Goal: Task Accomplishment & Management: Use online tool/utility

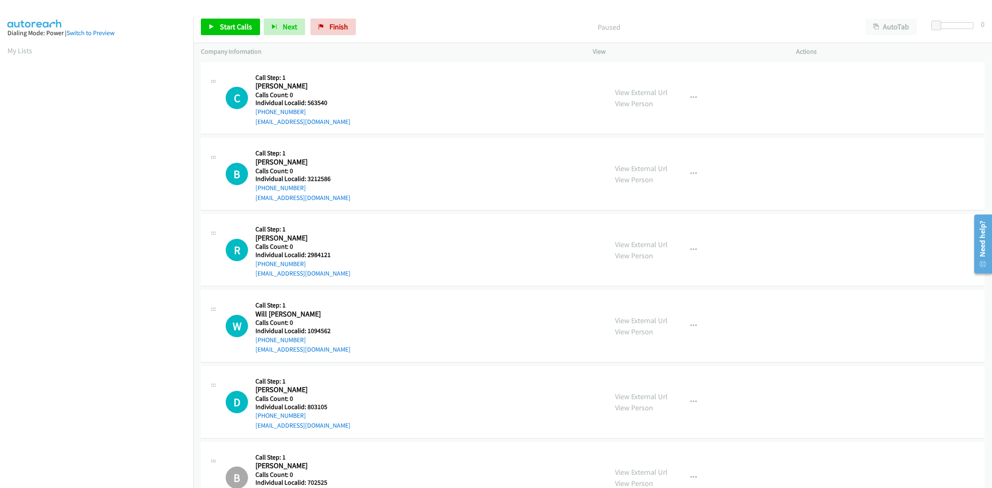
scroll to position [0, 1]
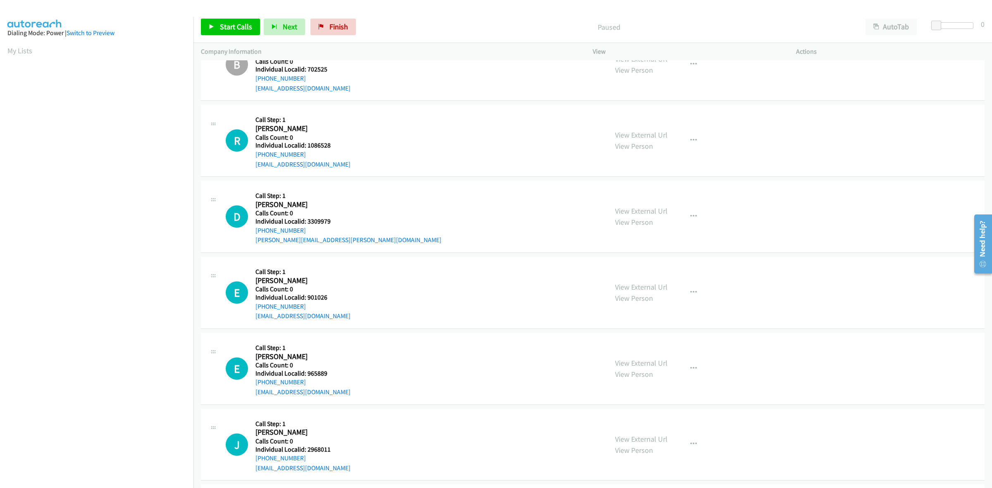
drag, startPoint x: 302, startPoint y: 155, endPoint x: 253, endPoint y: 158, distance: 48.9
click at [253, 158] on div "R Callback Scheduled Call Step: 1 Ryan Bradfield America/Chicago Calls Count: 0…" at bounding box center [413, 140] width 375 height 57
copy link "+1 620-423-2745"
drag, startPoint x: 331, startPoint y: 146, endPoint x: 307, endPoint y: 147, distance: 24.0
click at [307, 147] on h5 "Individual Localid: 1086528" at bounding box center [302, 145] width 95 height 8
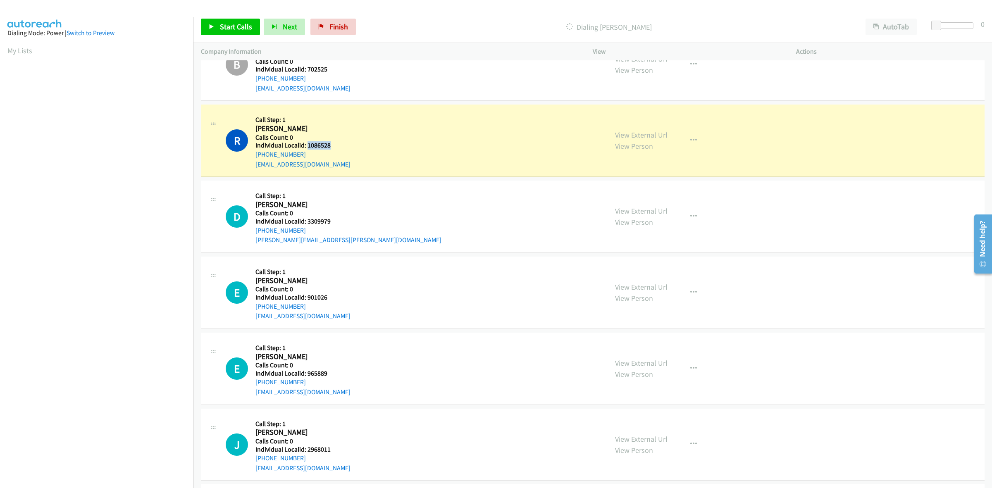
copy h5 "1086528"
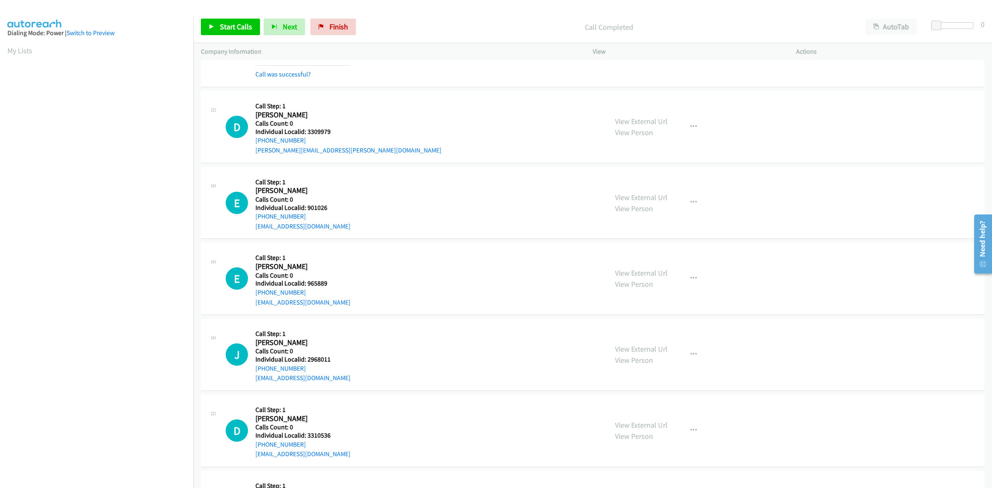
scroll to position [530, 0]
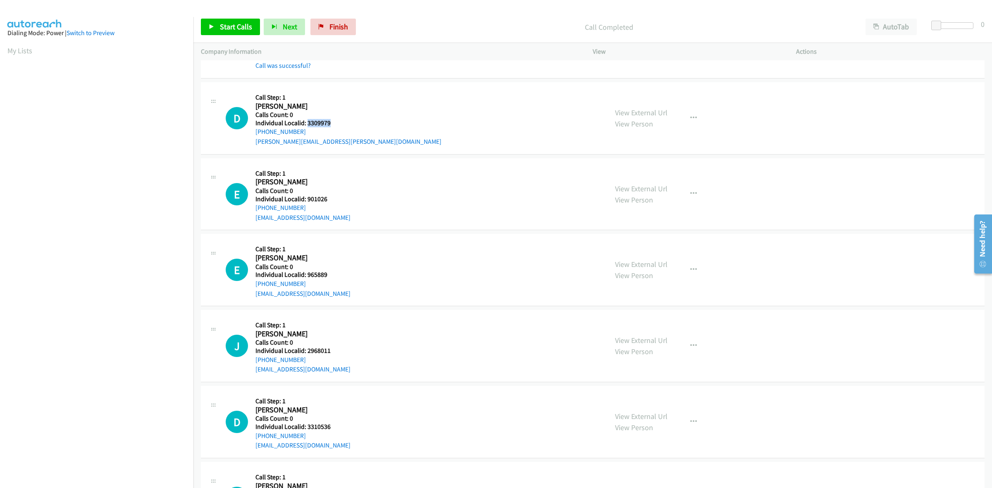
drag, startPoint x: 335, startPoint y: 124, endPoint x: 306, endPoint y: 126, distance: 29.0
click at [306, 126] on h5 "Individual Localid: 3309979" at bounding box center [348, 123] width 186 height 8
copy h5 "3309979"
drag, startPoint x: 302, startPoint y: 133, endPoint x: 248, endPoint y: 136, distance: 53.8
click at [248, 136] on div "D Callback Scheduled Call Step: 1 Dawn Mc Ewen America/Chicago Calls Count: 0 I…" at bounding box center [413, 118] width 375 height 57
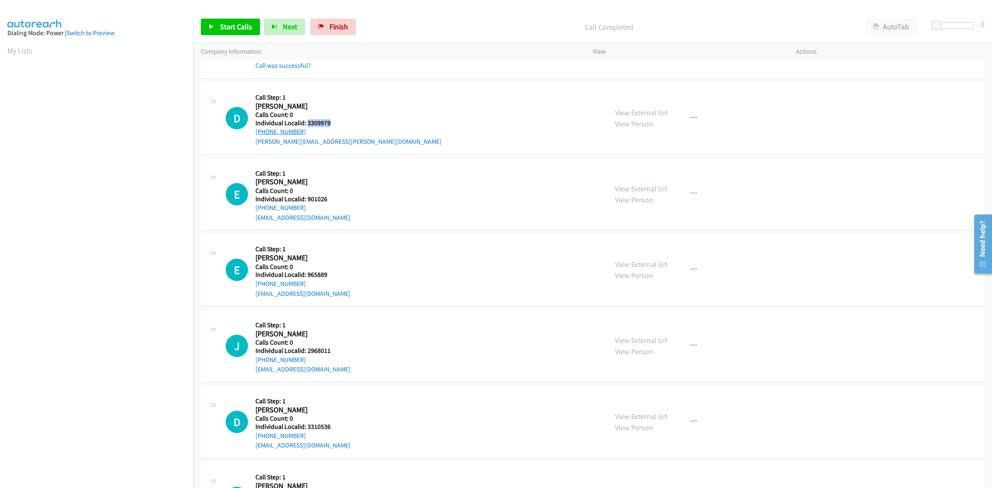
copy link "+1 832-771-6514"
drag, startPoint x: 327, startPoint y: 123, endPoint x: 307, endPoint y: 121, distance: 20.3
click at [307, 121] on h5 "Individual Localid: 3309979" at bounding box center [348, 123] width 186 height 8
copy h5 "3309979"
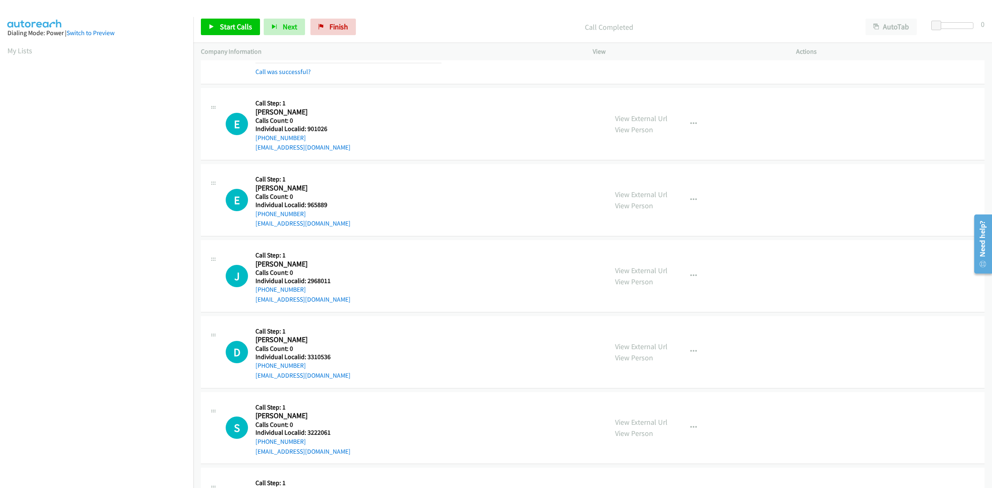
scroll to position [620, 0]
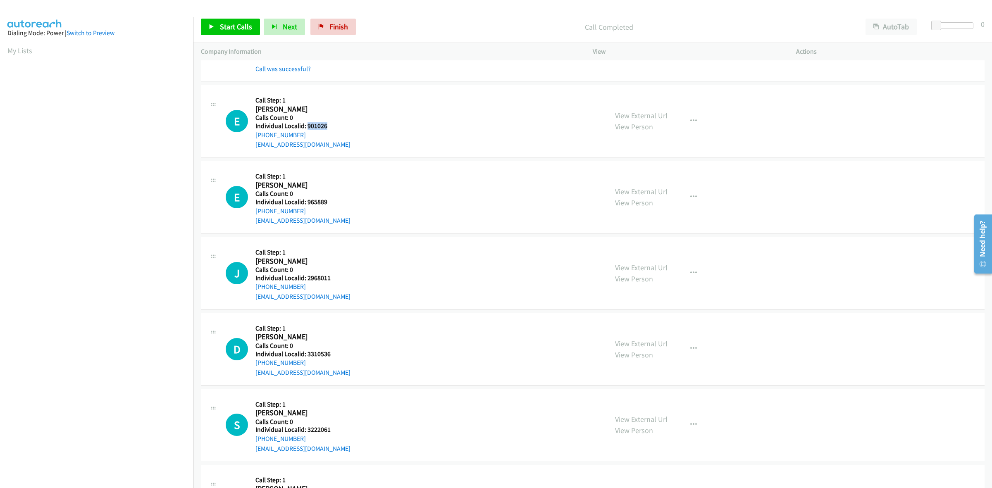
drag, startPoint x: 329, startPoint y: 124, endPoint x: 308, endPoint y: 126, distance: 21.2
click at [308, 126] on h5 "Individual Localid: 901026" at bounding box center [302, 126] width 95 height 8
copy h5 "901026"
drag, startPoint x: 690, startPoint y: 120, endPoint x: 687, endPoint y: 125, distance: 6.2
click at [690, 120] on icon "button" at bounding box center [693, 121] width 7 height 7
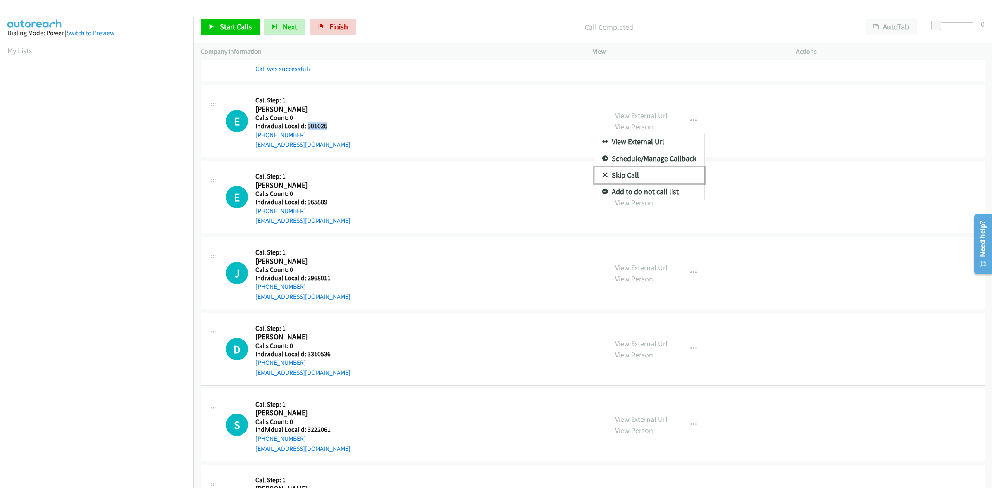
click at [637, 178] on link "Skip Call" at bounding box center [649, 175] width 110 height 17
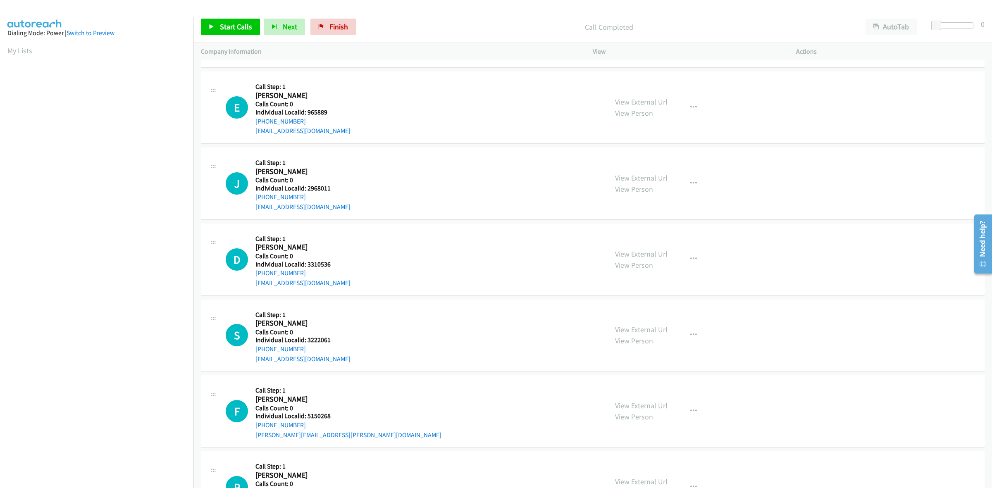
scroll to position [710, 0]
click at [690, 108] on icon "button" at bounding box center [693, 107] width 7 height 7
click at [645, 159] on link "Skip Call" at bounding box center [649, 161] width 110 height 17
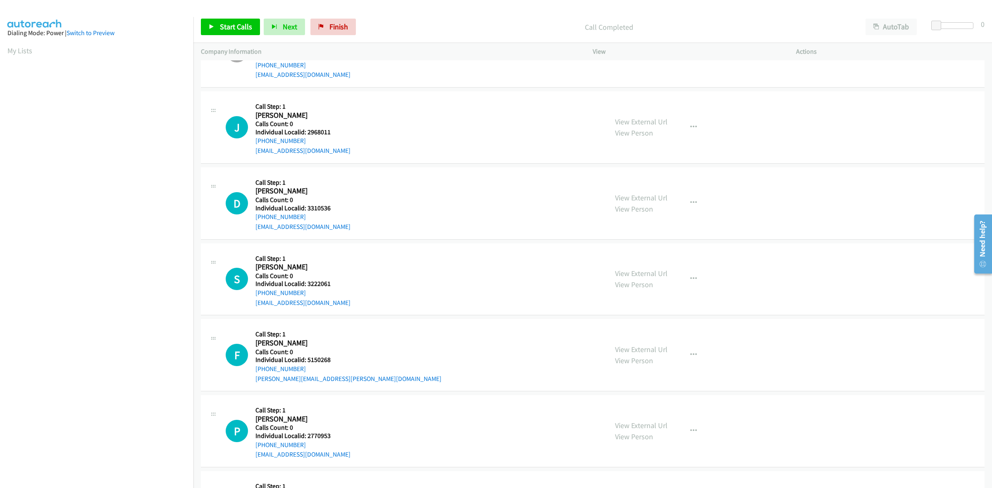
scroll to position [762, 0]
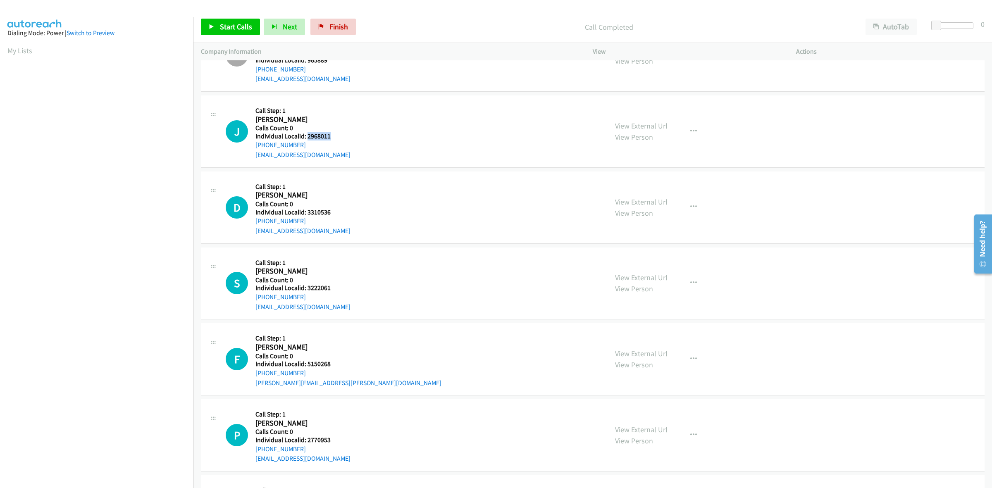
drag, startPoint x: 335, startPoint y: 134, endPoint x: 306, endPoint y: 137, distance: 28.6
click at [306, 137] on h5 "Individual Localid: 2968011" at bounding box center [302, 136] width 95 height 8
copy h5 "2968011"
drag, startPoint x: 304, startPoint y: 142, endPoint x: 257, endPoint y: 144, distance: 47.6
click at [257, 144] on div "+1 510-260-5411" at bounding box center [302, 145] width 95 height 10
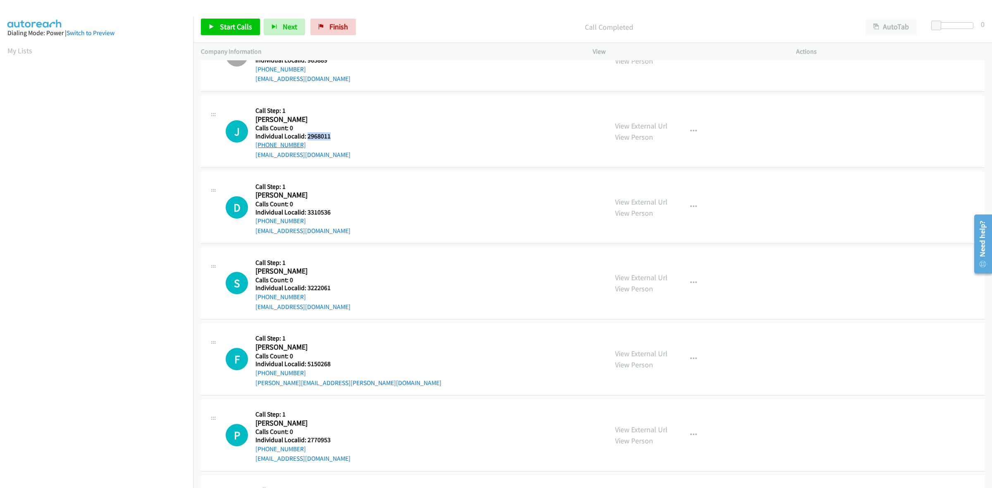
copy link "+1 510-260-5411"
click at [403, 185] on div "D Callback Scheduled Call Step: 1 Doug Ross America/Chicago Calls Count: 0 Indi…" at bounding box center [413, 207] width 375 height 57
drag, startPoint x: 334, startPoint y: 139, endPoint x: 307, endPoint y: 138, distance: 26.9
click at [307, 138] on h5 "Individual Localid: 2968011" at bounding box center [302, 136] width 95 height 8
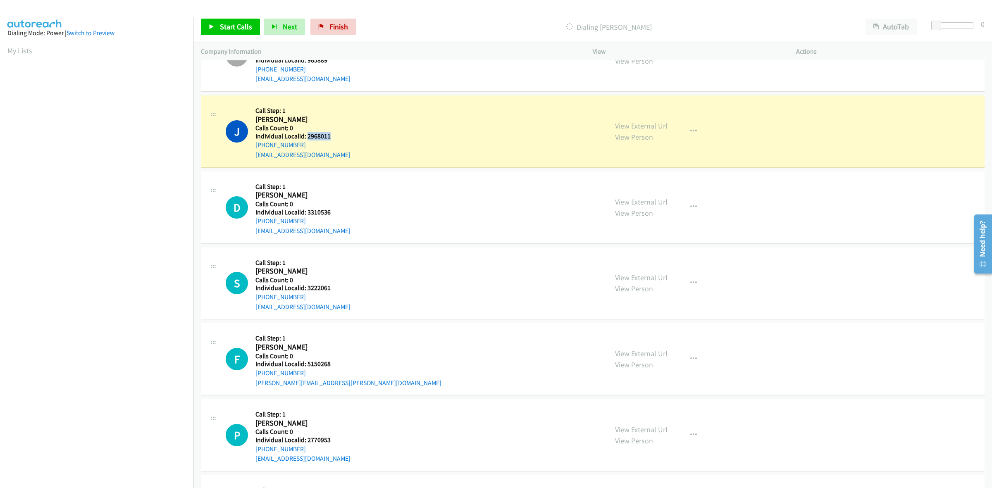
copy h5 "2968011"
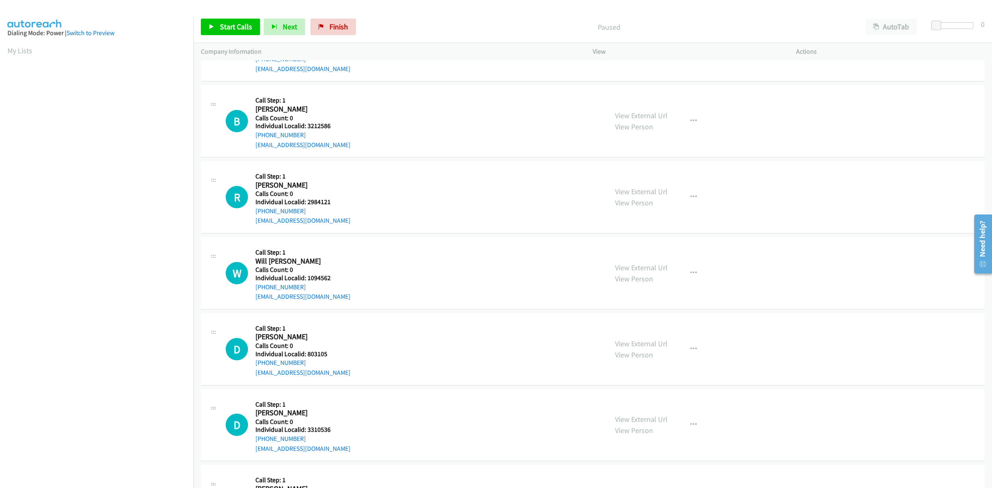
scroll to position [64, 0]
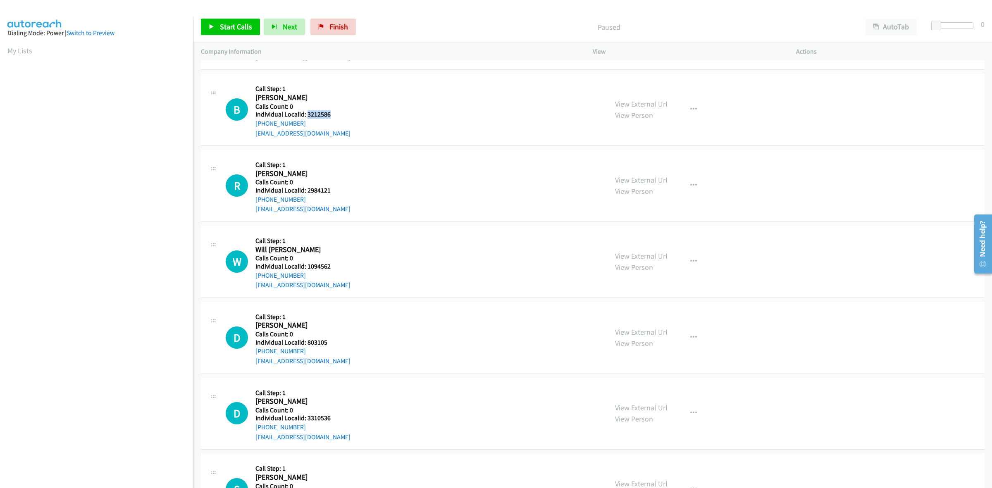
drag, startPoint x: 331, startPoint y: 116, endPoint x: 307, endPoint y: 115, distance: 24.0
click at [307, 115] on h5 "Individual Localid: 3212586" at bounding box center [302, 114] width 95 height 8
copy h5 "3212586"
drag, startPoint x: 307, startPoint y: 123, endPoint x: 254, endPoint y: 127, distance: 53.1
click at [254, 127] on div "B Callback Scheduled Call Step: 1 Bruce Behringer America/New_York Calls Count:…" at bounding box center [413, 109] width 375 height 57
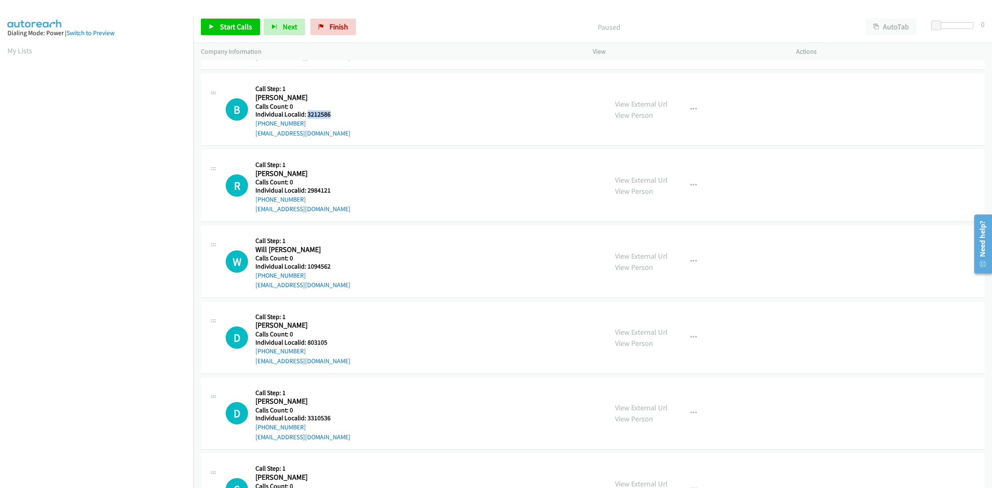
copy link "+1 201-819-7322"
drag, startPoint x: 329, startPoint y: 112, endPoint x: 307, endPoint y: 114, distance: 21.9
click at [307, 114] on h5 "Individual Localid: 3212586" at bounding box center [302, 114] width 95 height 8
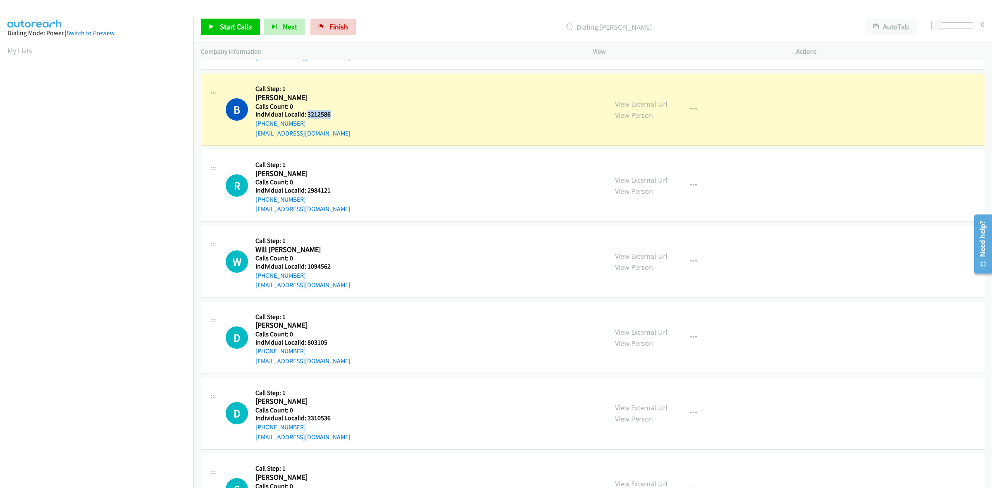
copy h5 "3212586"
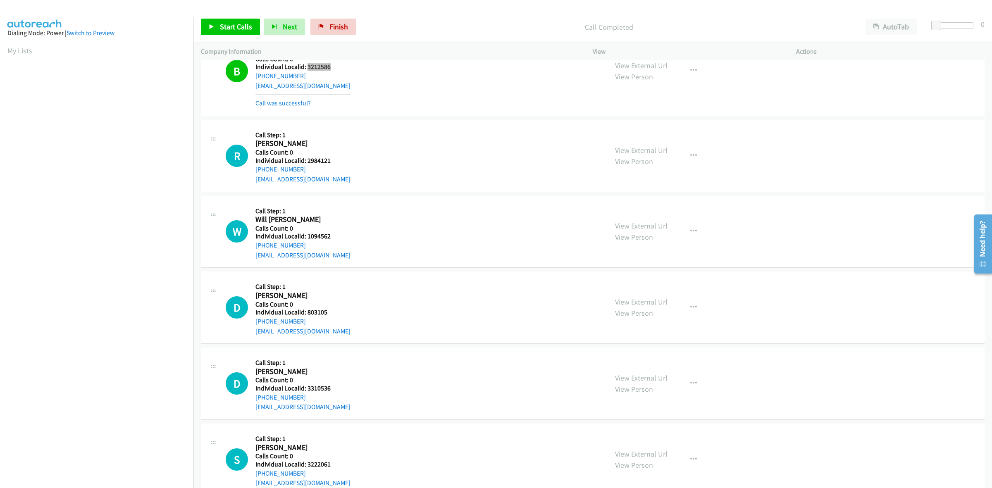
scroll to position [129, 0]
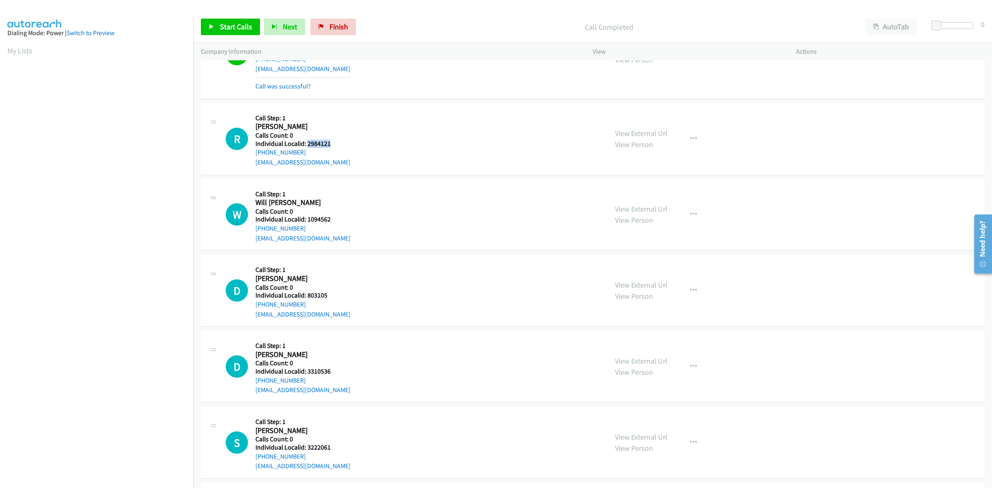
drag, startPoint x: 334, startPoint y: 142, endPoint x: 306, endPoint y: 143, distance: 27.7
click at [306, 143] on h5 "Individual Localid: 2984121" at bounding box center [302, 144] width 95 height 8
copy h5 "2984121"
drag, startPoint x: 307, startPoint y: 151, endPoint x: 253, endPoint y: 153, distance: 54.2
click at [253, 153] on div "R Callback Scheduled Call Step: 1 Ron Prwivo America/New_York Calls Count: 0 In…" at bounding box center [413, 138] width 375 height 57
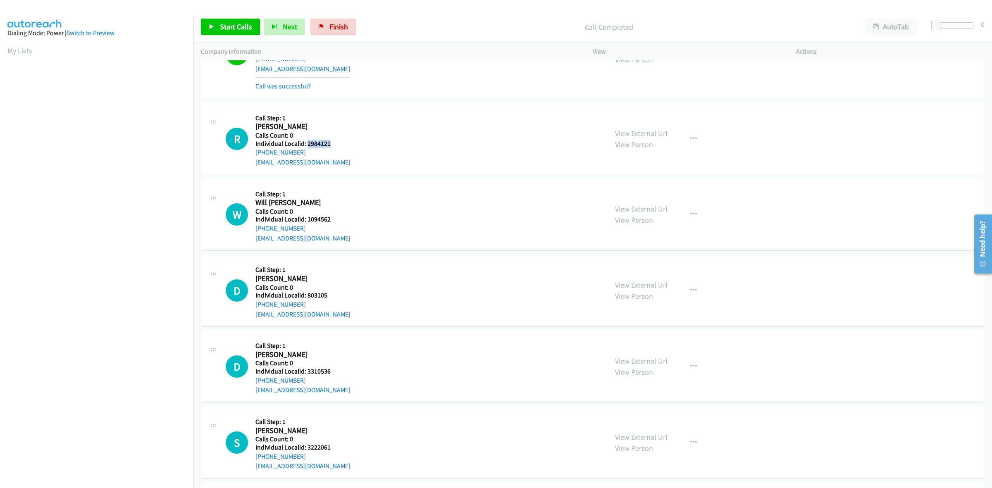
copy link "+1 631-838-3639"
drag, startPoint x: 332, startPoint y: 144, endPoint x: 306, endPoint y: 143, distance: 25.7
click at [306, 143] on h5 "Individual Localid: 2984121" at bounding box center [302, 144] width 95 height 8
copy h5 "2984121"
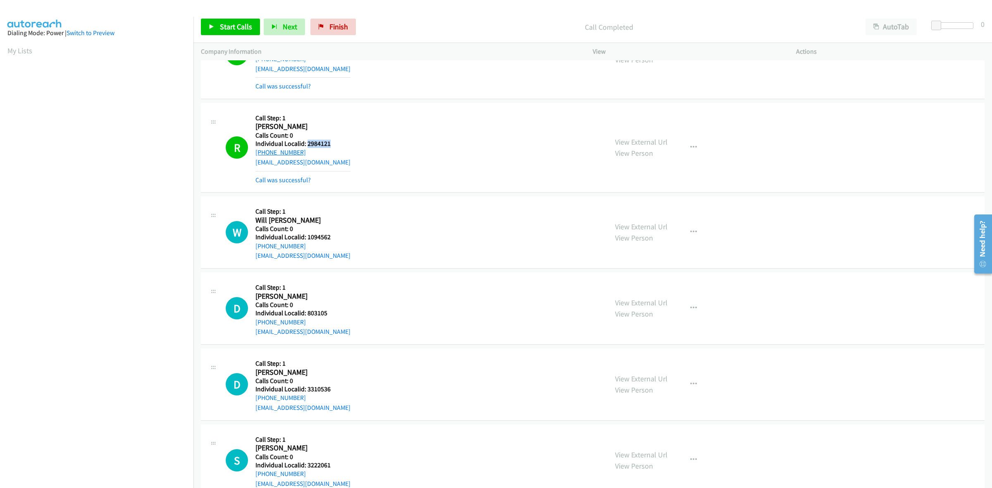
drag, startPoint x: 308, startPoint y: 153, endPoint x: 255, endPoint y: 154, distance: 52.5
click at [255, 154] on div "+1 631-838-3639" at bounding box center [302, 153] width 95 height 10
copy link "+1 631-838-3639"
click at [305, 152] on div "+1 631-838-3639" at bounding box center [302, 153] width 95 height 10
drag, startPoint x: 304, startPoint y: 152, endPoint x: 255, endPoint y: 155, distance: 48.9
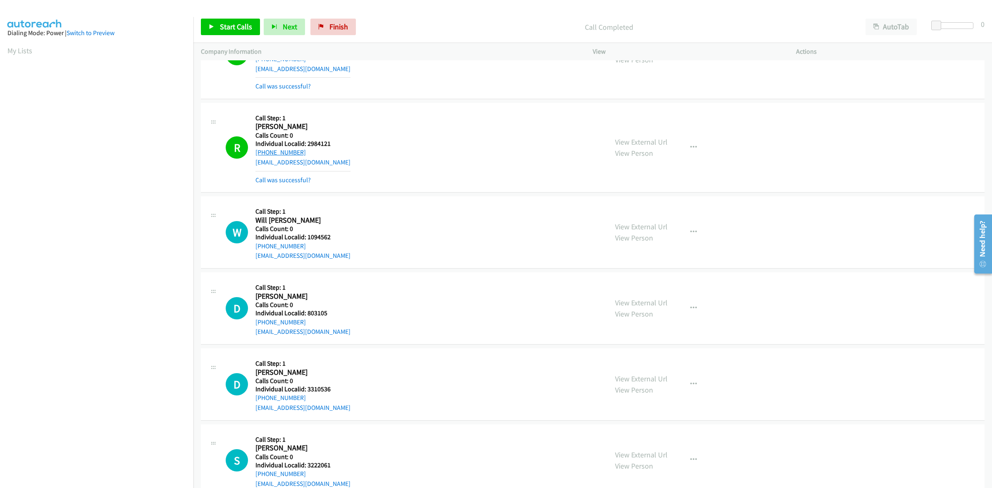
click at [255, 155] on div "+1 631-838-3639" at bounding box center [302, 153] width 95 height 10
copy link "+1 631-838-3639"
click at [690, 148] on icon "button" at bounding box center [693, 147] width 7 height 7
click at [668, 215] on link "Add to do not call list" at bounding box center [649, 218] width 110 height 17
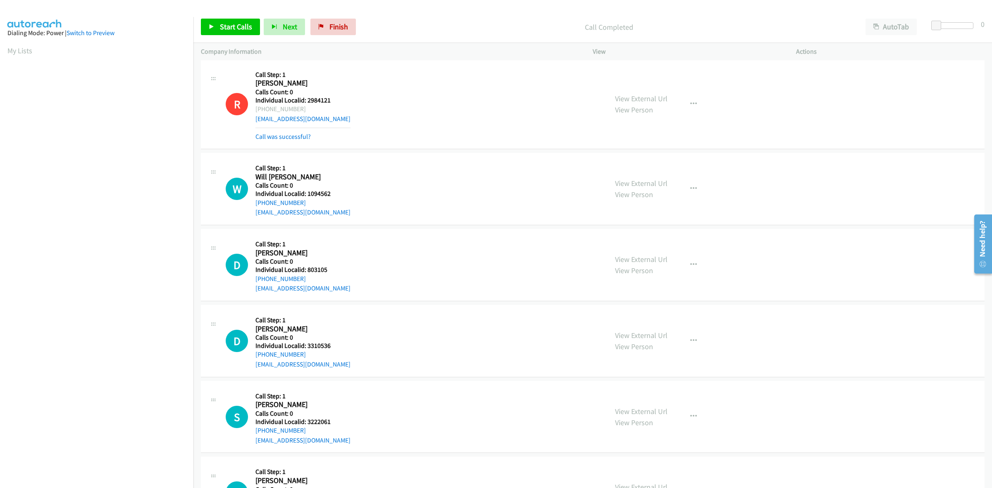
scroll to position [232, 0]
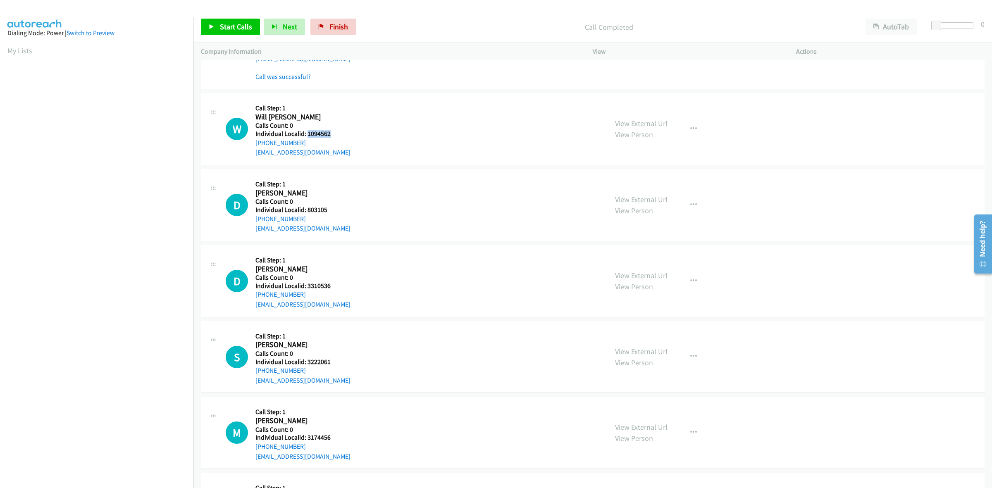
drag, startPoint x: 335, startPoint y: 133, endPoint x: 307, endPoint y: 137, distance: 28.4
click at [307, 137] on h5 "Individual Localid: 1094562" at bounding box center [302, 134] width 95 height 8
copy h5 "1094562"
drag, startPoint x: 284, startPoint y: 143, endPoint x: 253, endPoint y: 145, distance: 30.7
click at [253, 145] on div "W Callback Scheduled Call Step: 1 Will Wilhite America/Chicago Calls Count: 0 I…" at bounding box center [413, 128] width 375 height 57
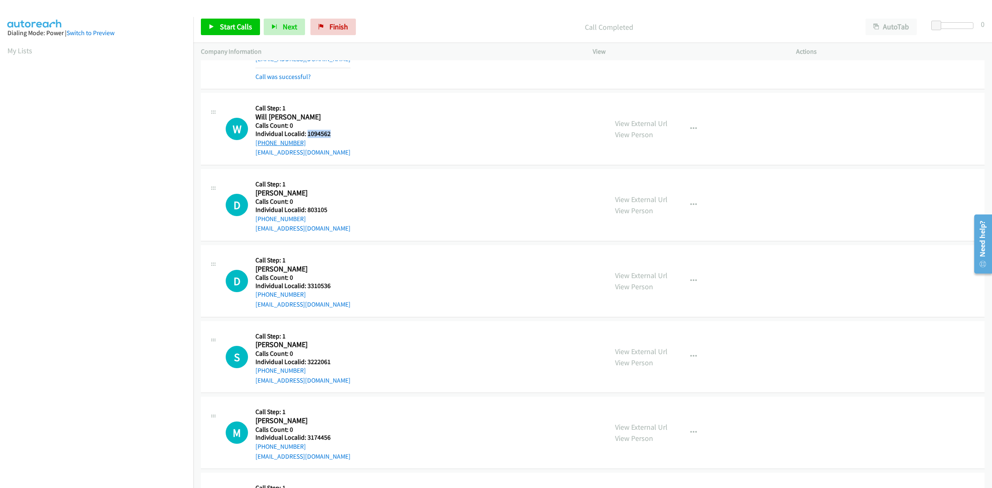
copy link "+1 731-225-4640"
drag, startPoint x: 337, startPoint y: 133, endPoint x: 310, endPoint y: 131, distance: 26.9
click at [310, 131] on h5 "Individual Localid: 1094562" at bounding box center [302, 134] width 95 height 8
click at [356, 133] on div "W Callback Scheduled Call Step: 1 Will Wilhite America/Chicago Calls Count: 0 I…" at bounding box center [413, 128] width 375 height 57
drag, startPoint x: 334, startPoint y: 134, endPoint x: 307, endPoint y: 133, distance: 26.9
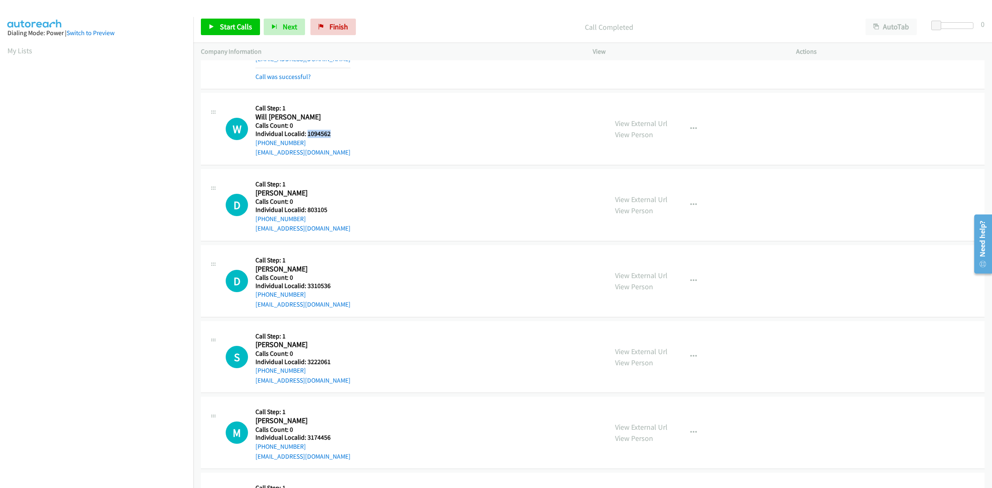
click at [307, 133] on h5 "Individual Localid: 1094562" at bounding box center [302, 134] width 95 height 8
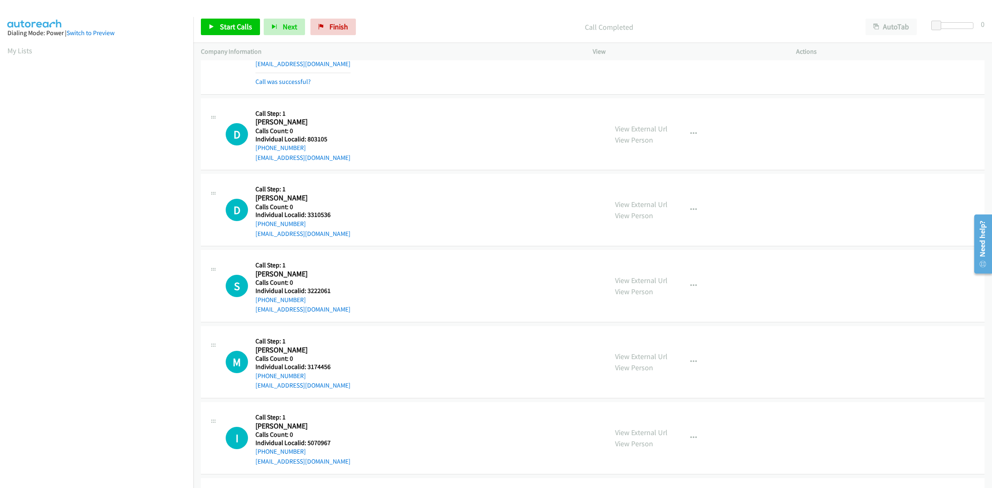
scroll to position [323, 0]
drag, startPoint x: 331, startPoint y: 138, endPoint x: 307, endPoint y: 138, distance: 24.4
click at [307, 138] on h5 "Individual Localid: 803105" at bounding box center [302, 137] width 95 height 8
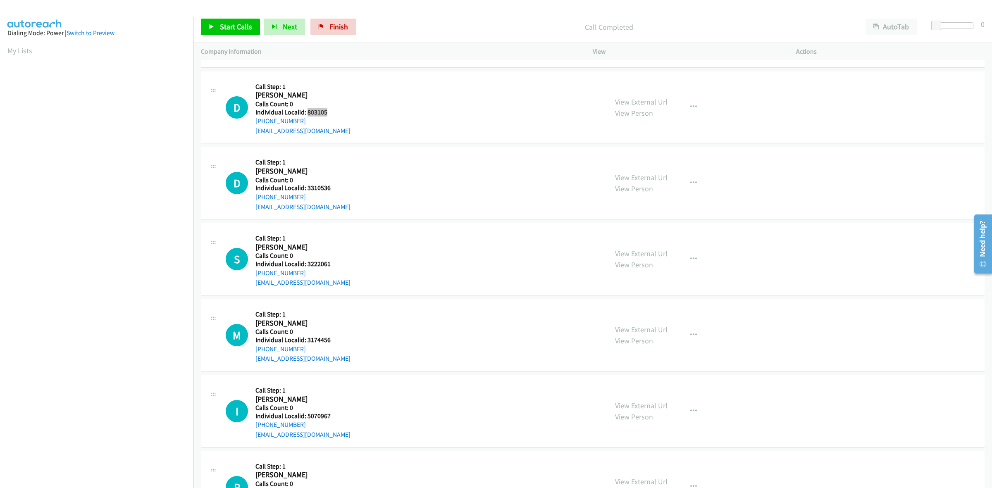
scroll to position [400, 0]
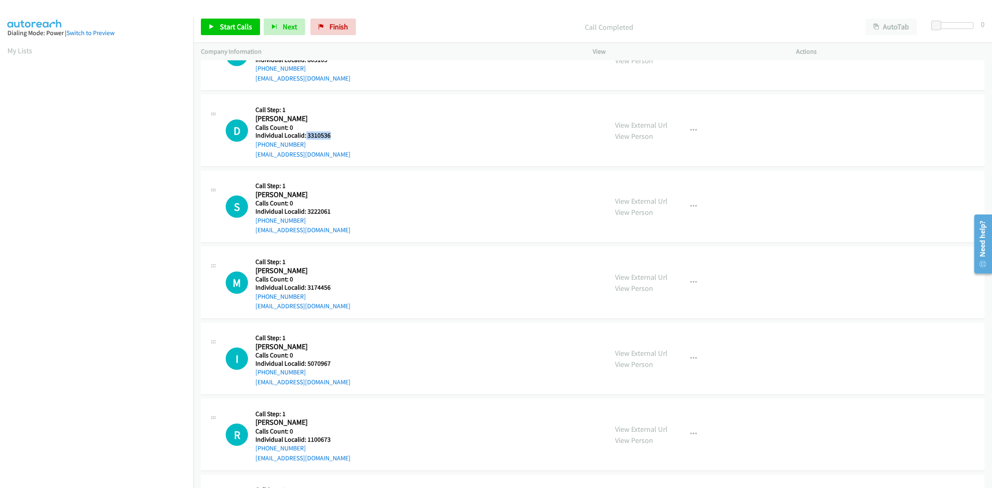
drag, startPoint x: 325, startPoint y: 134, endPoint x: 305, endPoint y: 135, distance: 19.9
click at [305, 135] on h5 "Individual Localid: 3310536" at bounding box center [302, 135] width 95 height 8
drag, startPoint x: 262, startPoint y: 144, endPoint x: 251, endPoint y: 146, distance: 10.5
click at [251, 146] on div "D Callback Scheduled Call Step: 1 Doug Ross America/Chicago Calls Count: 0 Indi…" at bounding box center [413, 130] width 375 height 57
drag, startPoint x: 335, startPoint y: 137, endPoint x: 306, endPoint y: 137, distance: 28.9
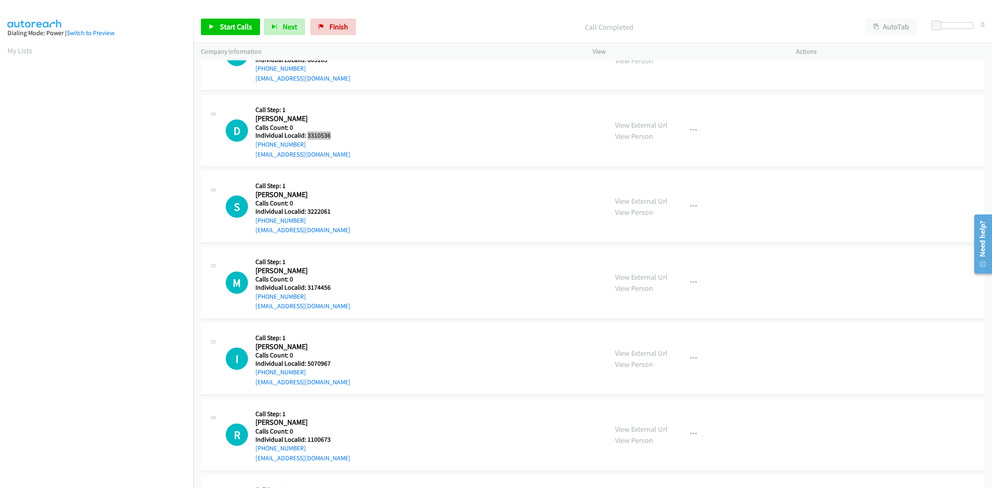
click at [306, 137] on h5 "Individual Localid: 3310536" at bounding box center [302, 135] width 95 height 8
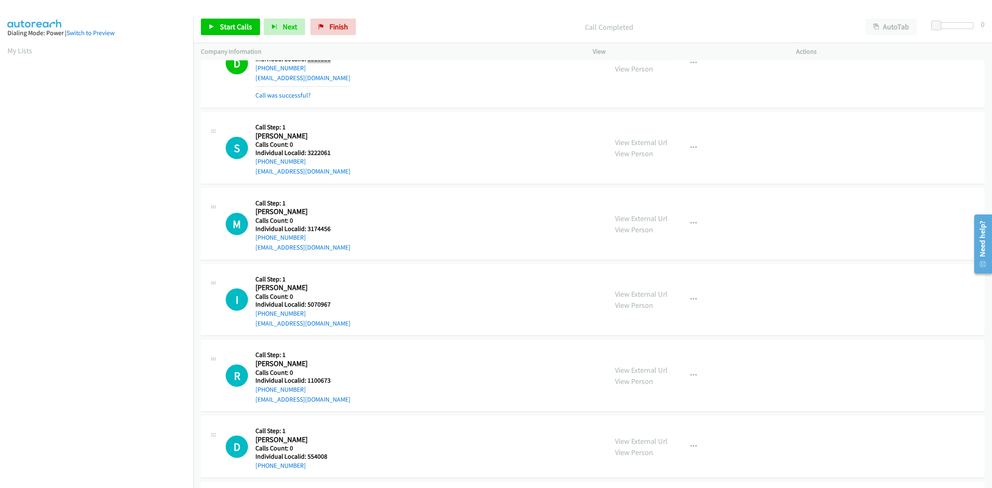
scroll to position [491, 0]
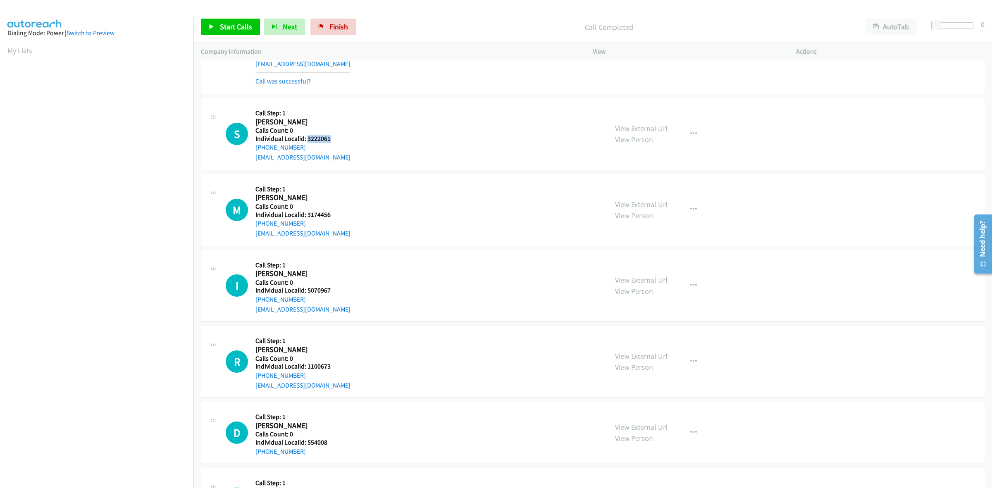
drag, startPoint x: 332, startPoint y: 138, endPoint x: 307, endPoint y: 141, distance: 25.4
click at [307, 141] on h5 "Individual Localid: 3222061" at bounding box center [302, 139] width 95 height 8
drag, startPoint x: 306, startPoint y: 149, endPoint x: 255, endPoint y: 149, distance: 50.8
click at [255, 149] on div "+1 610-400-5070" at bounding box center [302, 148] width 95 height 10
drag, startPoint x: 329, startPoint y: 138, endPoint x: 307, endPoint y: 137, distance: 21.6
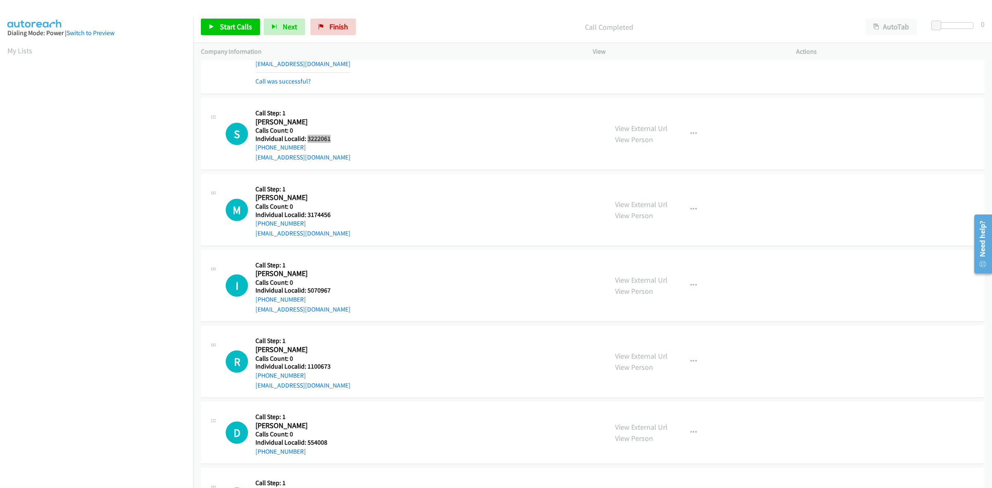
click at [307, 137] on h5 "Individual Localid: 3222061" at bounding box center [302, 139] width 95 height 8
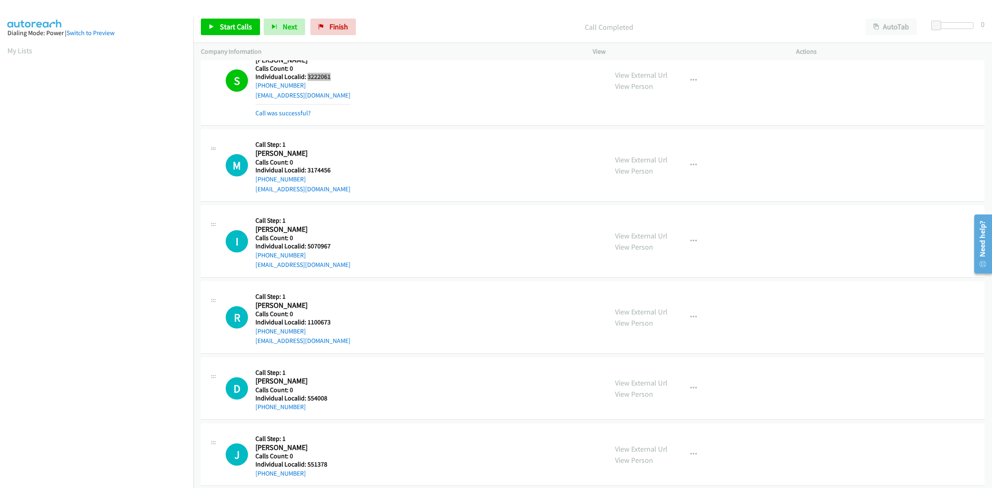
scroll to position [568, 0]
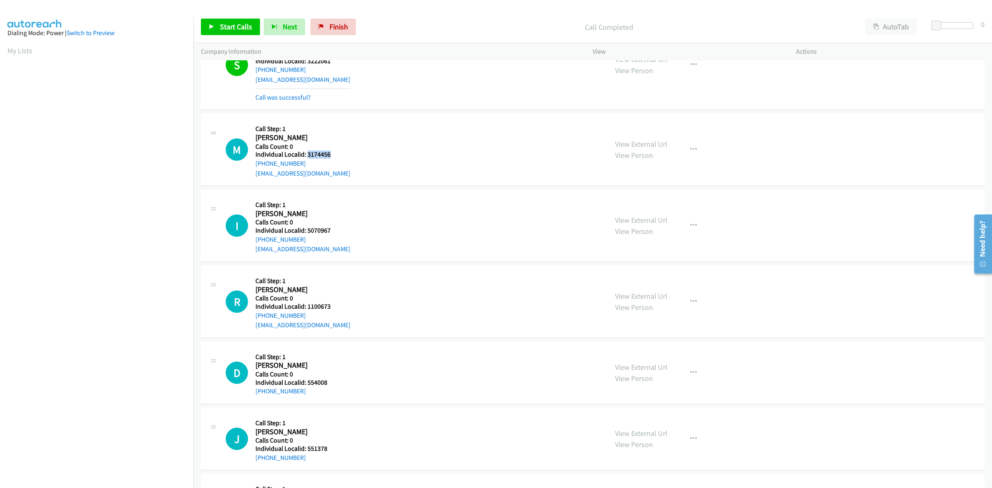
drag, startPoint x: 328, startPoint y: 152, endPoint x: 308, endPoint y: 153, distance: 19.9
click at [308, 153] on h5 "Individual Localid: 3174456" at bounding box center [302, 154] width 95 height 8
click at [327, 123] on div "Callback Scheduled Call Step: 1 Matthew Steele America/Denver Calls Count: 0 In…" at bounding box center [302, 149] width 95 height 57
drag, startPoint x: 306, startPoint y: 165, endPoint x: 252, endPoint y: 168, distance: 54.2
click at [252, 168] on div "M Callback Scheduled Call Step: 1 Matthew Steele America/Denver Calls Count: 0 …" at bounding box center [413, 149] width 375 height 57
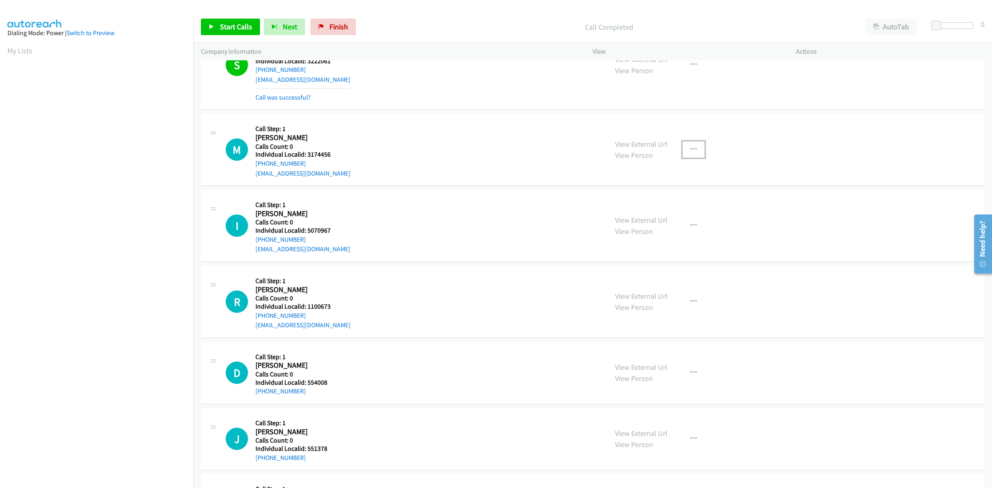
click at [694, 143] on button "button" at bounding box center [693, 149] width 22 height 17
click at [641, 197] on link "Skip Call" at bounding box center [649, 204] width 110 height 17
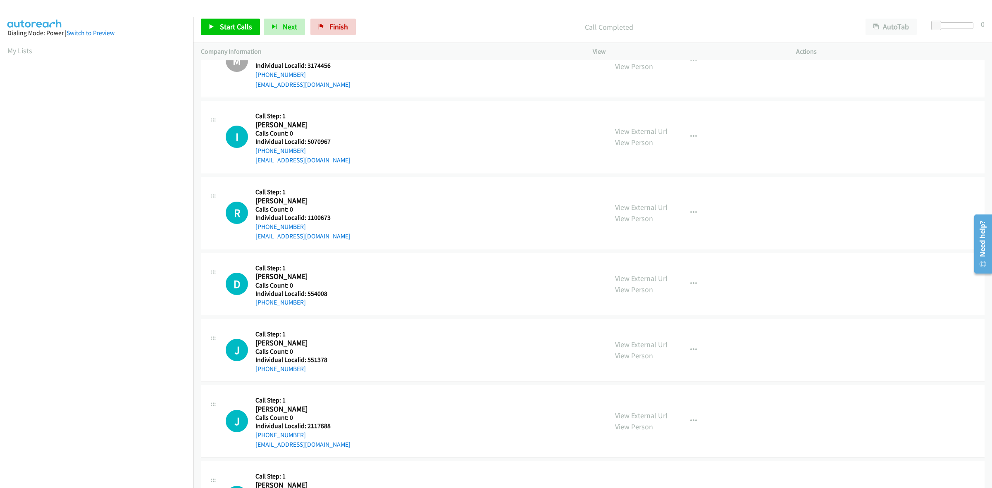
scroll to position [658, 0]
drag, startPoint x: 334, startPoint y: 140, endPoint x: 307, endPoint y: 137, distance: 26.6
click at [307, 137] on div "I Callback Scheduled Call Step: 1 Isaac Deal America/Chicago Calls Count: 0 Ind…" at bounding box center [413, 135] width 375 height 57
drag, startPoint x: 309, startPoint y: 150, endPoint x: 255, endPoint y: 150, distance: 54.2
click at [255, 150] on div "I Callback Scheduled Call Step: 1 Isaac Deal America/Chicago Calls Count: 0 Ind…" at bounding box center [413, 135] width 375 height 57
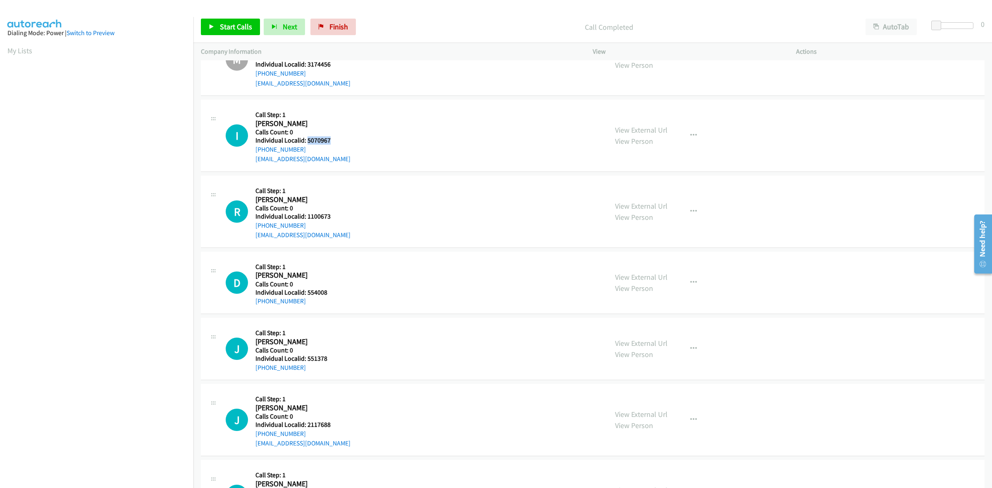
drag, startPoint x: 331, startPoint y: 141, endPoint x: 307, endPoint y: 141, distance: 23.6
click at [307, 141] on h5 "Individual Localid: 5070967" at bounding box center [302, 140] width 95 height 8
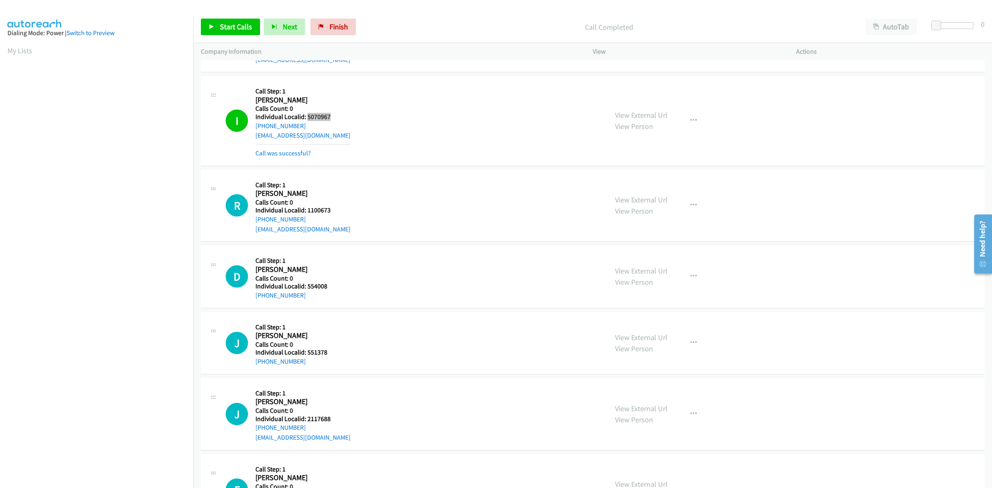
scroll to position [736, 0]
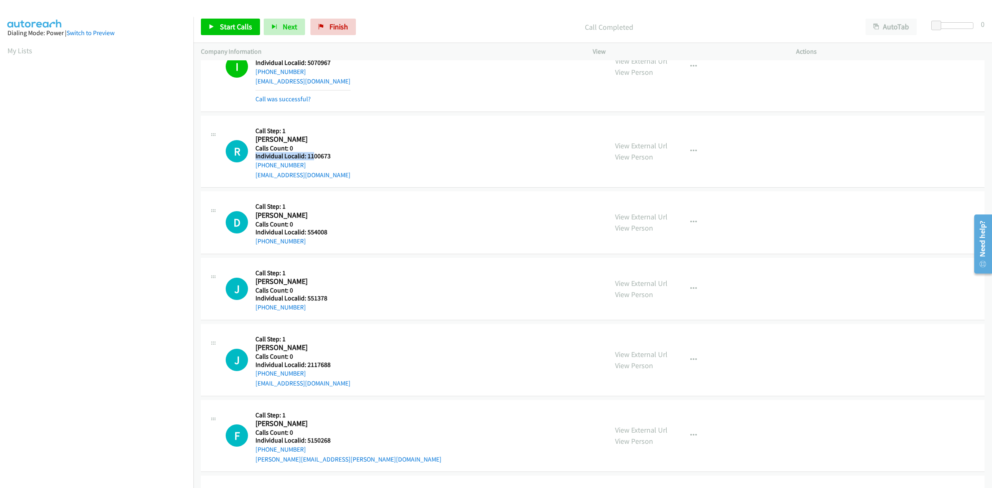
drag, startPoint x: 332, startPoint y: 153, endPoint x: 311, endPoint y: 156, distance: 20.5
click at [311, 156] on div "Callback Scheduled Call Step: 1 Robert Parenti America/New_York Calls Count: 0 …" at bounding box center [302, 151] width 95 height 57
click at [356, 152] on div "R Callback Scheduled Call Step: 1 Robert Parenti America/New_York Calls Count: …" at bounding box center [413, 151] width 375 height 57
drag, startPoint x: 323, startPoint y: 152, endPoint x: 309, endPoint y: 154, distance: 14.6
click at [309, 154] on div "Callback Scheduled Call Step: 1 Robert Parenti America/New_York Calls Count: 0 …" at bounding box center [302, 151] width 95 height 57
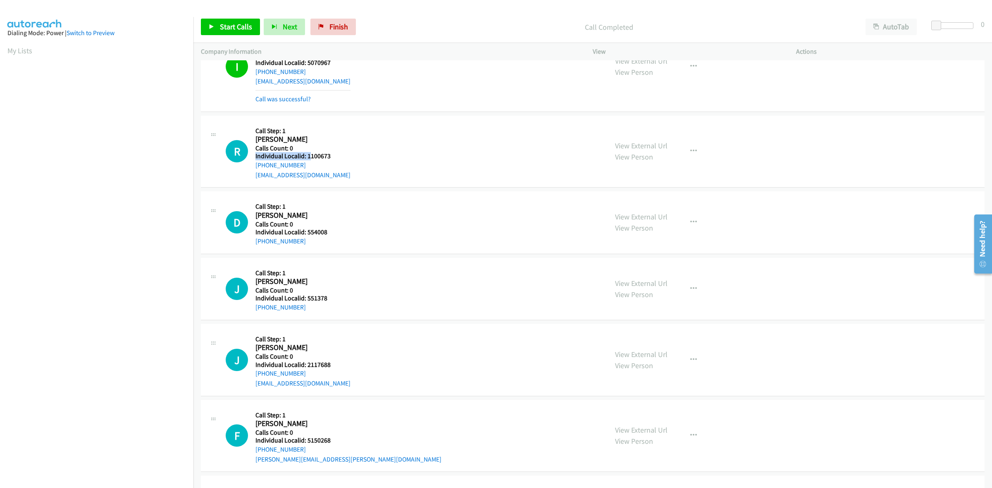
click at [338, 150] on h5 "Calls Count: 0" at bounding box center [302, 148] width 95 height 8
drag, startPoint x: 329, startPoint y: 158, endPoint x: 306, endPoint y: 156, distance: 22.9
click at [306, 156] on h5 "Individual Localid: 1100673" at bounding box center [302, 156] width 95 height 8
drag, startPoint x: 305, startPoint y: 165, endPoint x: 251, endPoint y: 167, distance: 53.8
click at [251, 167] on div "R Callback Scheduled Call Step: 1 Robert Parenti America/New_York Calls Count: …" at bounding box center [413, 151] width 375 height 57
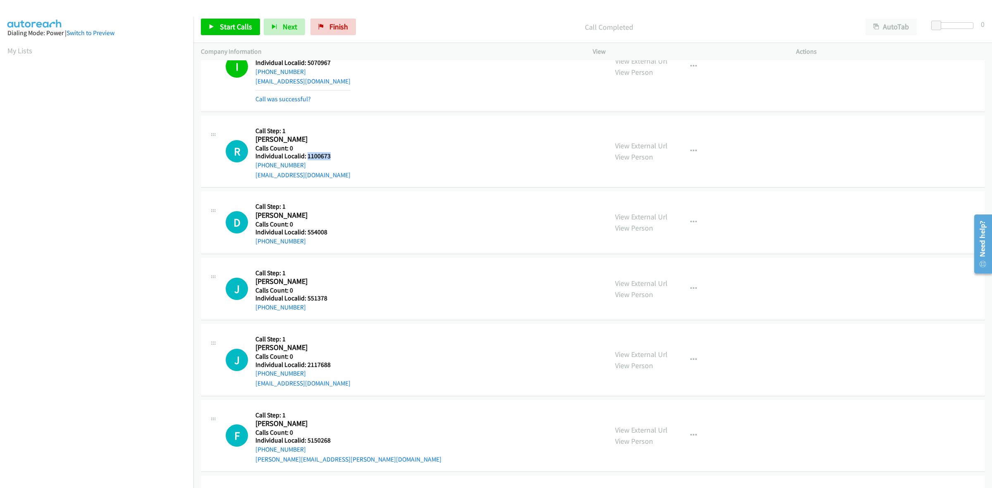
drag, startPoint x: 332, startPoint y: 158, endPoint x: 307, endPoint y: 157, distance: 24.8
click at [307, 157] on h5 "Individual Localid: 1100673" at bounding box center [302, 156] width 95 height 8
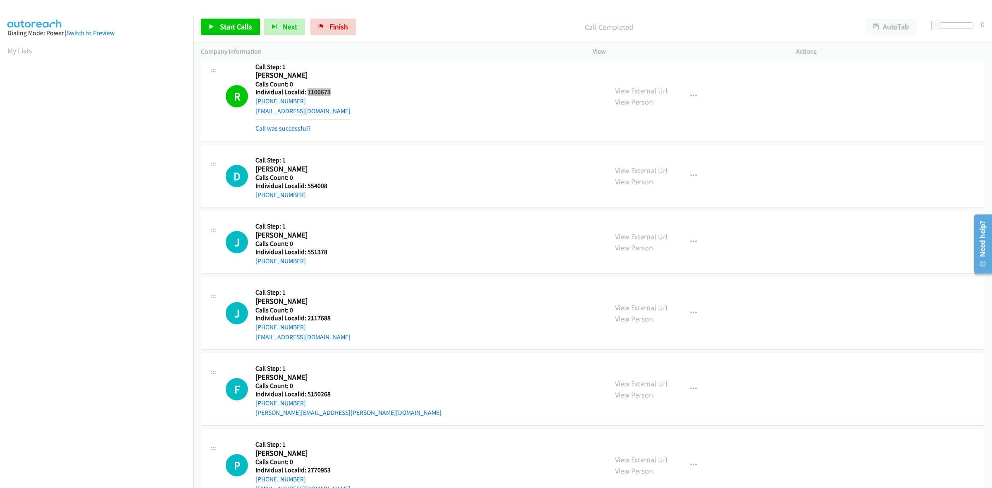
scroll to position [801, 0]
drag, startPoint x: 327, startPoint y: 183, endPoint x: 305, endPoint y: 183, distance: 22.3
click at [305, 183] on h5 "Individual Localid: 554008" at bounding box center [298, 185] width 86 height 8
click at [333, 215] on div "J Callback Scheduled Call Step: 1 Justin Bagge America/Los_Angeles Calls Count:…" at bounding box center [593, 242] width 784 height 62
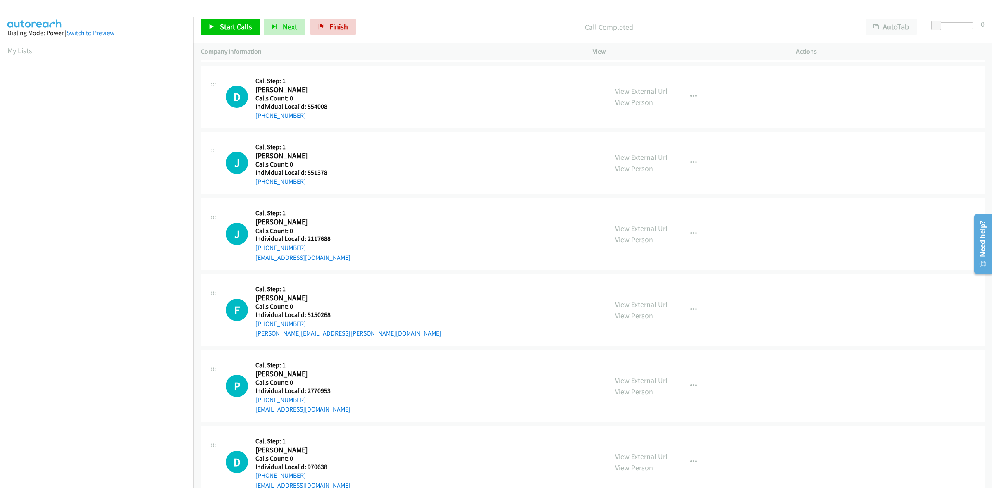
scroll to position [917, 0]
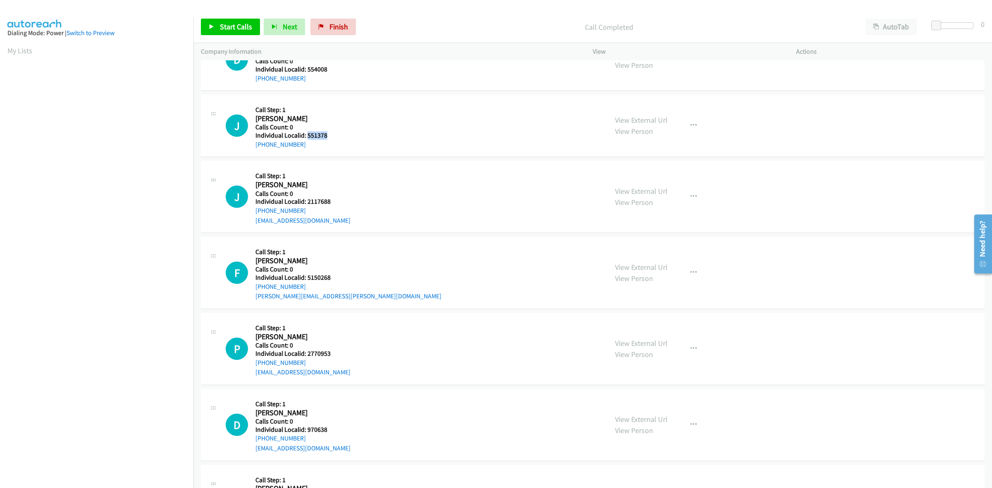
drag, startPoint x: 335, startPoint y: 135, endPoint x: 308, endPoint y: 140, distance: 27.3
click at [308, 140] on h5 "Individual Localid: 551378" at bounding box center [298, 135] width 86 height 8
drag, startPoint x: 305, startPoint y: 144, endPoint x: 255, endPoint y: 148, distance: 50.6
click at [255, 148] on div "J Callback Scheduled Call Step: 1 Justin Bagge America/Los_Angeles Calls Count:…" at bounding box center [413, 125] width 375 height 47
drag, startPoint x: 331, startPoint y: 137, endPoint x: 307, endPoint y: 137, distance: 24.4
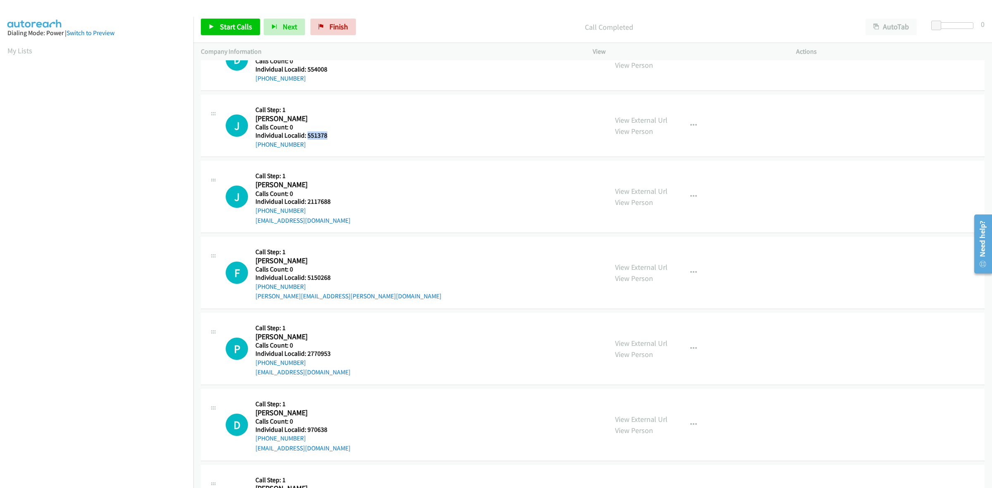
click at [307, 137] on h5 "Individual Localid: 551378" at bounding box center [298, 135] width 86 height 8
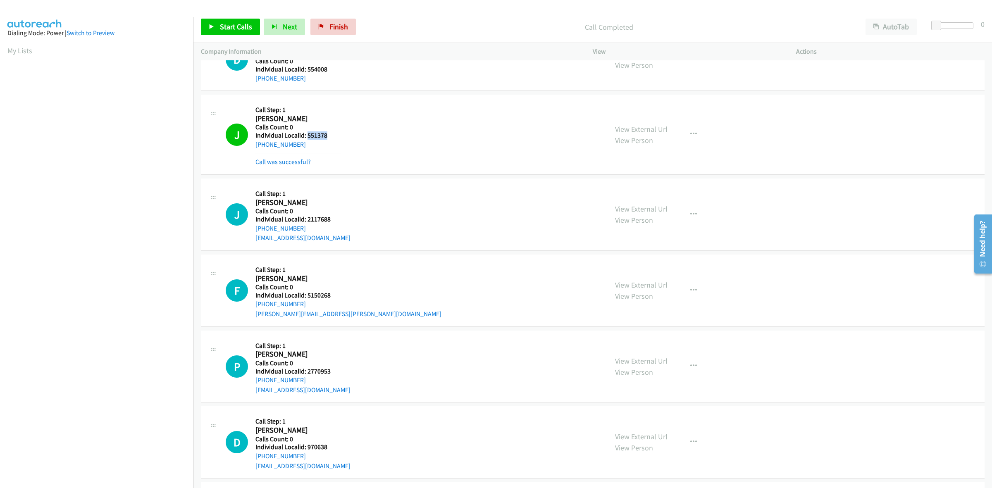
drag, startPoint x: 301, startPoint y: 145, endPoint x: 254, endPoint y: 147, distance: 46.3
click at [254, 147] on div "J Callback Scheduled Call Step: 1 Justin Bagge America/Los_Angeles Calls Count:…" at bounding box center [413, 134] width 375 height 65
click at [699, 136] on button "button" at bounding box center [693, 134] width 22 height 17
click at [629, 210] on link "Add to do not call list" at bounding box center [649, 205] width 110 height 17
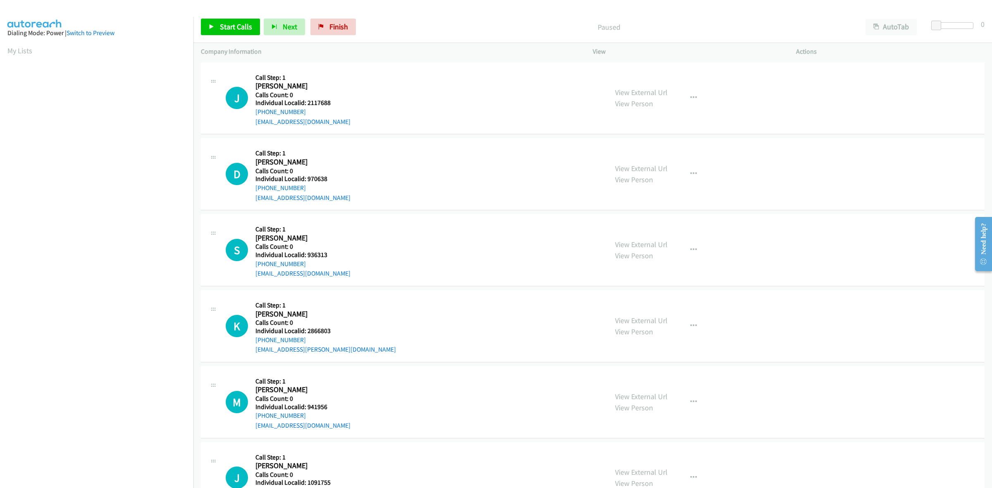
scroll to position [0, 1]
drag, startPoint x: 331, startPoint y: 101, endPoint x: 306, endPoint y: 104, distance: 25.0
click at [306, 104] on h5 "Individual Localid: 2117688" at bounding box center [302, 103] width 95 height 8
copy h5 "2117688"
drag, startPoint x: 704, startPoint y: 95, endPoint x: 697, endPoint y: 98, distance: 7.3
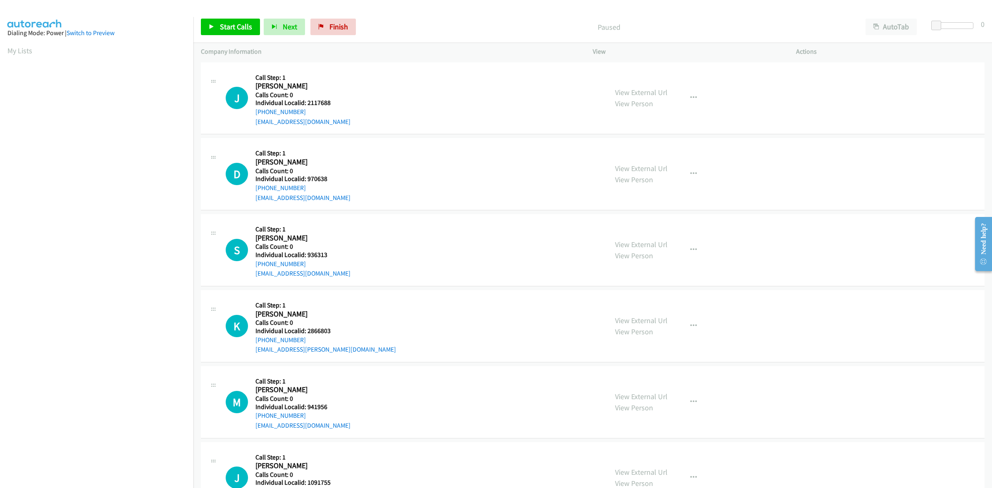
click at [703, 95] on div "View External Url View Person View External Url Email Schedule/Manage Callback …" at bounding box center [713, 98] width 211 height 57
click at [697, 98] on button "button" at bounding box center [693, 98] width 22 height 17
click at [660, 155] on link "Skip Call" at bounding box center [649, 152] width 110 height 17
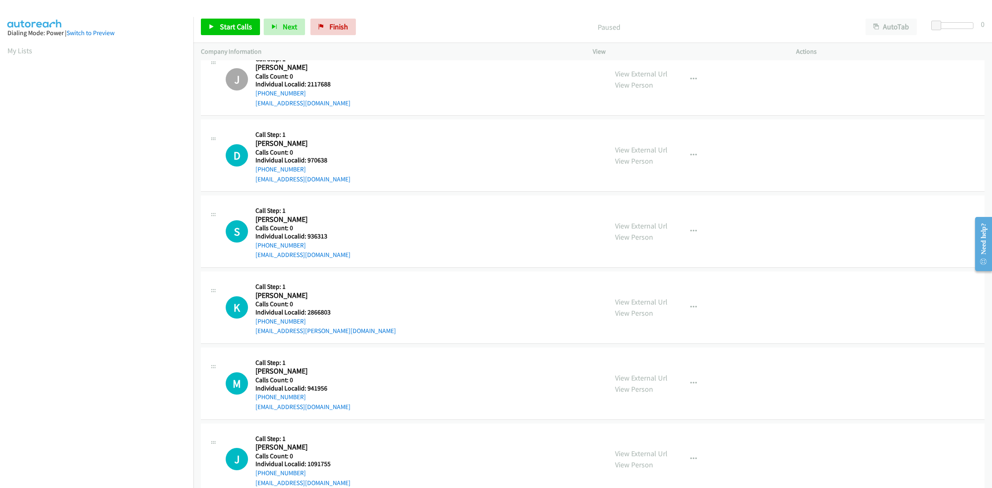
scroll to position [77, 0]
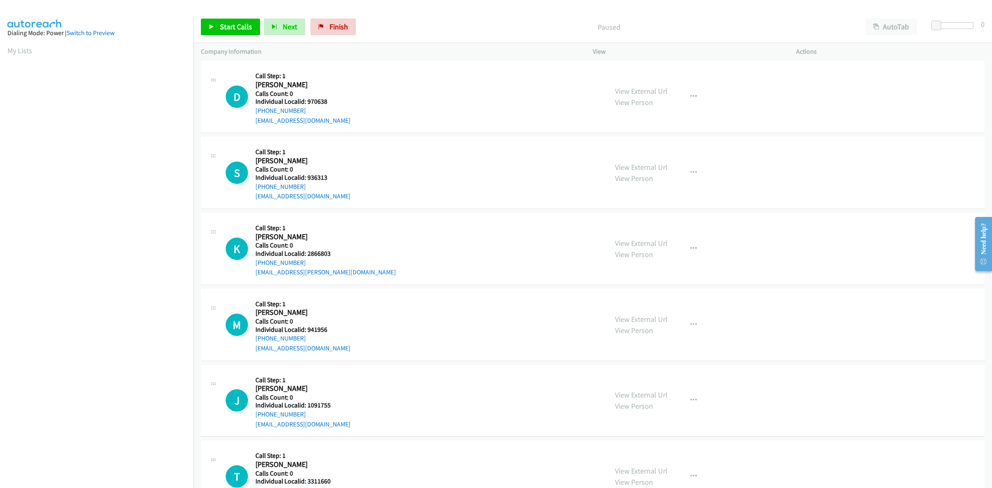
drag, startPoint x: 344, startPoint y: 107, endPoint x: 311, endPoint y: 103, distance: 33.6
click at [311, 103] on div "D Callback Scheduled Call Step: 1 Daniel Schmarje America/Chicago Calls Count: …" at bounding box center [413, 96] width 375 height 57
drag, startPoint x: 348, startPoint y: 95, endPoint x: 339, endPoint y: 97, distance: 8.8
click at [346, 95] on div "D Callback Scheduled Call Step: 1 Daniel Schmarje America/Chicago Calls Count: …" at bounding box center [413, 96] width 375 height 57
drag, startPoint x: 331, startPoint y: 100, endPoint x: 307, endPoint y: 101, distance: 23.6
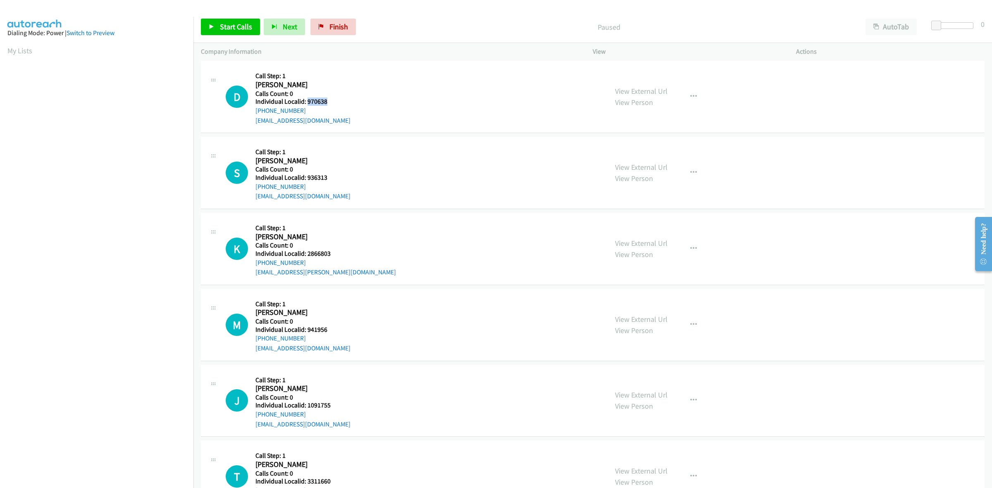
click at [307, 101] on h5 "Individual Localid: 970638" at bounding box center [302, 102] width 95 height 8
copy h5 "970638"
drag, startPoint x: 303, startPoint y: 112, endPoint x: 254, endPoint y: 110, distance: 48.4
click at [254, 110] on div "D Callback Scheduled Call Step: 1 Daniel Schmarje America/Chicago Calls Count: …" at bounding box center [413, 96] width 375 height 57
copy link "+1 815-784-2700"
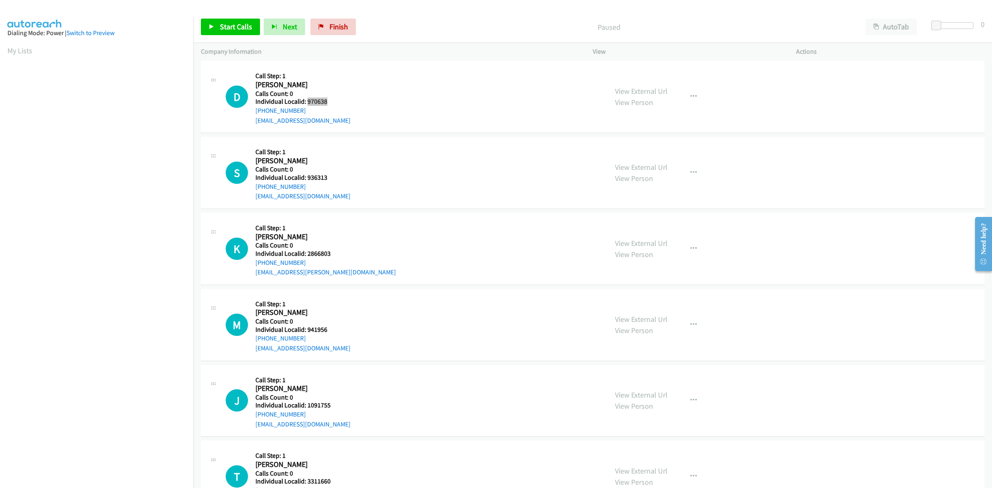
scroll to position [0, 1]
drag, startPoint x: 325, startPoint y: 105, endPoint x: 306, endPoint y: 104, distance: 19.1
click at [306, 104] on h5 "Individual Localid: 970638" at bounding box center [302, 102] width 95 height 8
copy h5 "970638"
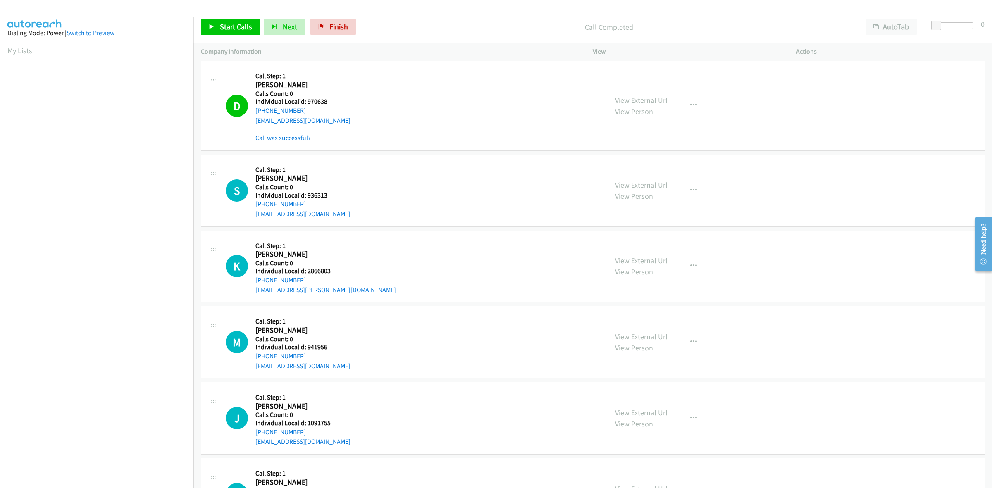
click at [136, 38] on aside "Dialing Mode: Power | Switch to Preview My Lists" at bounding box center [96, 246] width 193 height 458
click at [504, 174] on div "S Callback Scheduled Call Step: 1 Stanley Cole America/Chicago Calls Count: 0 I…" at bounding box center [413, 190] width 375 height 57
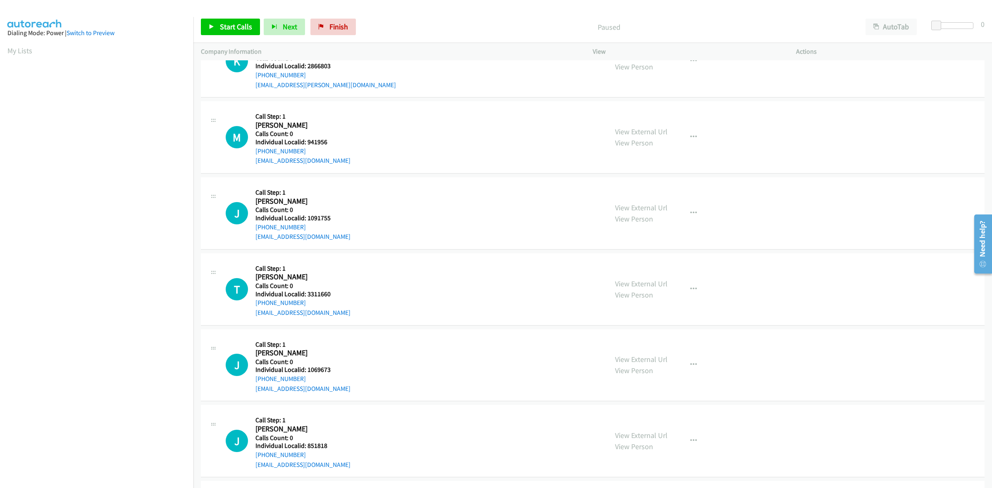
scroll to position [116, 0]
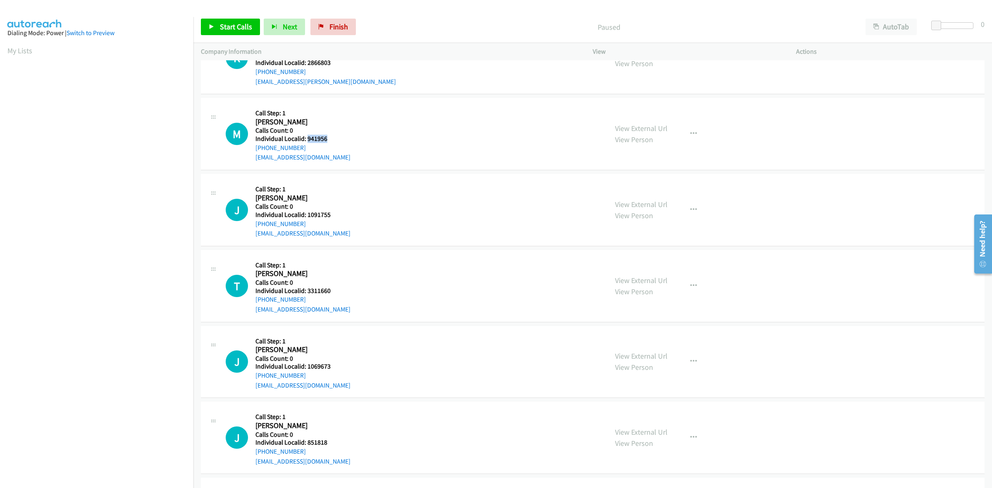
drag, startPoint x: 332, startPoint y: 136, endPoint x: 306, endPoint y: 137, distance: 26.1
click at [306, 137] on h5 "Individual Localid: 941956" at bounding box center [302, 139] width 95 height 8
copy h5 "941956"
drag, startPoint x: 290, startPoint y: 149, endPoint x: 253, endPoint y: 149, distance: 36.8
click at [253, 149] on div "M Callback Scheduled Call Step: 1 [PERSON_NAME] America/[GEOGRAPHIC_DATA] Calls…" at bounding box center [413, 133] width 375 height 57
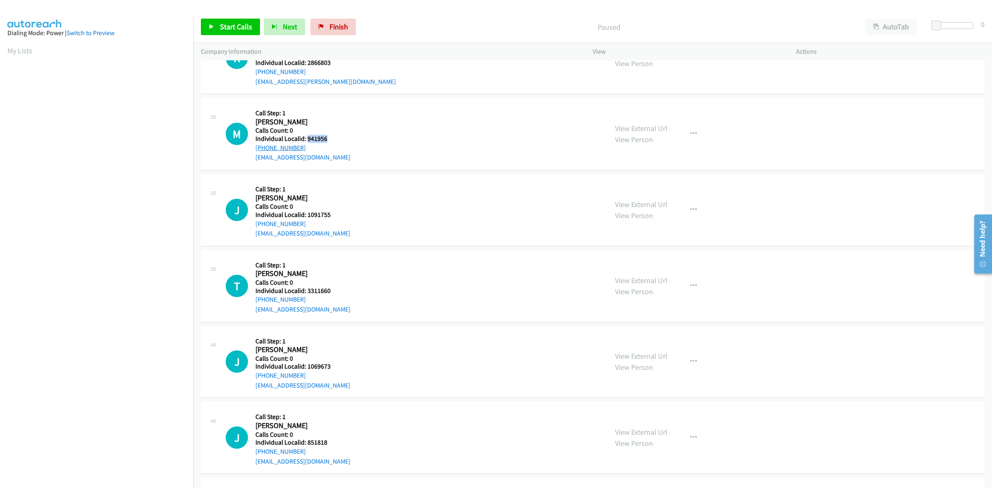
copy link "[PHONE_NUMBER]"
drag, startPoint x: 330, startPoint y: 139, endPoint x: 307, endPoint y: 138, distance: 22.8
click at [307, 138] on h5 "Individual Localid: 941956" at bounding box center [302, 139] width 95 height 8
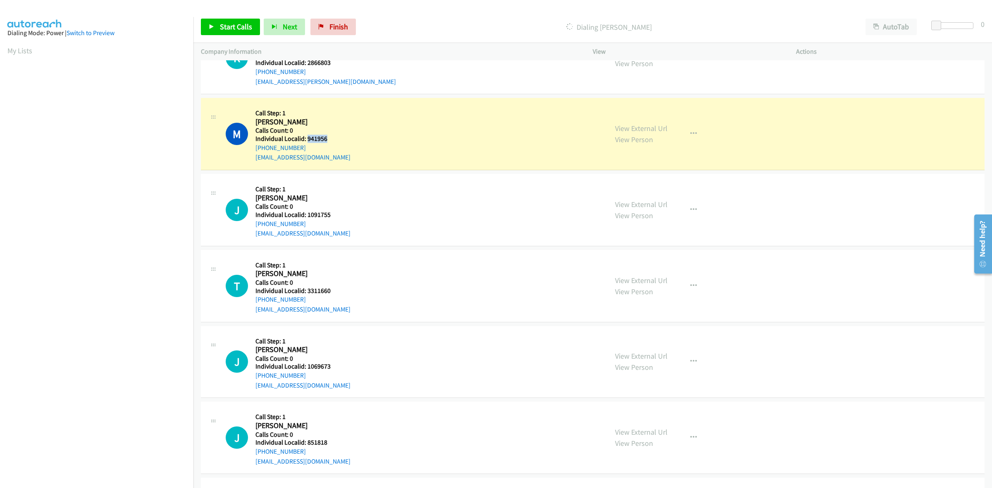
copy h5 "941956"
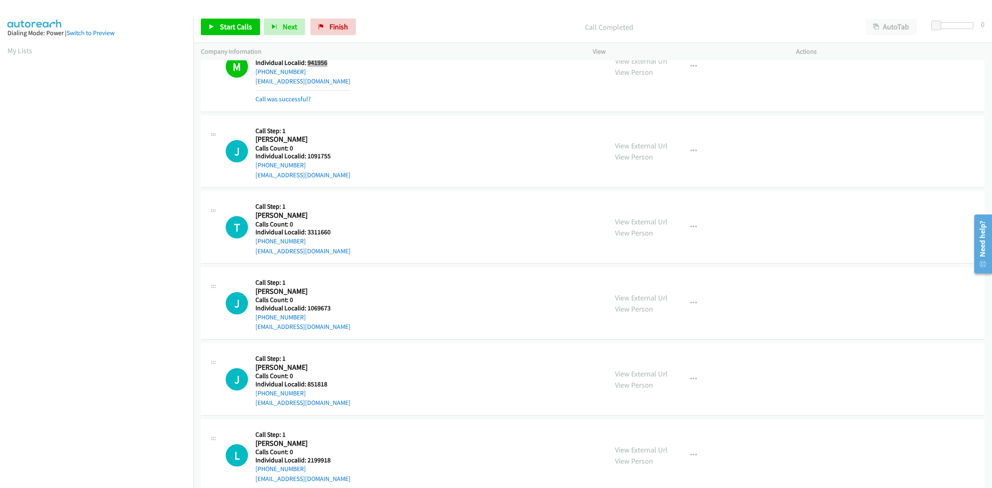
scroll to position [207, 0]
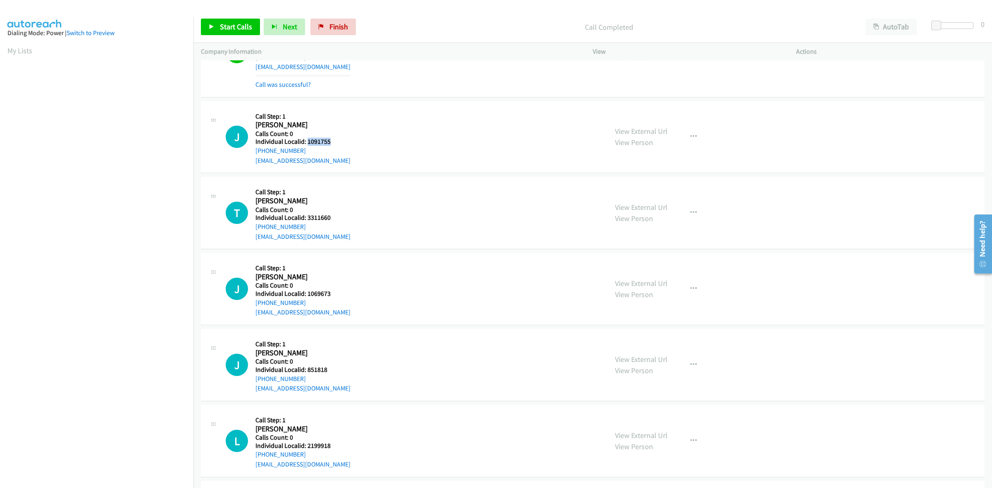
drag, startPoint x: 330, startPoint y: 140, endPoint x: 308, endPoint y: 143, distance: 22.2
click at [308, 143] on h5 "Individual Localid: 1091755" at bounding box center [302, 142] width 95 height 8
copy h5 "1091755"
click at [691, 132] on button "button" at bounding box center [693, 137] width 22 height 17
click at [651, 195] on link "Skip Call" at bounding box center [649, 191] width 110 height 17
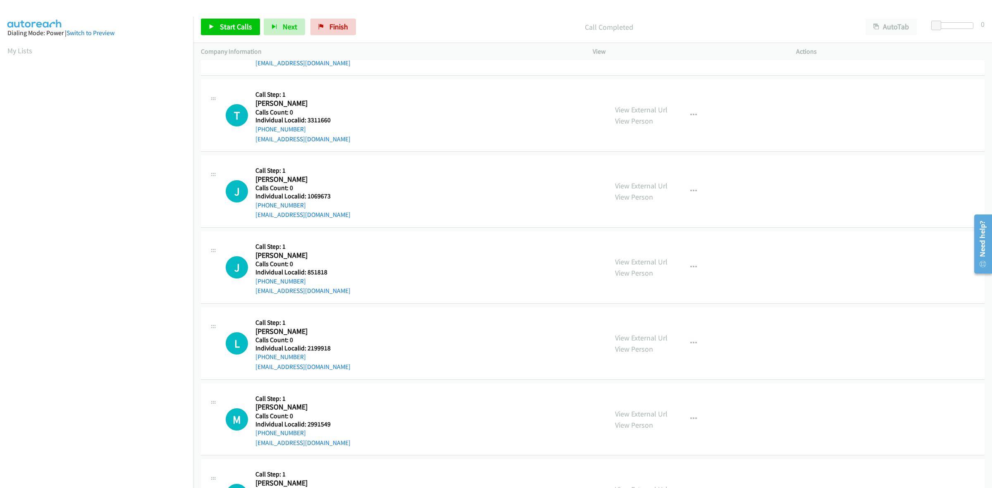
scroll to position [323, 0]
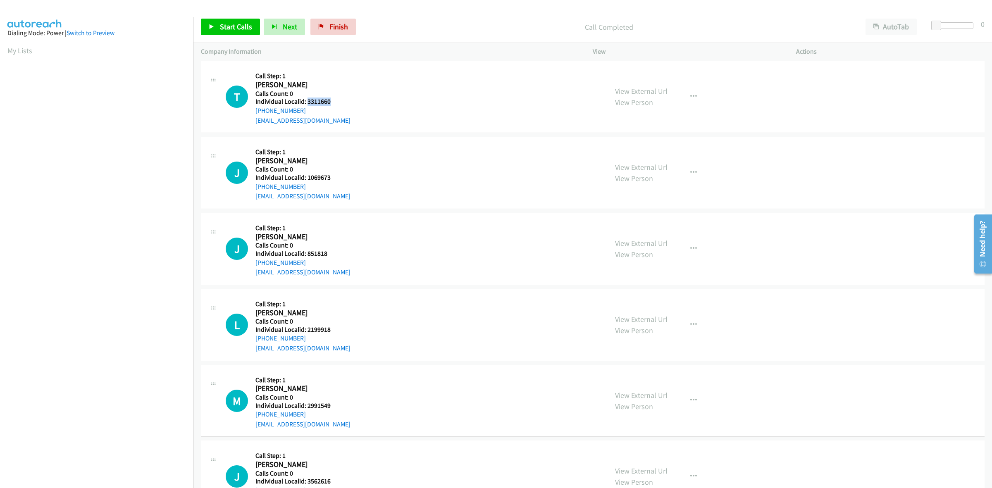
drag, startPoint x: 337, startPoint y: 100, endPoint x: 307, endPoint y: 102, distance: 30.2
click at [307, 102] on h5 "Individual Localid: 3311660" at bounding box center [302, 102] width 95 height 8
copy h5 "3311660"
drag, startPoint x: 303, startPoint y: 110, endPoint x: 253, endPoint y: 111, distance: 50.0
click at [253, 111] on div "T Callback Scheduled Call Step: 1 Theo Rennenberg America/New_York Calls Count:…" at bounding box center [413, 96] width 375 height 57
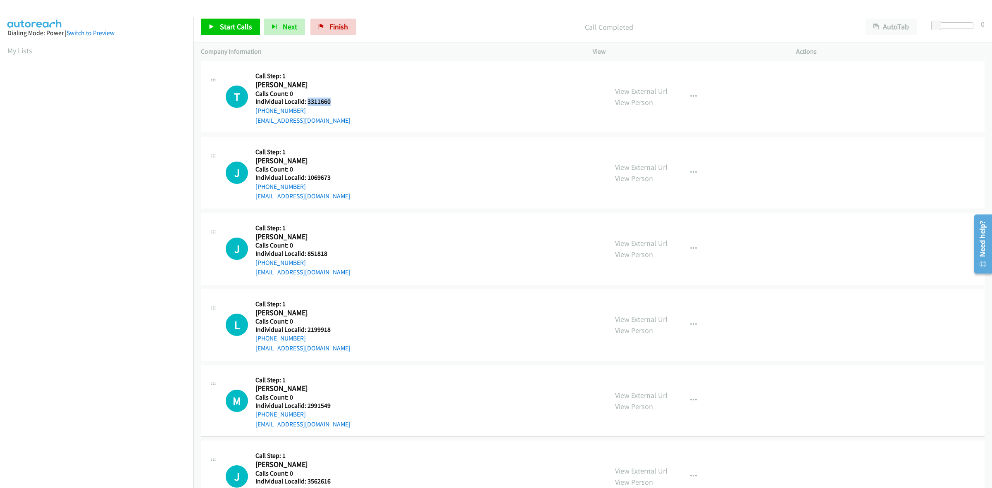
copy link "+1 215-321-7749"
drag, startPoint x: 329, startPoint y: 103, endPoint x: 307, endPoint y: 103, distance: 21.9
click at [307, 103] on h5 "Individual Localid: 3311660" at bounding box center [302, 102] width 95 height 8
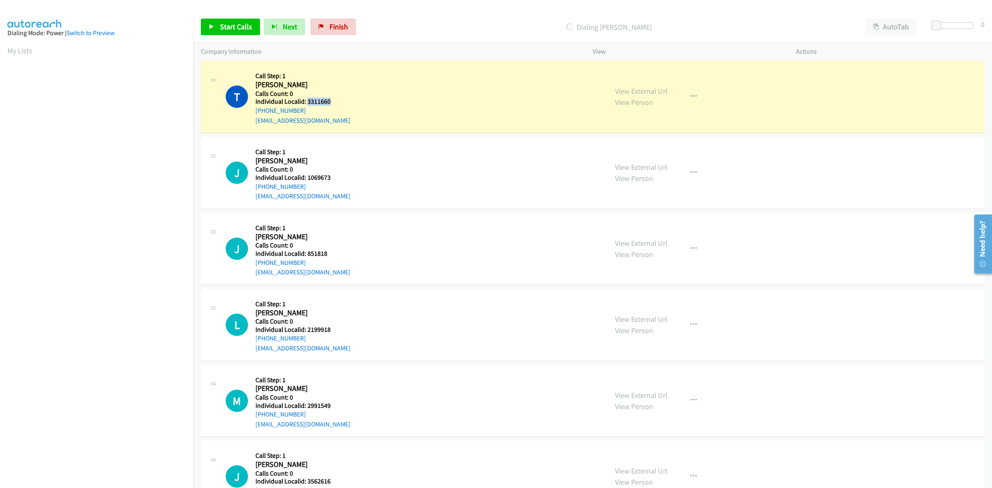
copy h5 "3311660"
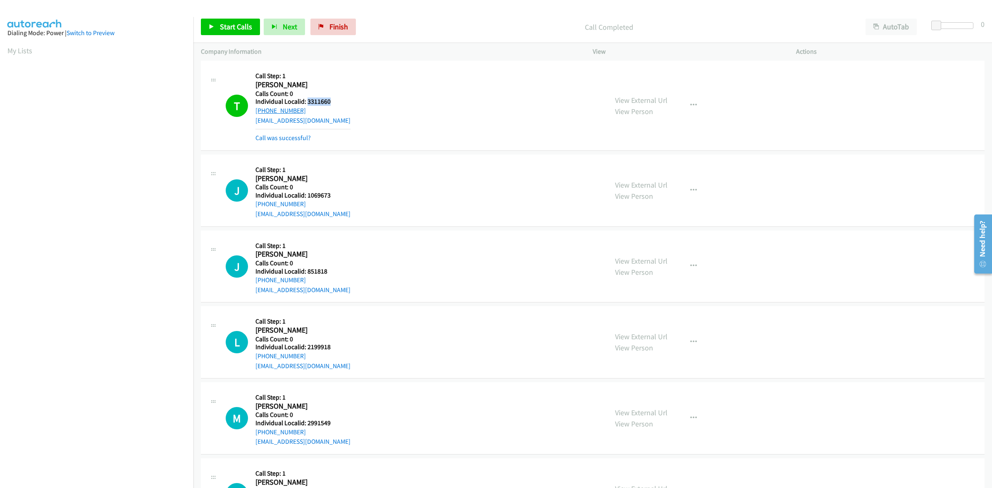
drag, startPoint x: 298, startPoint y: 110, endPoint x: 257, endPoint y: 112, distance: 41.8
click at [257, 112] on div "+1 215-321-7749" at bounding box center [302, 111] width 95 height 10
copy link "+1 215-321-7749"
click at [693, 107] on button "button" at bounding box center [693, 105] width 22 height 17
click at [666, 179] on link "Add to do not call list" at bounding box center [649, 176] width 110 height 17
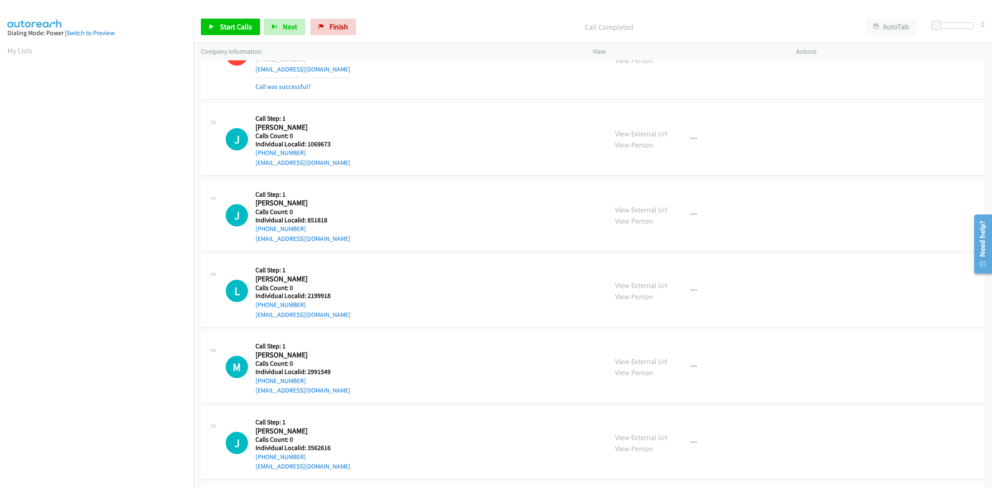
scroll to position [400, 0]
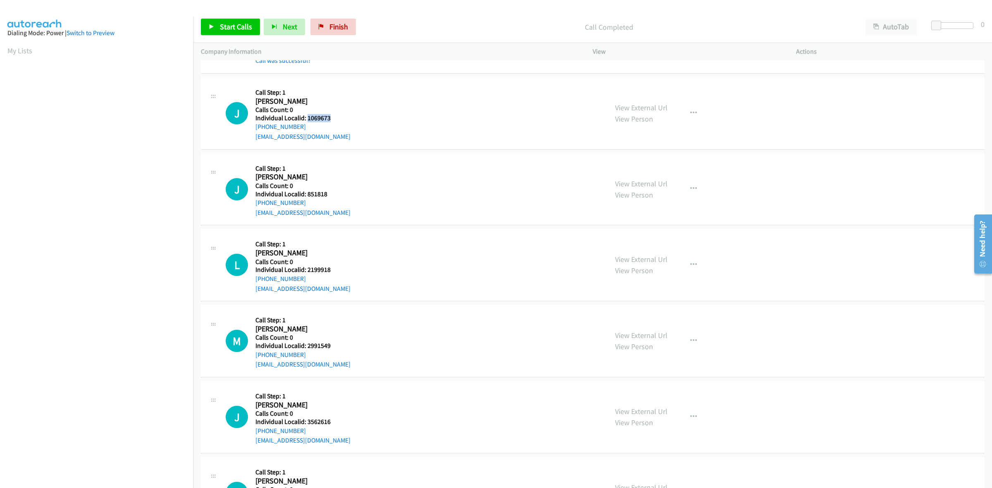
drag, startPoint x: 331, startPoint y: 118, endPoint x: 307, endPoint y: 119, distance: 23.6
click at [307, 119] on h5 "Individual Localid: 1069673" at bounding box center [302, 118] width 95 height 8
copy h5 "1069673"
drag, startPoint x: 301, startPoint y: 125, endPoint x: 253, endPoint y: 127, distance: 47.6
click at [253, 127] on div "J Callback Scheduled Call Step: 1 James Fisher America/New_York Calls Count: 0 …" at bounding box center [413, 113] width 375 height 57
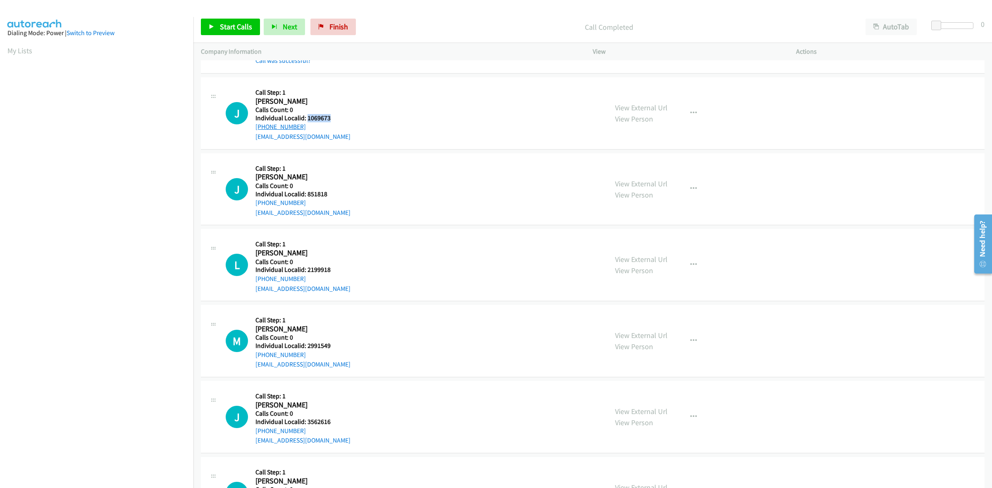
copy link "+1 443-623-8061"
drag, startPoint x: 331, startPoint y: 118, endPoint x: 306, endPoint y: 118, distance: 25.2
click at [306, 118] on h5 "Individual Localid: 1069673" at bounding box center [302, 118] width 95 height 8
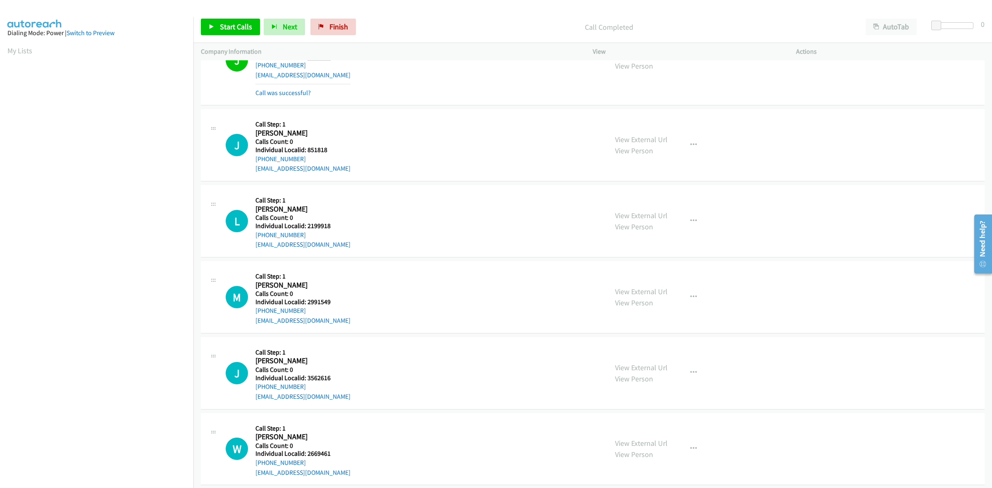
scroll to position [478, 0]
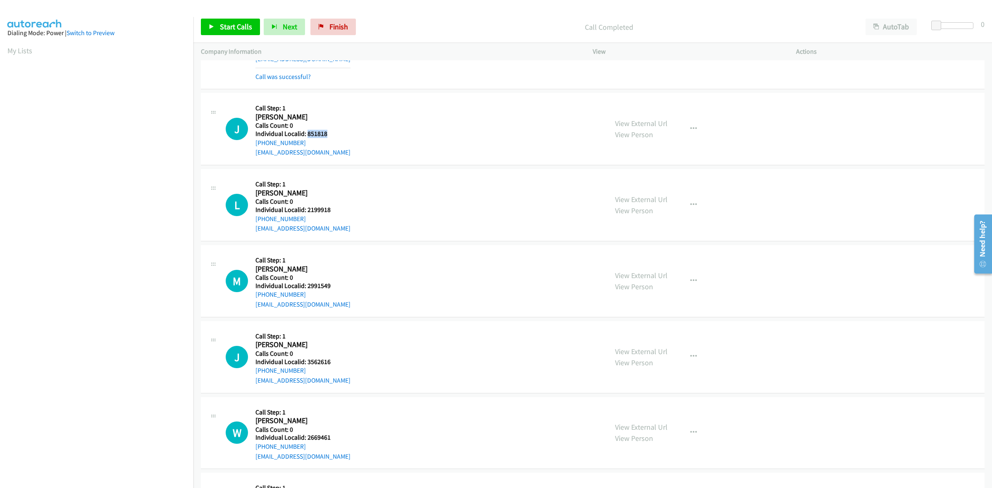
drag, startPoint x: 320, startPoint y: 134, endPoint x: 307, endPoint y: 135, distance: 12.8
click at [307, 135] on h5 "Individual Localid: 851818" at bounding box center [302, 134] width 95 height 8
drag, startPoint x: 302, startPoint y: 143, endPoint x: 255, endPoint y: 143, distance: 47.5
click at [255, 143] on div "J Callback Scheduled Call Step: 1 Jack Ihle America/Denver Calls Count: 0 Indiv…" at bounding box center [413, 128] width 375 height 57
drag, startPoint x: 330, startPoint y: 134, endPoint x: 306, endPoint y: 135, distance: 23.6
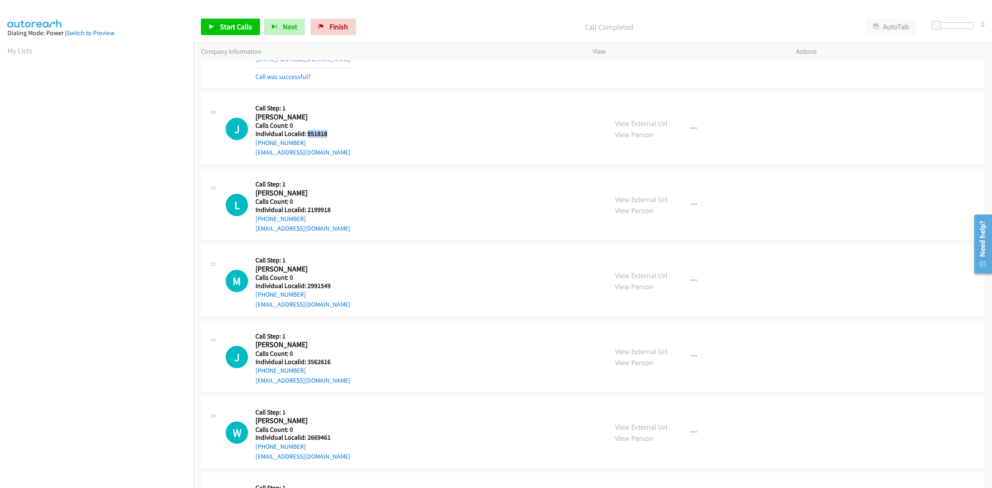
click at [306, 135] on h5 "Individual Localid: 851818" at bounding box center [302, 134] width 95 height 8
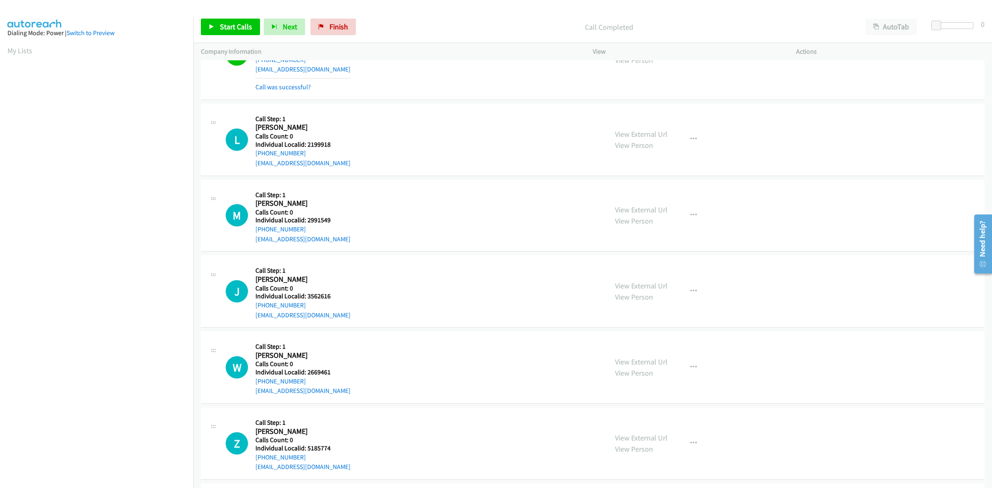
scroll to position [568, 0]
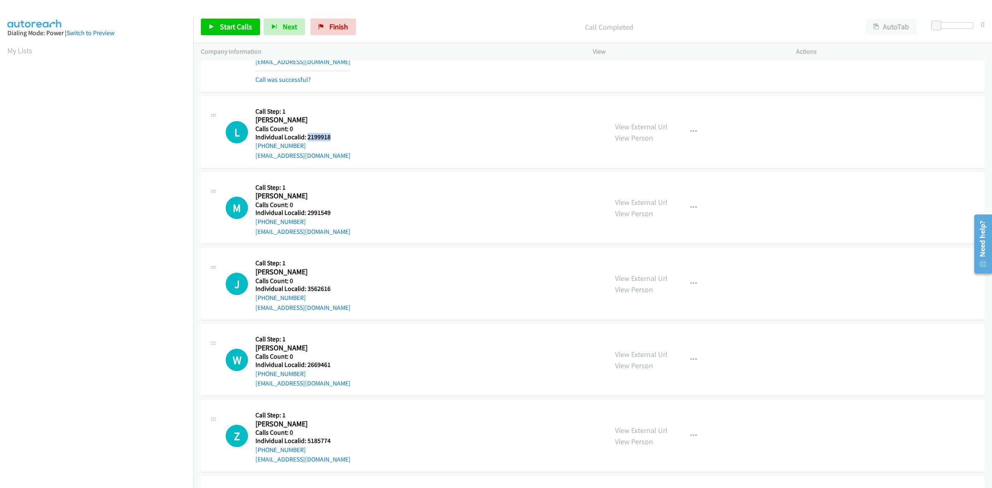
drag, startPoint x: 331, startPoint y: 138, endPoint x: 307, endPoint y: 137, distance: 24.4
click at [307, 137] on h5 "Individual Localid: 2199918" at bounding box center [302, 137] width 95 height 8
drag, startPoint x: 303, startPoint y: 145, endPoint x: 253, endPoint y: 147, distance: 50.5
click at [253, 147] on div "L Callback Scheduled Call Step: 1 Logan Theakston America/New_York Calls Count:…" at bounding box center [413, 132] width 375 height 57
drag, startPoint x: 315, startPoint y: 134, endPoint x: 307, endPoint y: 137, distance: 9.2
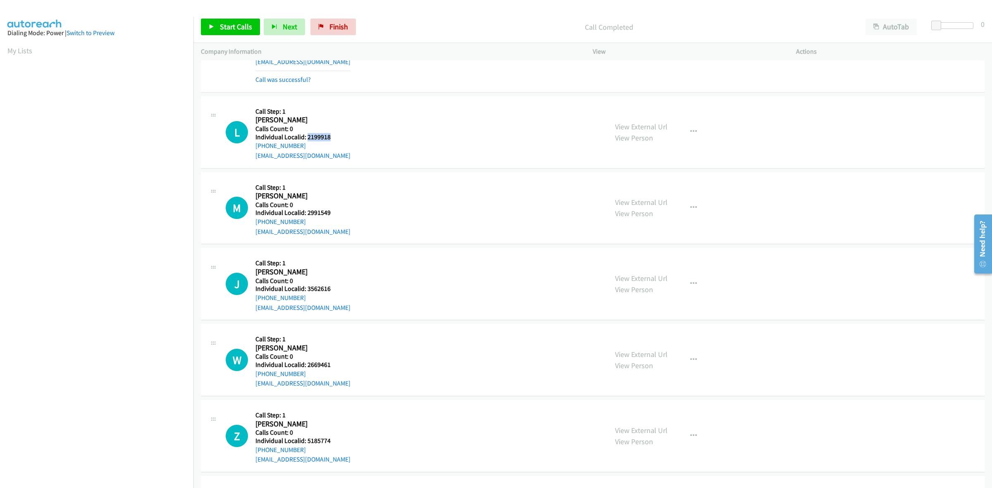
click at [307, 137] on h5 "Individual Localid: 2199918" at bounding box center [302, 137] width 95 height 8
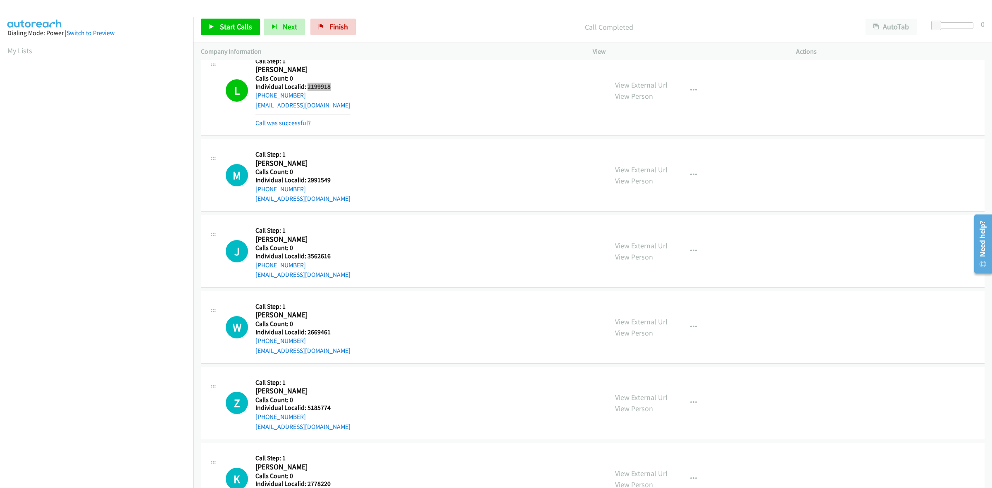
scroll to position [633, 0]
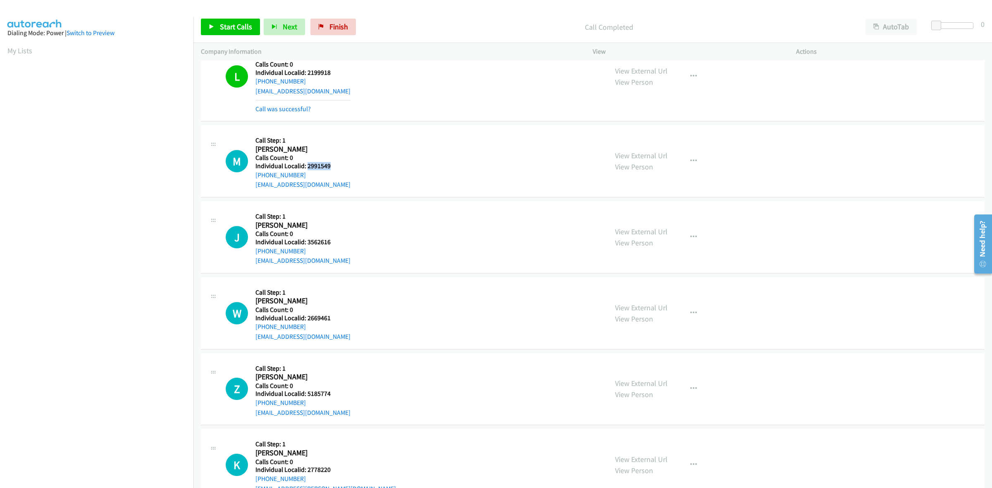
drag, startPoint x: 340, startPoint y: 164, endPoint x: 306, endPoint y: 168, distance: 33.8
click at [306, 168] on h5 "Individual Localid: 2991549" at bounding box center [302, 166] width 95 height 8
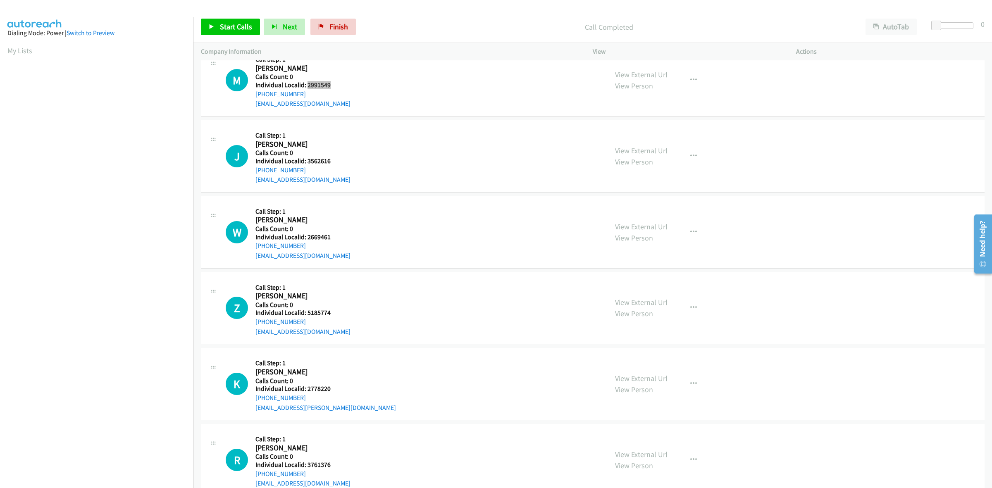
scroll to position [736, 0]
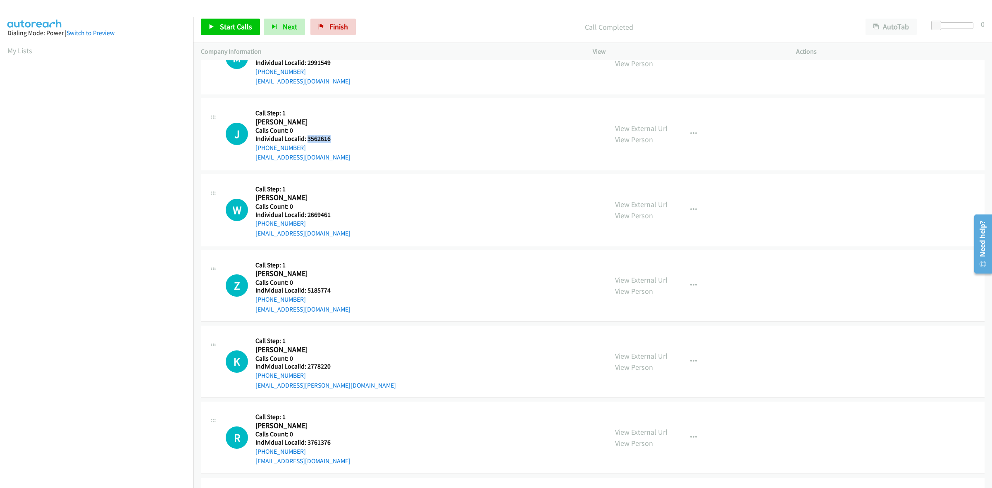
drag, startPoint x: 330, startPoint y: 137, endPoint x: 307, endPoint y: 136, distance: 23.2
click at [307, 136] on h5 "Individual Localid: 3562616" at bounding box center [302, 139] width 95 height 8
drag, startPoint x: 305, startPoint y: 149, endPoint x: 250, endPoint y: 151, distance: 54.6
click at [250, 151] on div "J Callback Scheduled Call Step: 1 Josh Conway America/New_York Calls Count: 0 I…" at bounding box center [413, 133] width 375 height 57
drag, startPoint x: 329, startPoint y: 140, endPoint x: 307, endPoint y: 139, distance: 22.3
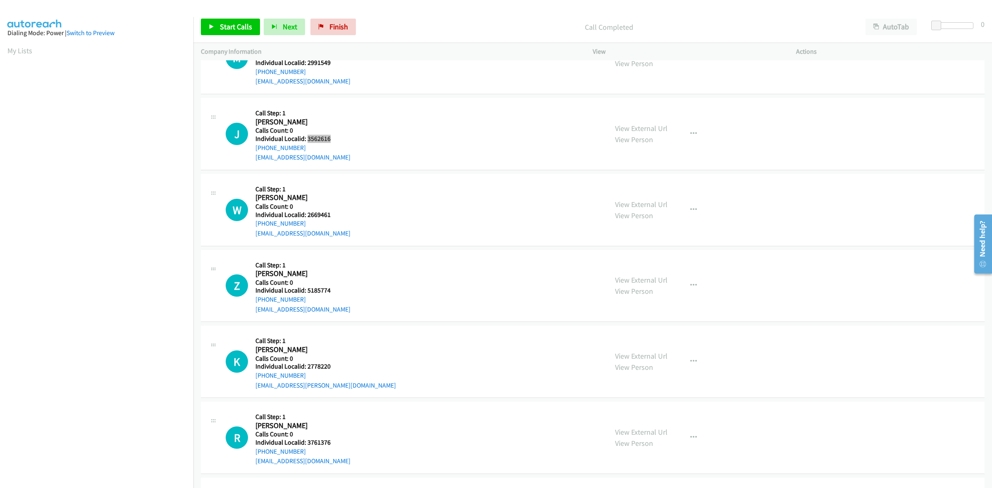
click at [307, 139] on h5 "Individual Localid: 3562616" at bounding box center [302, 139] width 95 height 8
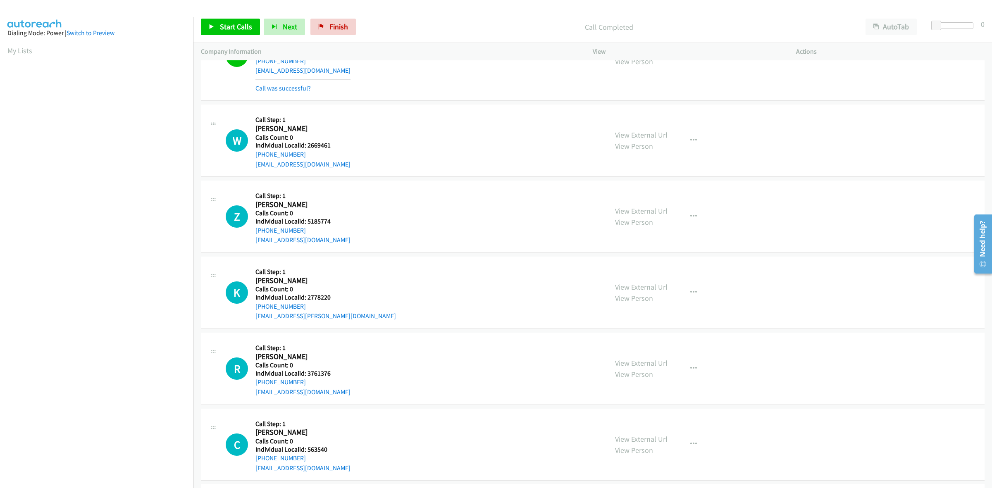
scroll to position [840, 0]
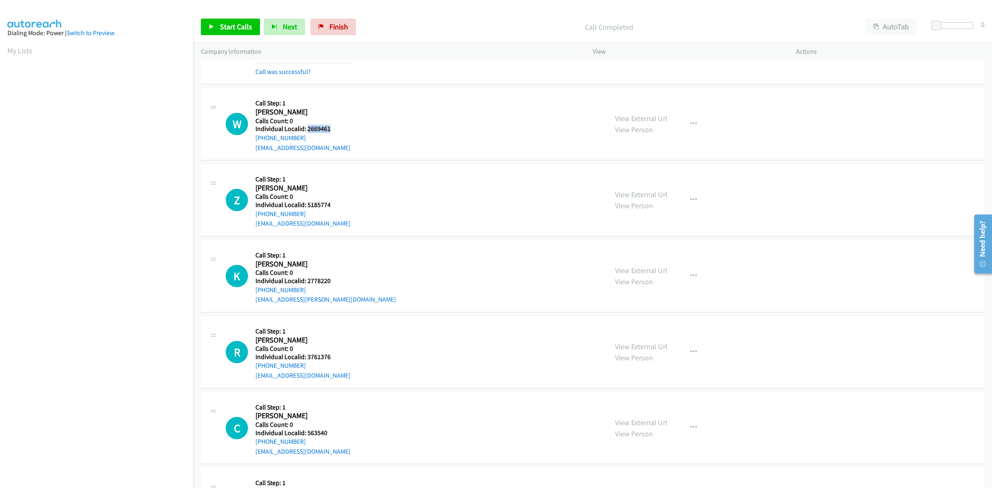
drag, startPoint x: 331, startPoint y: 129, endPoint x: 307, endPoint y: 133, distance: 24.2
click at [307, 133] on h5 "Individual Localid: 2669461" at bounding box center [302, 129] width 95 height 8
drag, startPoint x: 300, startPoint y: 139, endPoint x: 249, endPoint y: 141, distance: 50.9
click at [249, 141] on div "W Callback Scheduled Call Step: 1 Wayne Huckaby America/Chicago Calls Count: 0 …" at bounding box center [413, 123] width 375 height 57
drag, startPoint x: 333, startPoint y: 128, endPoint x: 306, endPoint y: 131, distance: 27.0
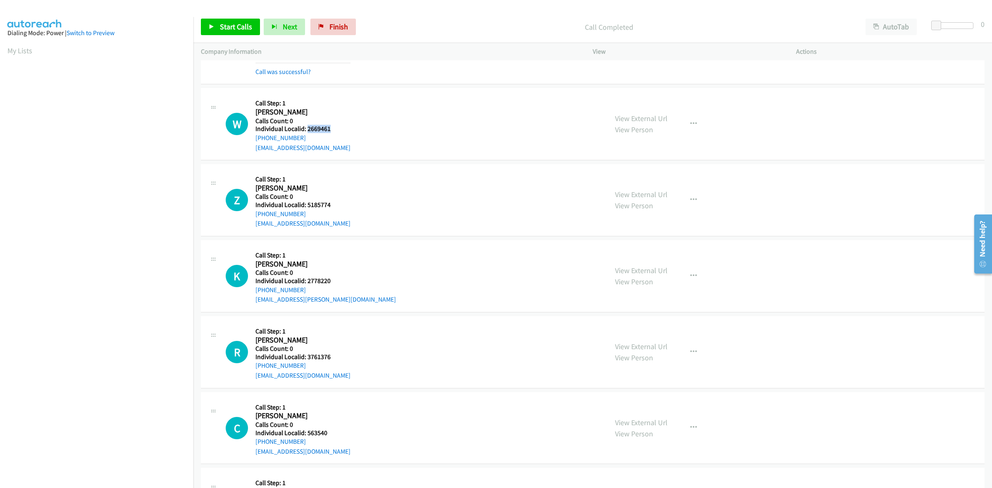
click at [306, 131] on h5 "Individual Localid: 2669461" at bounding box center [302, 129] width 95 height 8
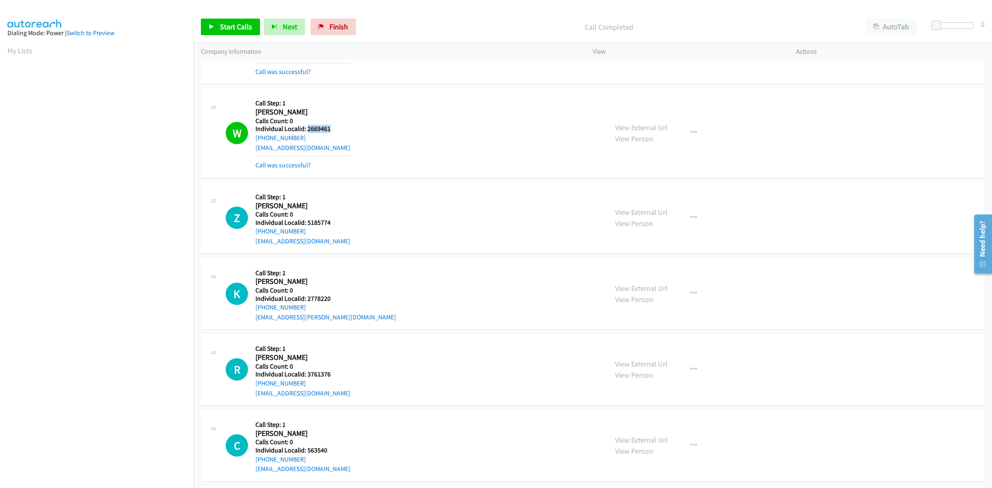
drag, startPoint x: 303, startPoint y: 138, endPoint x: 254, endPoint y: 143, distance: 48.5
click at [254, 143] on div "W Callback Scheduled Call Step: 1 Wayne Huckaby America/Chicago Calls Count: 0 …" at bounding box center [413, 132] width 375 height 74
click at [359, 123] on div "W Callback Scheduled Call Step: 1 Wayne Huckaby America/Chicago Calls Count: 0 …" at bounding box center [413, 132] width 375 height 74
drag, startPoint x: 304, startPoint y: 140, endPoint x: 256, endPoint y: 143, distance: 47.6
click at [256, 143] on div "+1 817-689-4097" at bounding box center [302, 138] width 95 height 10
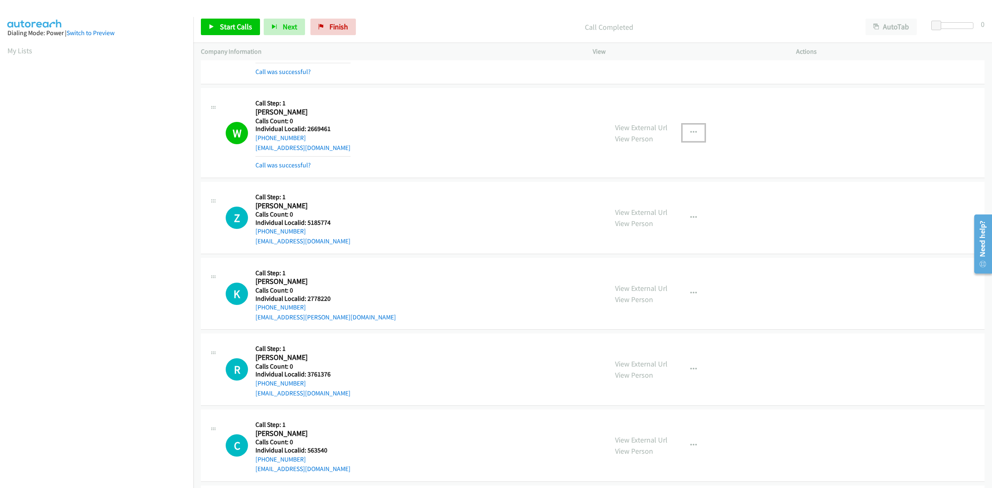
click at [697, 131] on button "button" at bounding box center [693, 132] width 22 height 17
click at [663, 208] on link "Add to do not call list" at bounding box center [649, 203] width 110 height 17
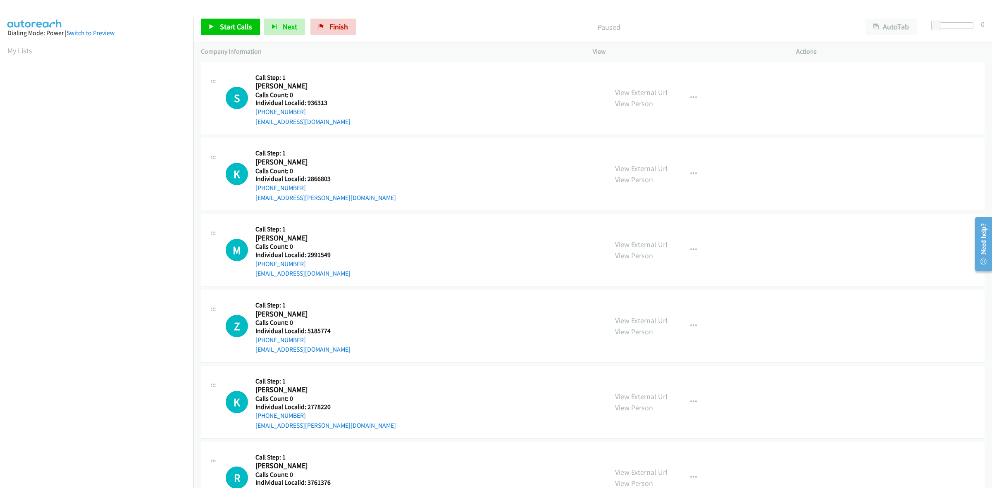
scroll to position [0, 1]
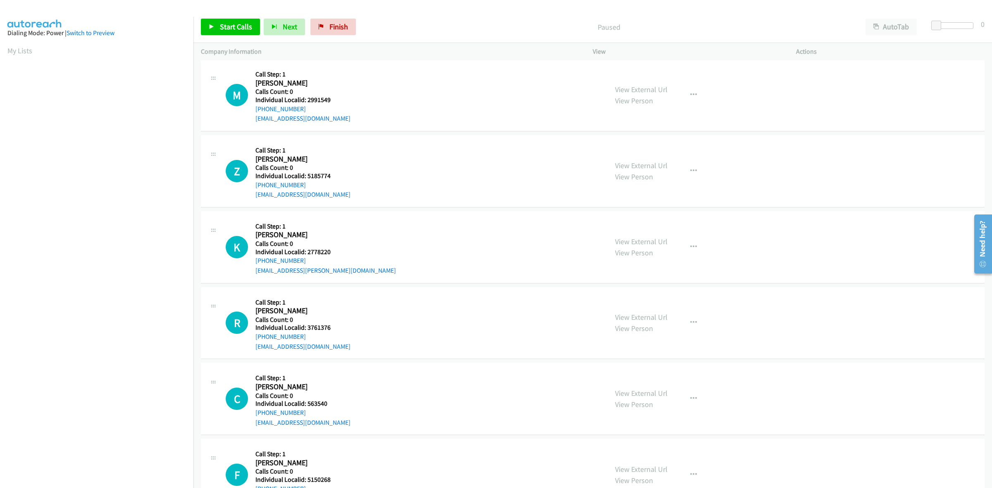
scroll to position [168, 0]
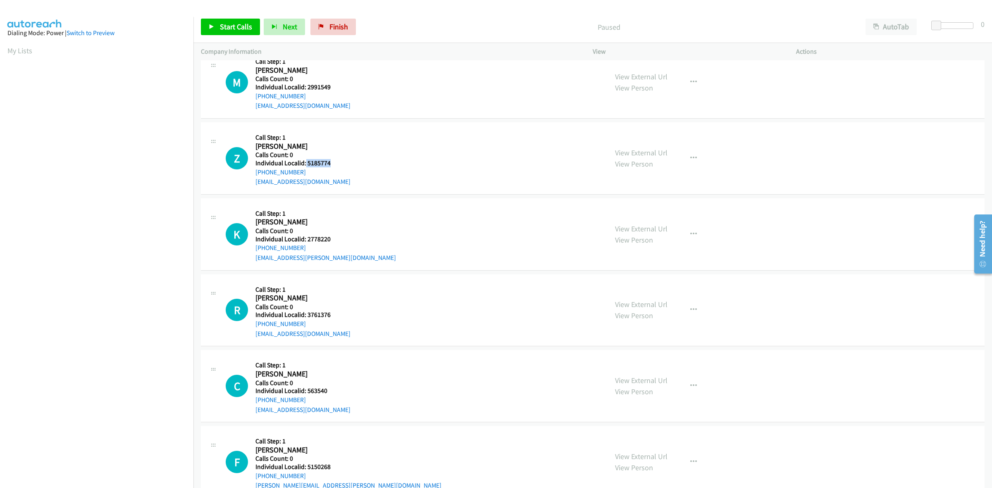
drag, startPoint x: 333, startPoint y: 165, endPoint x: 308, endPoint y: 165, distance: 24.8
click at [306, 165] on h5 "Individual Localid: 5185774" at bounding box center [302, 163] width 95 height 8
click at [308, 165] on h5 "Individual Localid: 5185774" at bounding box center [302, 163] width 95 height 8
drag, startPoint x: 316, startPoint y: 162, endPoint x: 344, endPoint y: 159, distance: 27.9
click at [352, 156] on div "Z Callback Scheduled Call Step: 1 [PERSON_NAME] America/New_York Calls Count: 0…" at bounding box center [413, 158] width 375 height 57
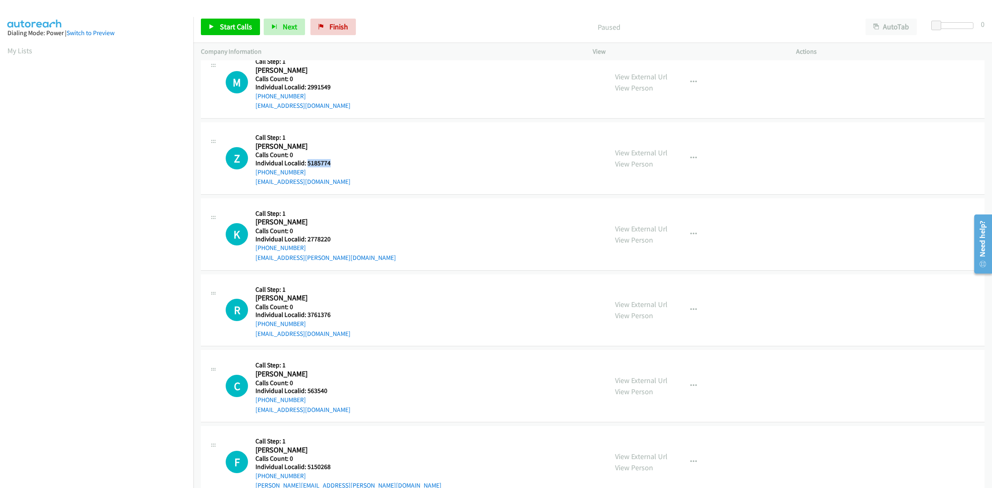
drag, startPoint x: 339, startPoint y: 162, endPoint x: 307, endPoint y: 162, distance: 32.2
click at [307, 162] on h5 "Individual Localid: 5185774" at bounding box center [302, 163] width 95 height 8
copy h5 "5185774"
click at [693, 154] on button "button" at bounding box center [693, 158] width 22 height 17
click at [654, 216] on link "Skip Call" at bounding box center [649, 212] width 110 height 17
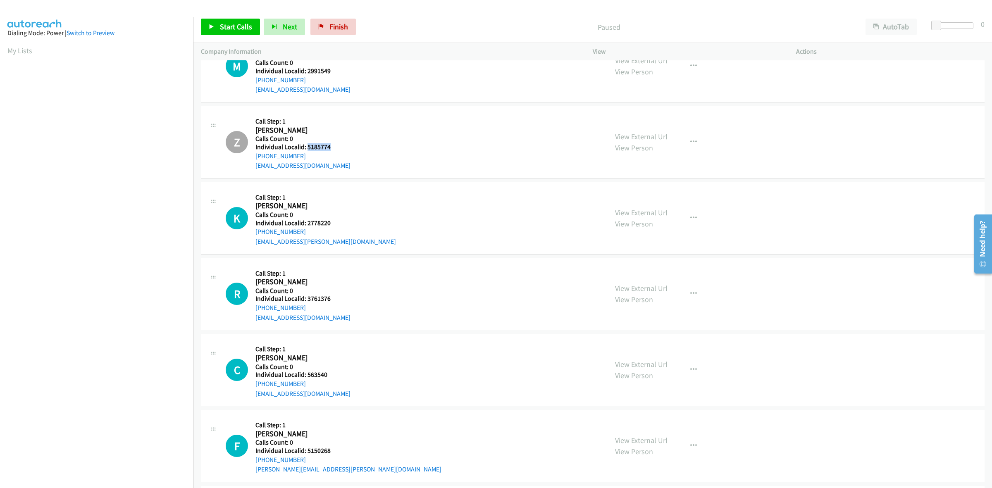
scroll to position [271, 0]
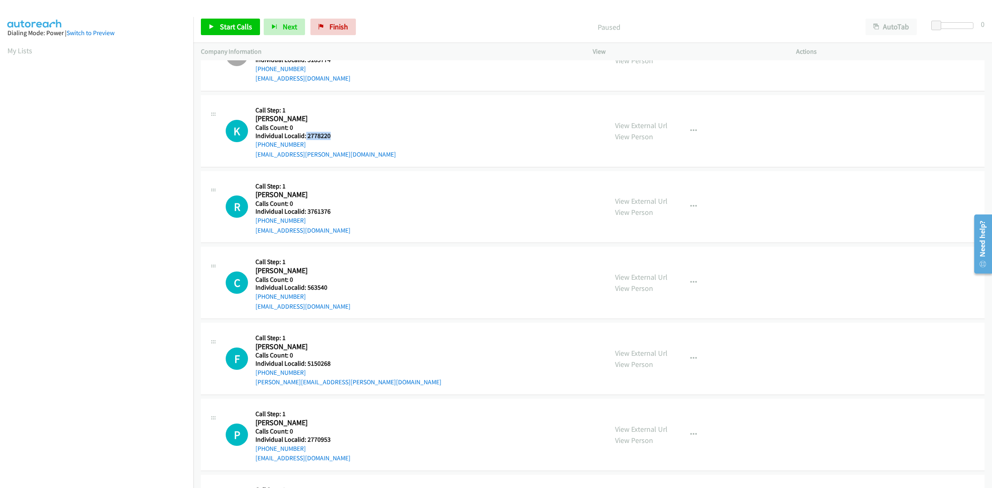
drag, startPoint x: 329, startPoint y: 136, endPoint x: 305, endPoint y: 137, distance: 24.4
click at [305, 137] on h5 "Individual Localid: 2778220" at bounding box center [325, 136] width 141 height 8
copy h5 "2778220"
drag, startPoint x: 306, startPoint y: 145, endPoint x: 254, endPoint y: 148, distance: 52.2
click at [254, 148] on div "K Callback Scheduled Call Step: 1 [PERSON_NAME] America/[GEOGRAPHIC_DATA] Calls…" at bounding box center [413, 131] width 375 height 57
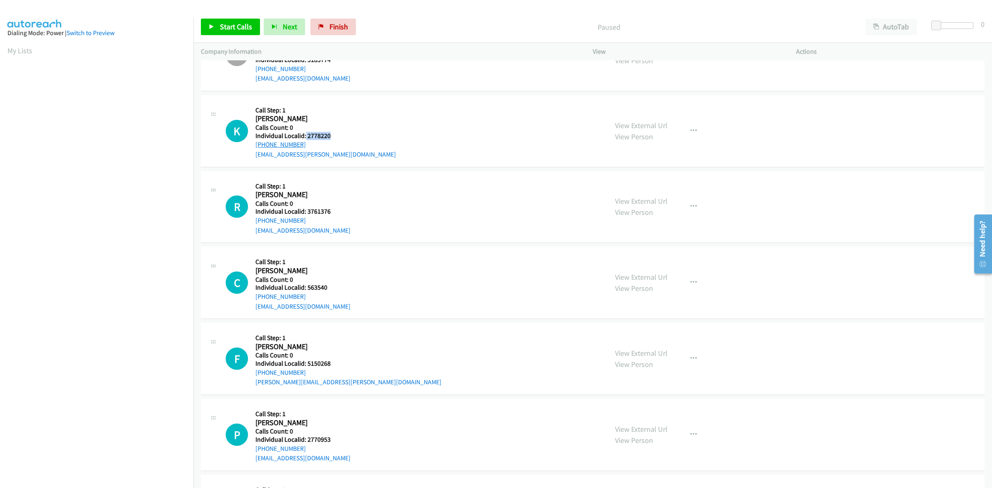
copy link "[PHONE_NUMBER]"
drag, startPoint x: 331, startPoint y: 138, endPoint x: 305, endPoint y: 136, distance: 25.7
click at [305, 136] on h5 "Individual Localid: 2778220" at bounding box center [325, 136] width 141 height 8
copy h5 "2778220"
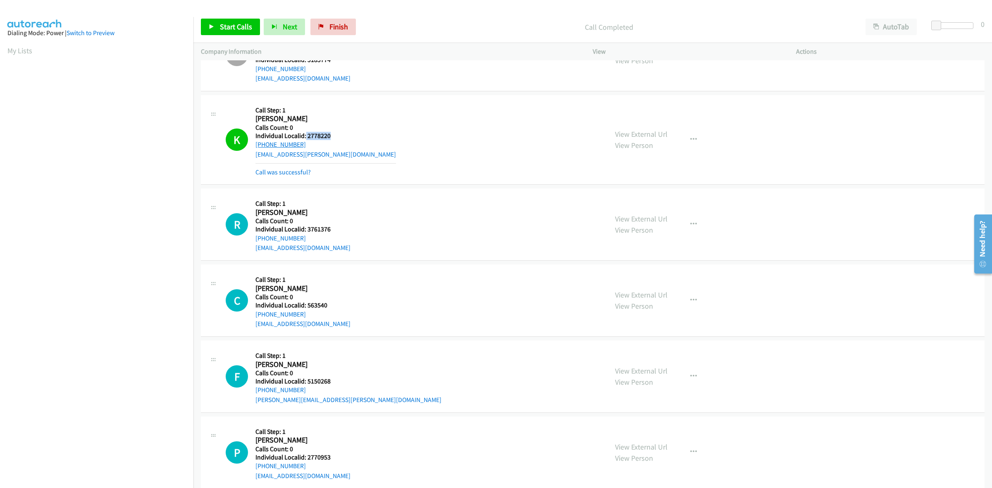
drag, startPoint x: 306, startPoint y: 145, endPoint x: 257, endPoint y: 146, distance: 49.2
click at [257, 146] on div "[PHONE_NUMBER]" at bounding box center [325, 145] width 141 height 10
copy link "[PHONE_NUMBER]"
click at [694, 140] on button "button" at bounding box center [693, 139] width 22 height 17
click at [654, 213] on link "Add to do not call list" at bounding box center [649, 210] width 110 height 17
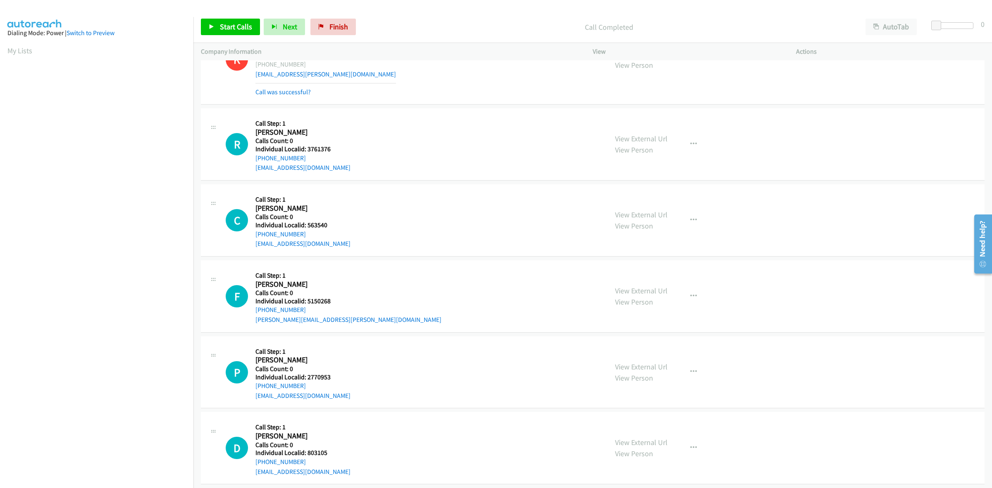
scroll to position [375, 0]
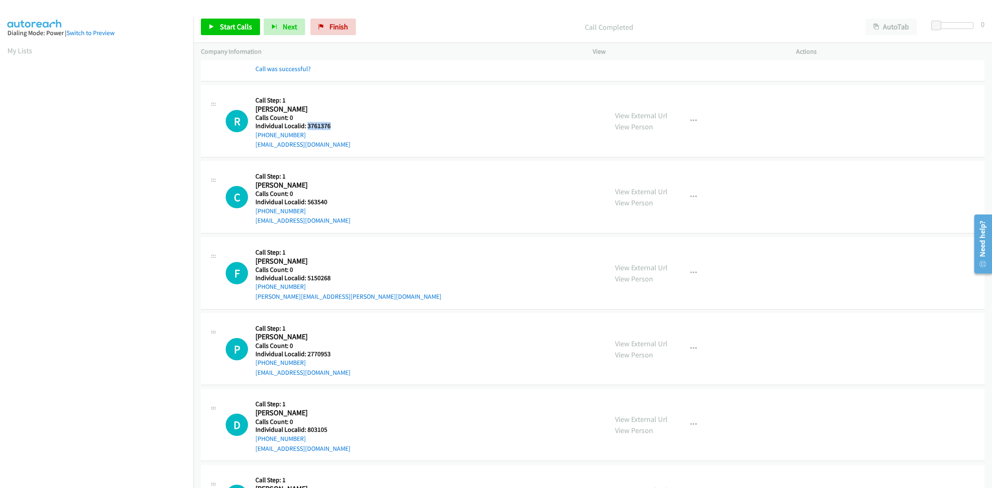
drag, startPoint x: 331, startPoint y: 124, endPoint x: 306, endPoint y: 125, distance: 24.8
click at [306, 125] on h5 "Individual Localid: 3761376" at bounding box center [302, 126] width 95 height 8
copy h5 "3761376"
drag, startPoint x: 304, startPoint y: 135, endPoint x: 253, endPoint y: 139, distance: 51.8
click at [253, 139] on div "R Callback Scheduled Call Step: 1 Ryan Amos America/Los_Angeles Calls Count: 0 …" at bounding box center [413, 121] width 375 height 57
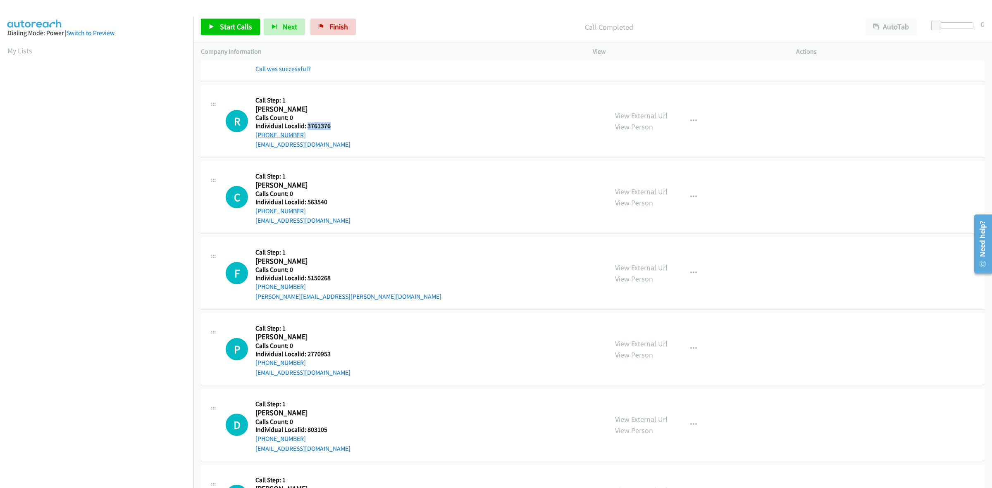
copy link "+1 208-889-7681"
drag, startPoint x: 336, startPoint y: 125, endPoint x: 305, endPoint y: 128, distance: 31.2
click at [305, 128] on h5 "Individual Localid: 3761376" at bounding box center [302, 126] width 95 height 8
copy h5 "3761376"
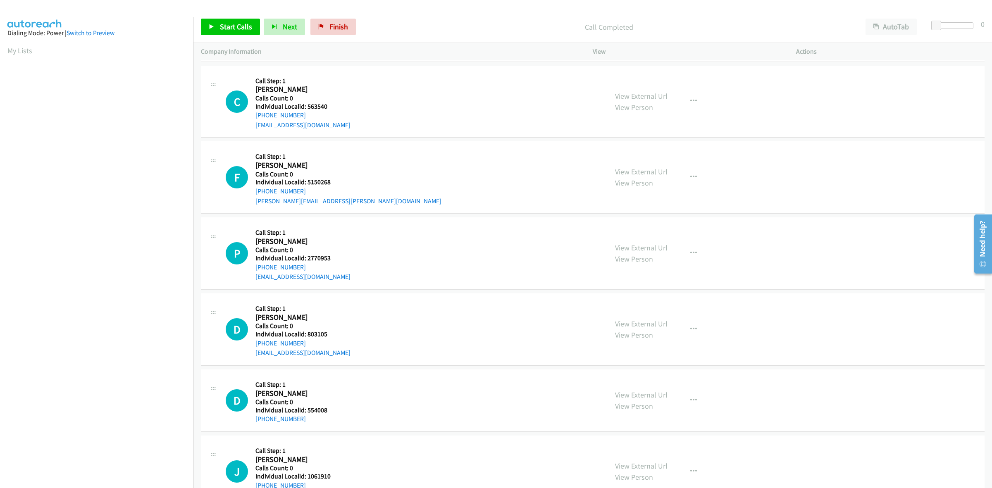
scroll to position [491, 0]
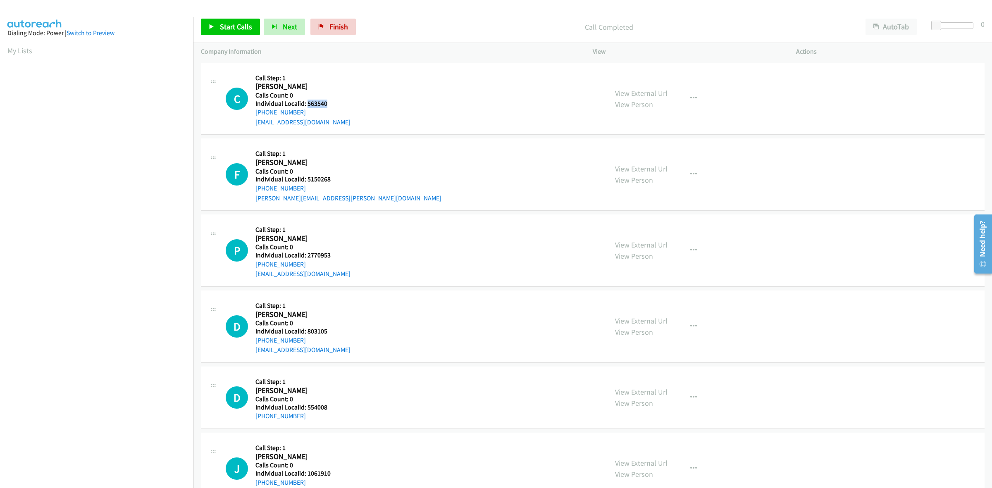
drag, startPoint x: 334, startPoint y: 104, endPoint x: 306, endPoint y: 103, distance: 27.3
click at [306, 103] on h5 "Individual Localid: 563540" at bounding box center [302, 104] width 95 height 8
copy h5 "563540"
click at [437, 117] on div "C Callback Scheduled Call Step: 1 Claudia Danielewicz America/New_York Calls Co…" at bounding box center [413, 98] width 375 height 57
drag, startPoint x: 306, startPoint y: 110, endPoint x: 254, endPoint y: 114, distance: 51.8
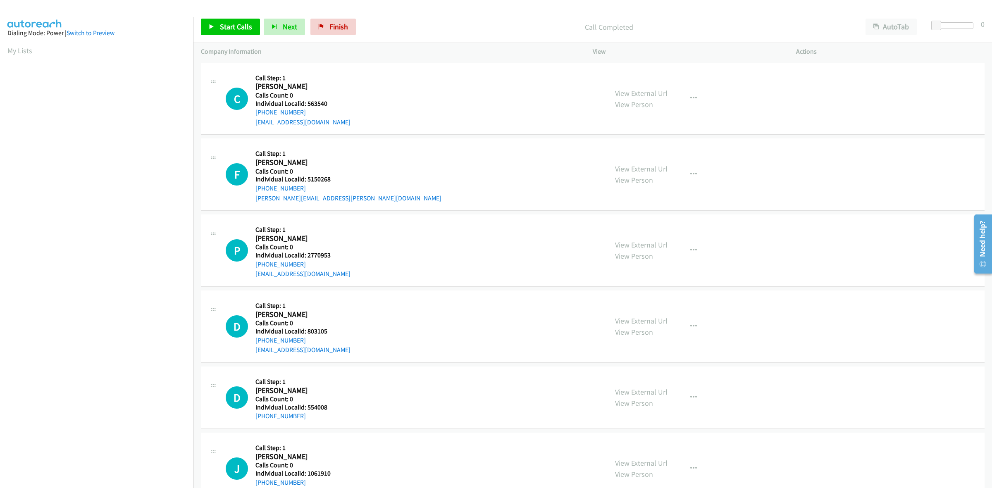
click at [254, 114] on div "C Callback Scheduled Call Step: 1 Claudia Danielewicz America/New_York Calls Co…" at bounding box center [413, 98] width 375 height 57
copy link "+1 586-907-0955"
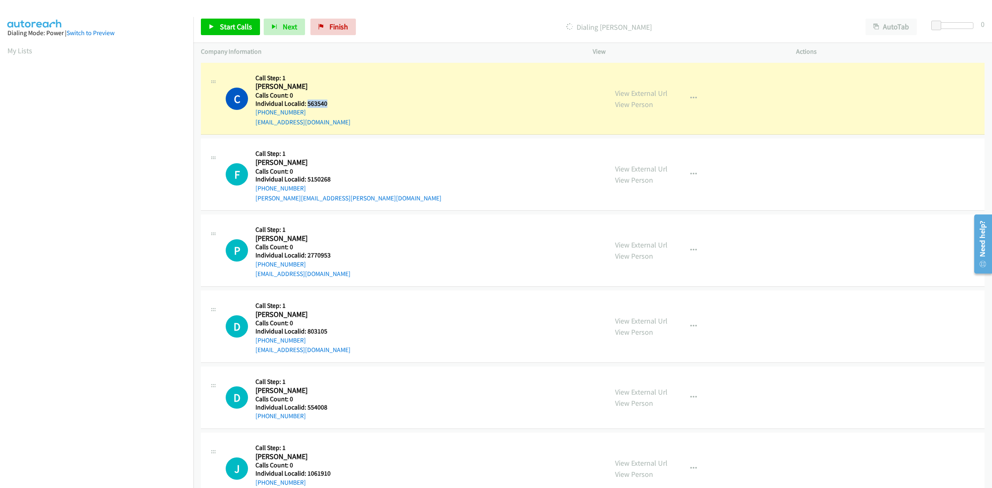
drag, startPoint x: 332, startPoint y: 104, endPoint x: 306, endPoint y: 103, distance: 25.7
click at [306, 103] on h5 "Individual Localid: 563540" at bounding box center [302, 104] width 95 height 8
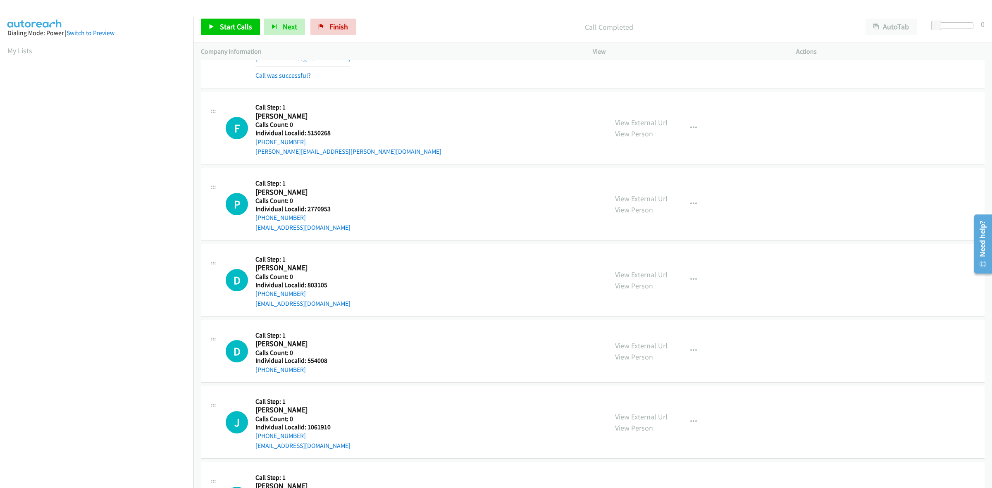
scroll to position [581, 0]
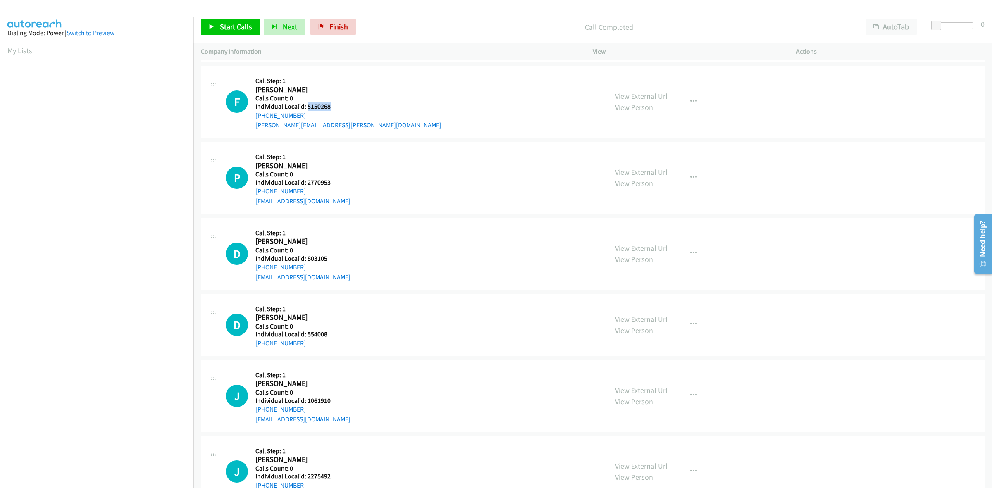
drag, startPoint x: 331, startPoint y: 106, endPoint x: 307, endPoint y: 108, distance: 23.7
click at [307, 108] on h5 "Individual Localid: 5150268" at bounding box center [348, 107] width 186 height 8
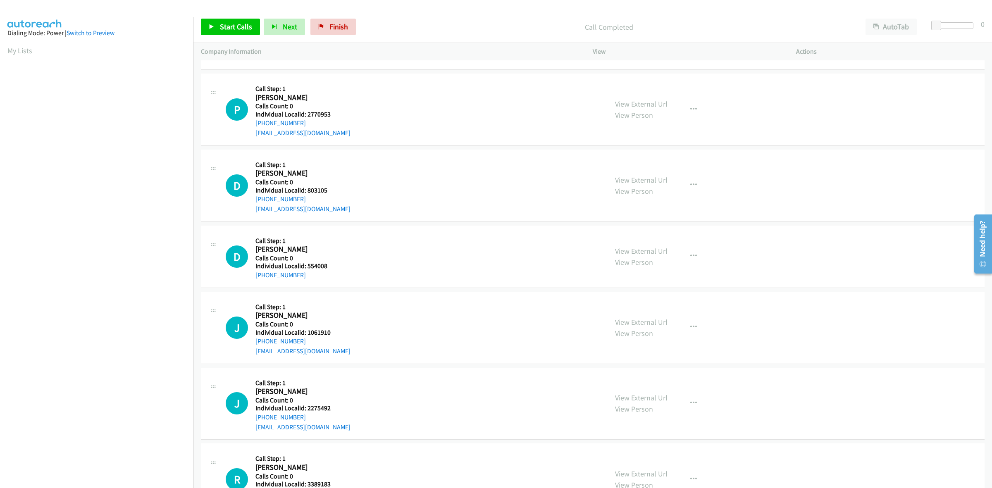
scroll to position [658, 0]
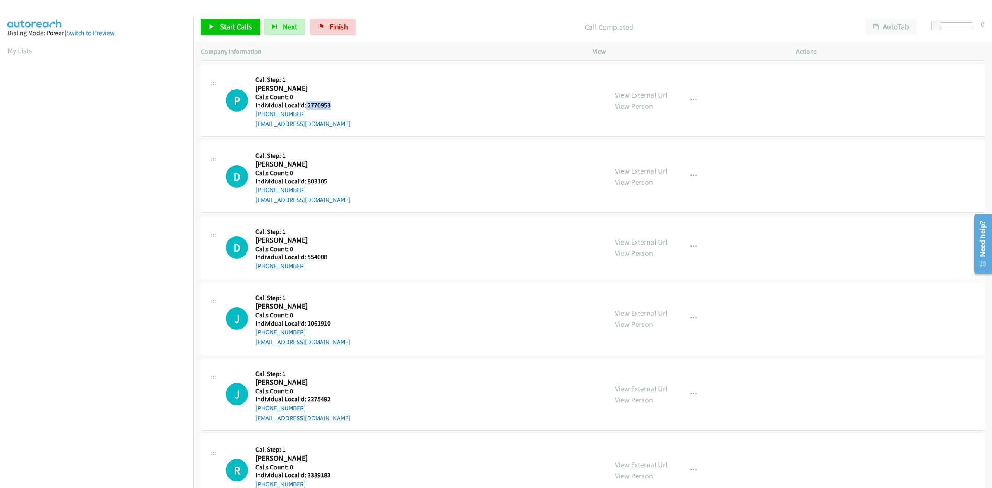
drag, startPoint x: 338, startPoint y: 108, endPoint x: 305, endPoint y: 106, distance: 32.8
click at [305, 106] on h5 "Individual Localid: 2770953" at bounding box center [302, 105] width 95 height 8
drag, startPoint x: 302, startPoint y: 113, endPoint x: 253, endPoint y: 117, distance: 48.9
click at [253, 117] on div "P Callback Scheduled Call Step: 1 Paul Meriza America/Phoenix Calls Count: 0 In…" at bounding box center [413, 100] width 375 height 57
drag, startPoint x: 327, startPoint y: 104, endPoint x: 309, endPoint y: 104, distance: 17.8
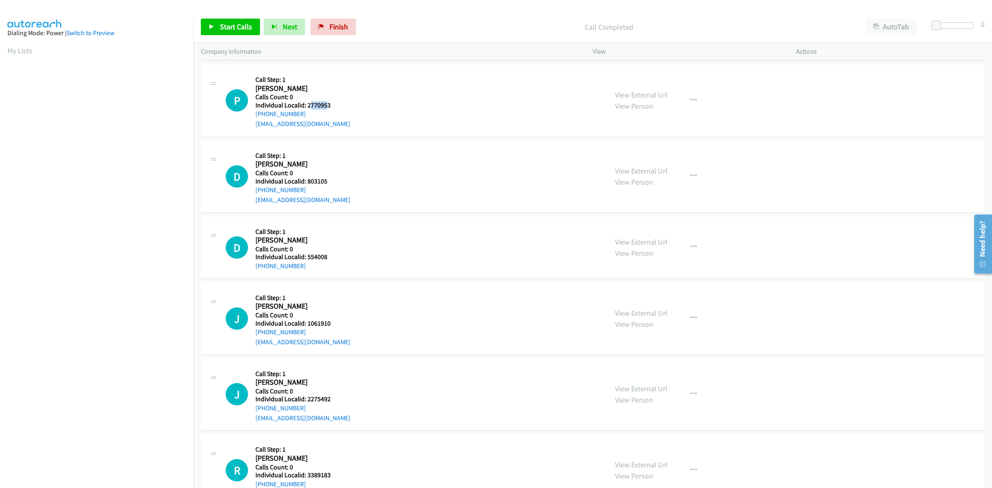
click at [309, 104] on h5 "Individual Localid: 2770953" at bounding box center [302, 105] width 95 height 8
click at [331, 100] on h5 "Calls Count: 0" at bounding box center [302, 97] width 95 height 8
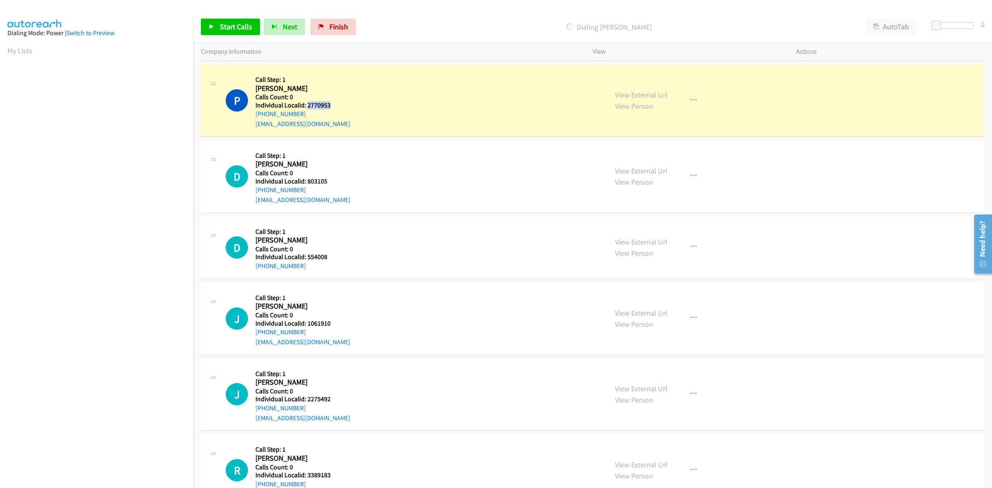
drag, startPoint x: 330, startPoint y: 104, endPoint x: 308, endPoint y: 105, distance: 21.9
click at [308, 105] on h5 "Individual Localid: 2770953" at bounding box center [302, 105] width 95 height 8
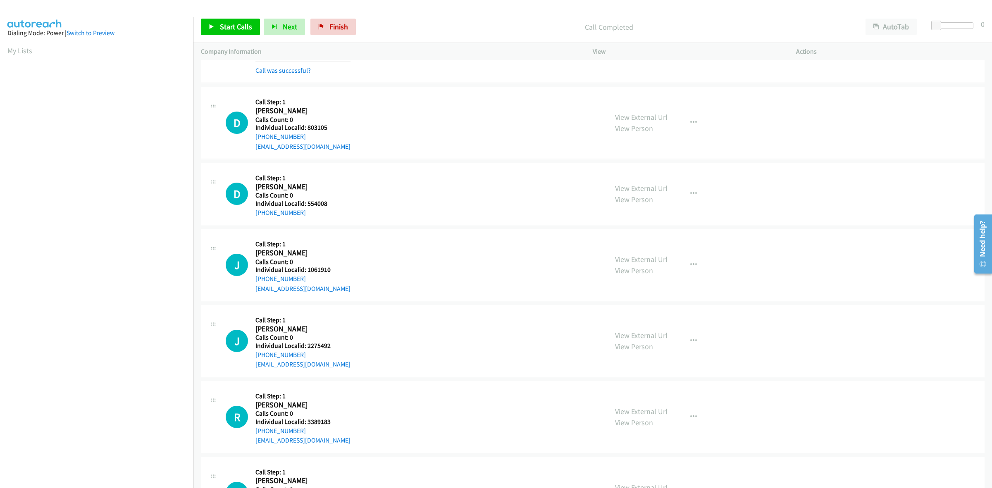
scroll to position [736, 0]
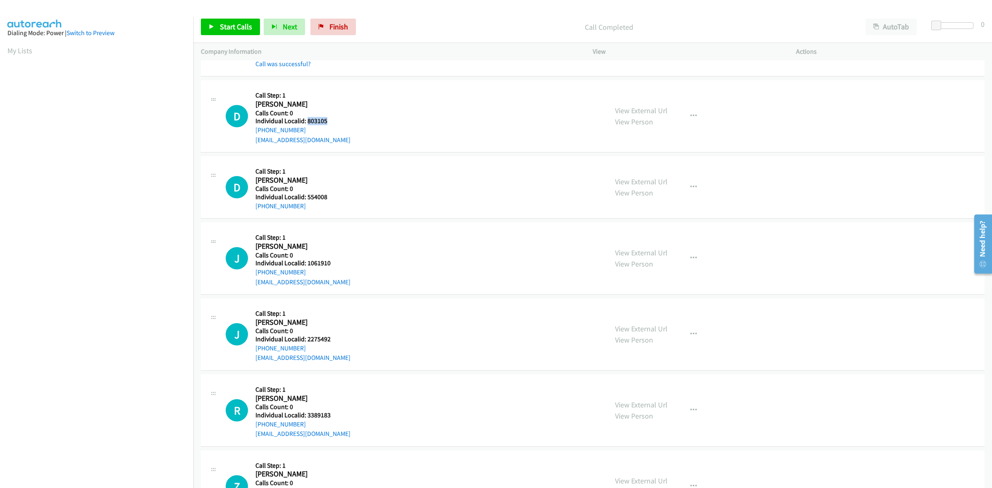
drag, startPoint x: 332, startPoint y: 125, endPoint x: 307, endPoint y: 124, distance: 24.8
click at [307, 124] on h5 "Individual Localid: 803105" at bounding box center [302, 121] width 95 height 8
click at [693, 114] on button "button" at bounding box center [693, 116] width 22 height 17
click at [654, 168] on link "Skip Call" at bounding box center [649, 170] width 110 height 17
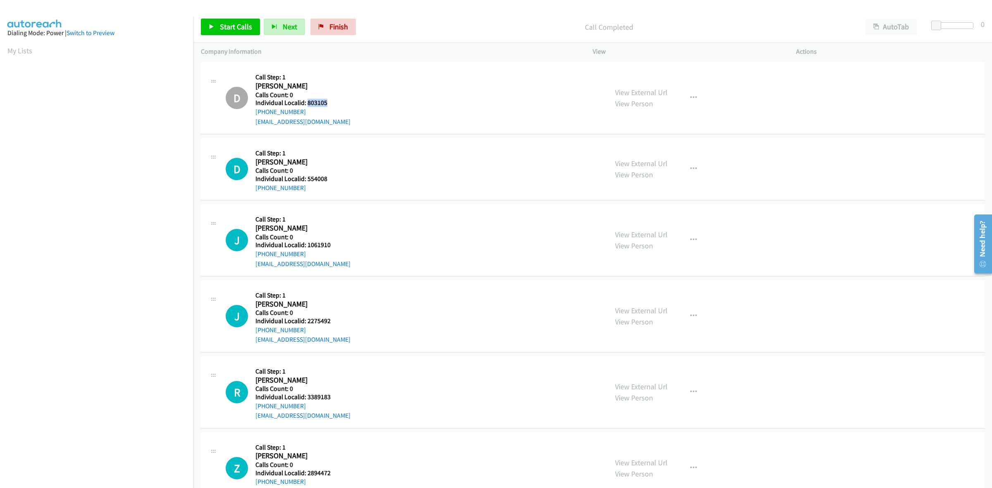
scroll to position [801, 0]
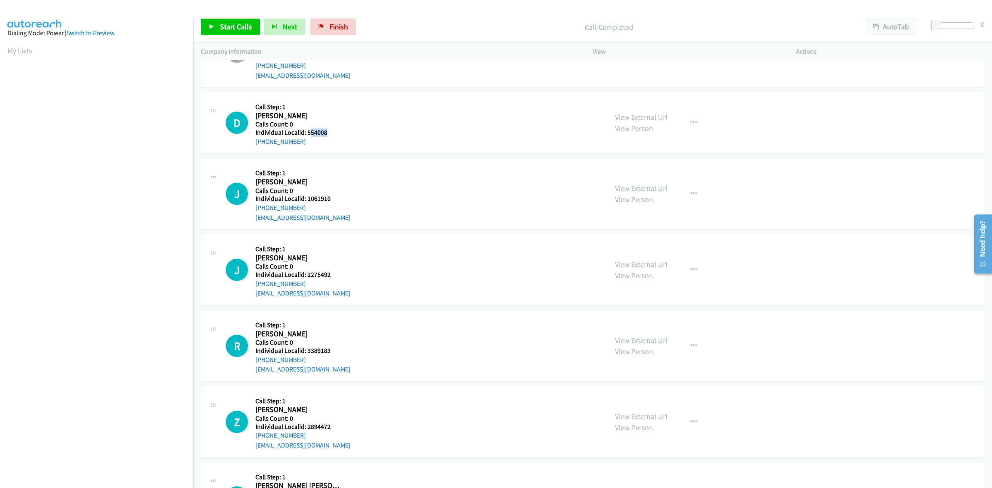
drag, startPoint x: 322, startPoint y: 131, endPoint x: 308, endPoint y: 131, distance: 14.1
click at [308, 131] on h5 "Individual Localid: 554008" at bounding box center [298, 133] width 86 height 8
click at [333, 134] on h5 "Individual Localid: 554008" at bounding box center [298, 133] width 86 height 8
drag, startPoint x: 327, startPoint y: 134, endPoint x: 308, endPoint y: 134, distance: 19.0
click at [308, 134] on h5 "Individual Localid: 554008" at bounding box center [298, 133] width 86 height 8
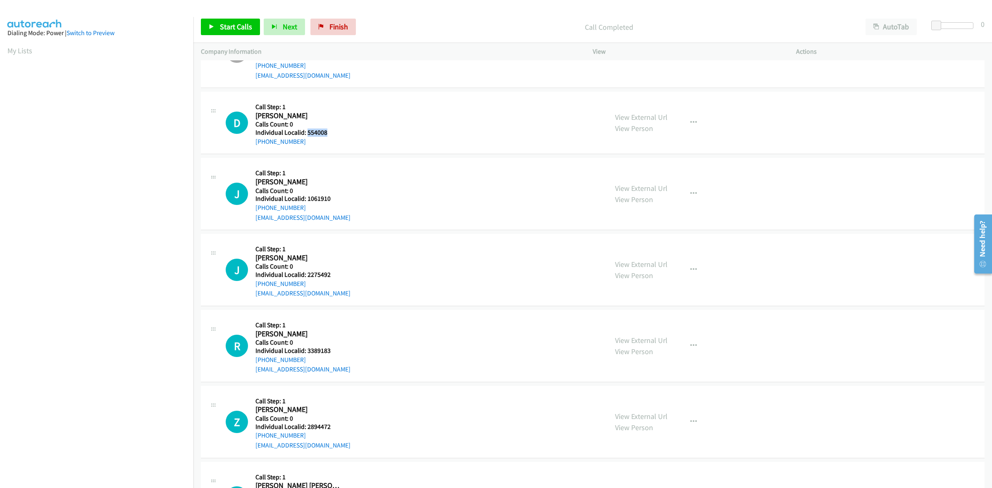
drag, startPoint x: 304, startPoint y: 143, endPoint x: 253, endPoint y: 144, distance: 51.3
click at [253, 144] on div "D Callback Scheduled Call Step: 1 Dee Pirches America/New_York Calls Count: 0 I…" at bounding box center [413, 122] width 375 height 47
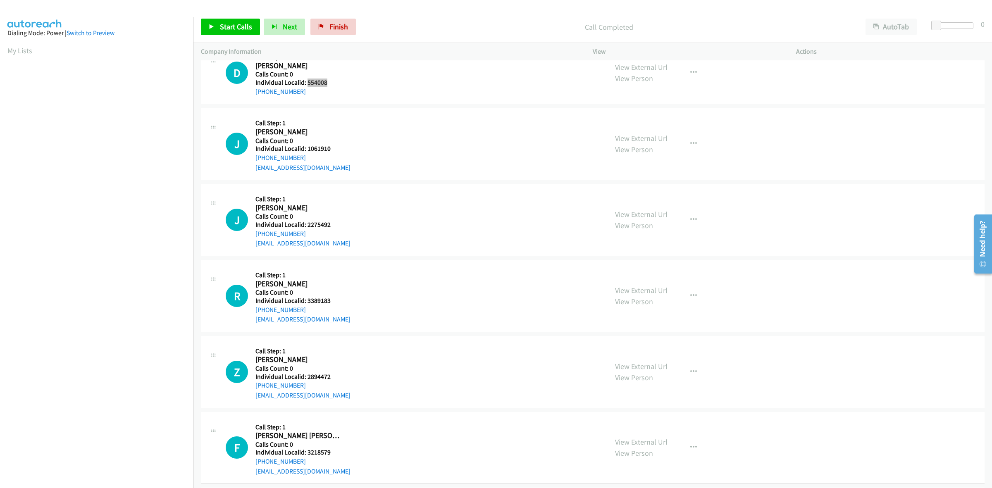
scroll to position [852, 0]
drag, startPoint x: 333, startPoint y: 148, endPoint x: 308, endPoint y: 146, distance: 24.9
click at [308, 146] on h5 "Individual Localid: 1061910" at bounding box center [302, 147] width 95 height 8
drag, startPoint x: 268, startPoint y: 156, endPoint x: 257, endPoint y: 157, distance: 11.2
click at [257, 157] on div "+1 505-500-2415" at bounding box center [302, 156] width 95 height 10
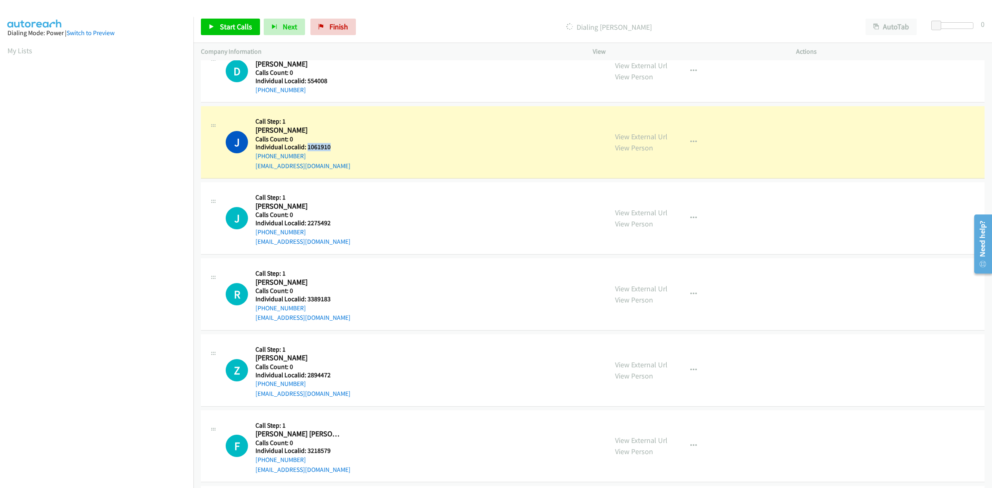
drag, startPoint x: 337, startPoint y: 150, endPoint x: 307, endPoint y: 147, distance: 29.9
click at [307, 147] on h5 "Individual Localid: 1061910" at bounding box center [302, 147] width 95 height 8
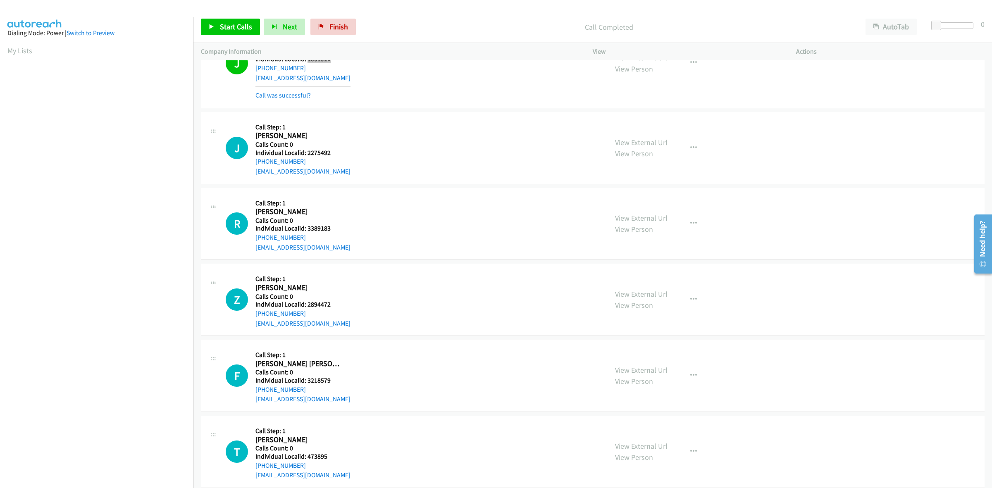
scroll to position [956, 0]
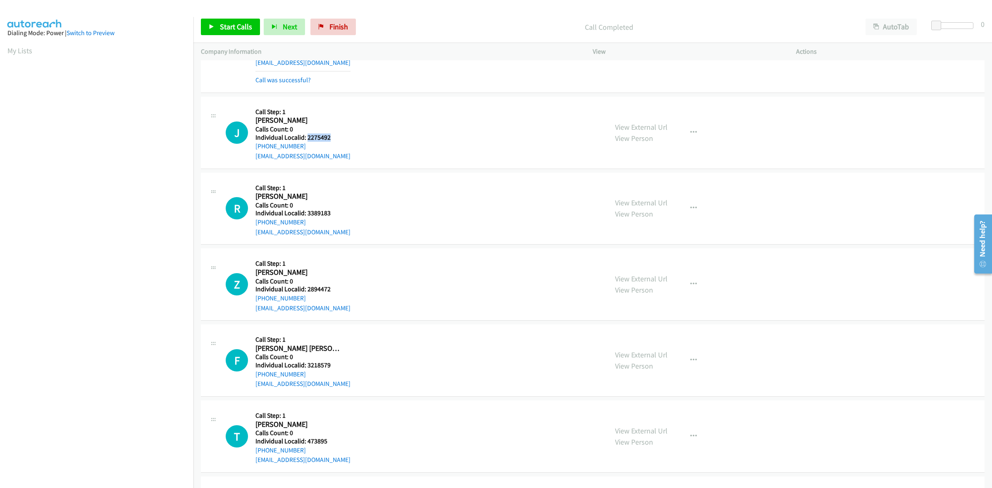
drag, startPoint x: 332, startPoint y: 140, endPoint x: 307, endPoint y: 141, distance: 24.9
click at [307, 141] on h5 "Individual Localid: 2275492" at bounding box center [302, 138] width 95 height 8
click at [366, 140] on div "J Callback Scheduled Call Step: 1 Joe Goodman America/New_York Calls Count: 0 I…" at bounding box center [413, 132] width 375 height 57
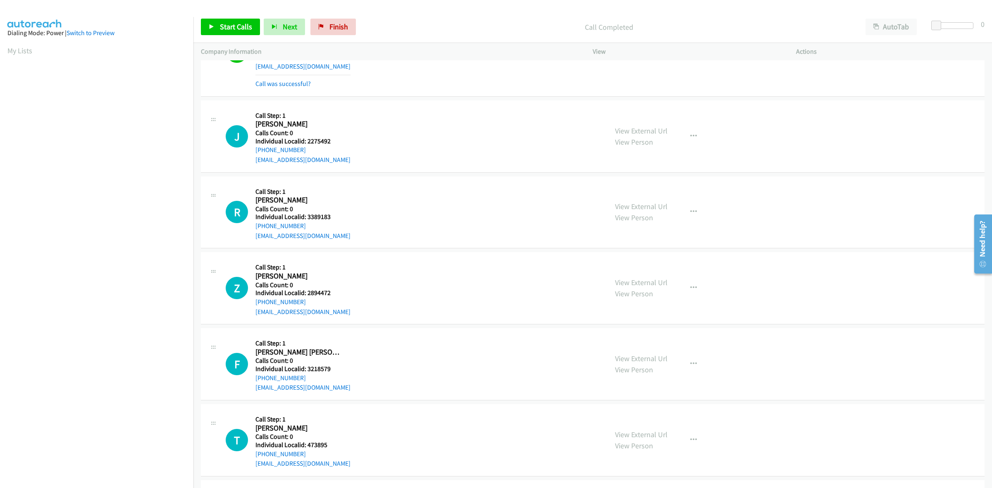
scroll to position [943, 0]
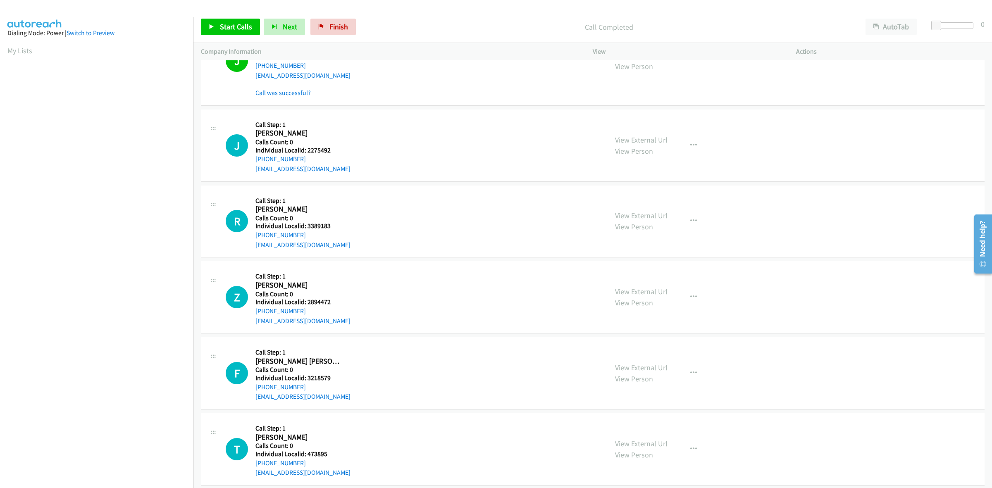
drag, startPoint x: 306, startPoint y: 160, endPoint x: 248, endPoint y: 164, distance: 58.0
click at [248, 164] on div "J Callback Scheduled Call Step: 1 Joe Goodman America/New_York Calls Count: 0 I…" at bounding box center [413, 145] width 375 height 57
drag, startPoint x: 262, startPoint y: 160, endPoint x: 487, endPoint y: 186, distance: 225.6
click at [488, 186] on div "R Callback Scheduled Call Step: 1 Robert Glass America/New_York Calls Count: 0 …" at bounding box center [593, 222] width 784 height 72
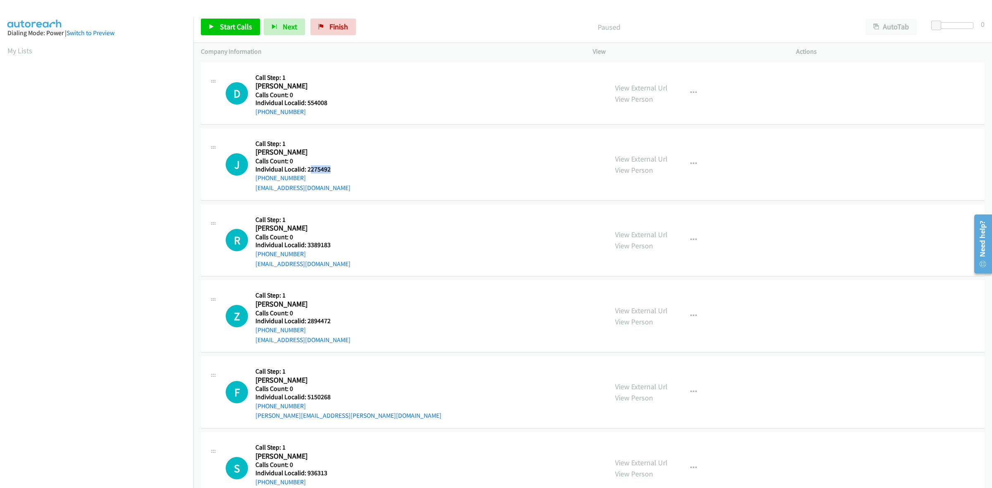
drag, startPoint x: 337, startPoint y: 169, endPoint x: 310, endPoint y: 169, distance: 27.3
click at [310, 169] on h5 "Individual Localid: 2275492" at bounding box center [302, 169] width 95 height 8
click at [355, 164] on div "J Callback Scheduled Call Step: 1 [PERSON_NAME] America/New_York Calls Count: 0…" at bounding box center [413, 164] width 375 height 57
drag, startPoint x: 331, startPoint y: 172, endPoint x: 312, endPoint y: 172, distance: 18.6
click at [312, 172] on h5 "Individual Localid: 2275492" at bounding box center [302, 169] width 95 height 8
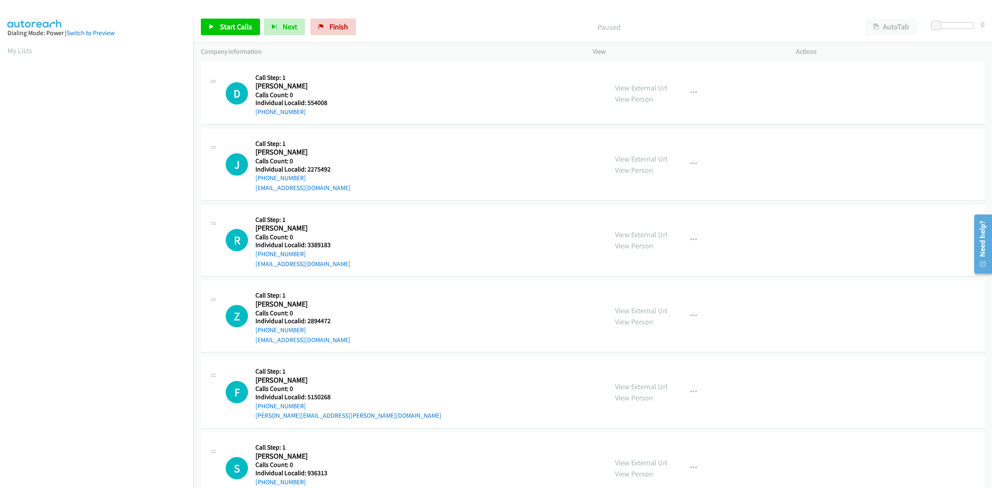
click at [336, 243] on h5 "Individual Localid: 3389183" at bounding box center [302, 245] width 95 height 8
drag, startPoint x: 333, startPoint y: 246, endPoint x: 308, endPoint y: 246, distance: 25.2
click at [308, 246] on h5 "Individual Localid: 3389183" at bounding box center [302, 245] width 95 height 8
copy h5 "3389183"
click at [379, 102] on div "D Callback Scheduled Call Step: 1 [PERSON_NAME] America/New_York Calls Count: 0…" at bounding box center [413, 93] width 375 height 47
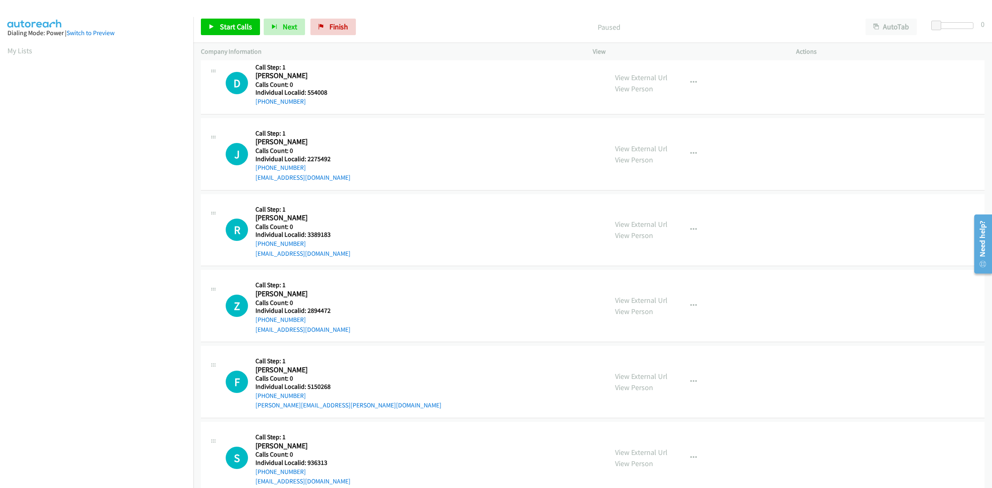
scroll to position [13, 0]
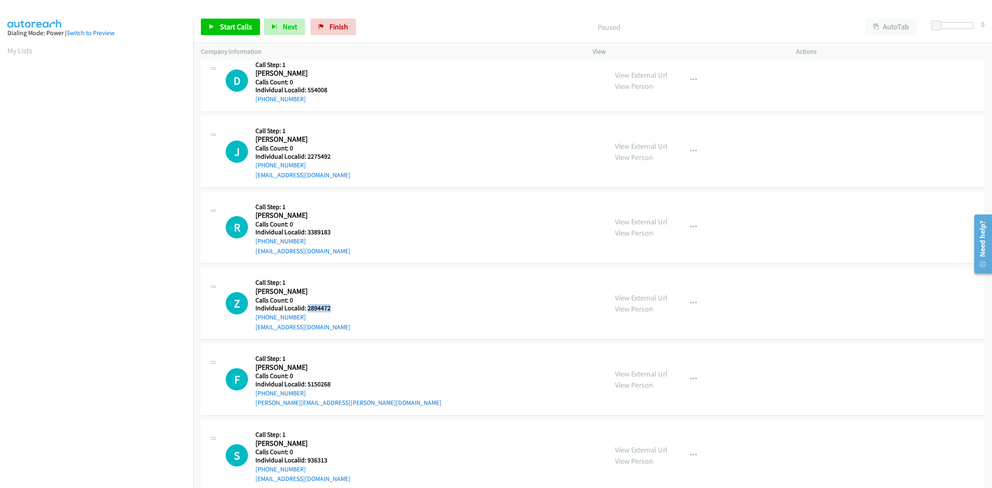
drag, startPoint x: 331, startPoint y: 308, endPoint x: 306, endPoint y: 308, distance: 25.2
click at [306, 308] on h5 "Individual Localid: 2894472" at bounding box center [302, 308] width 95 height 8
copy h5 "2894472"
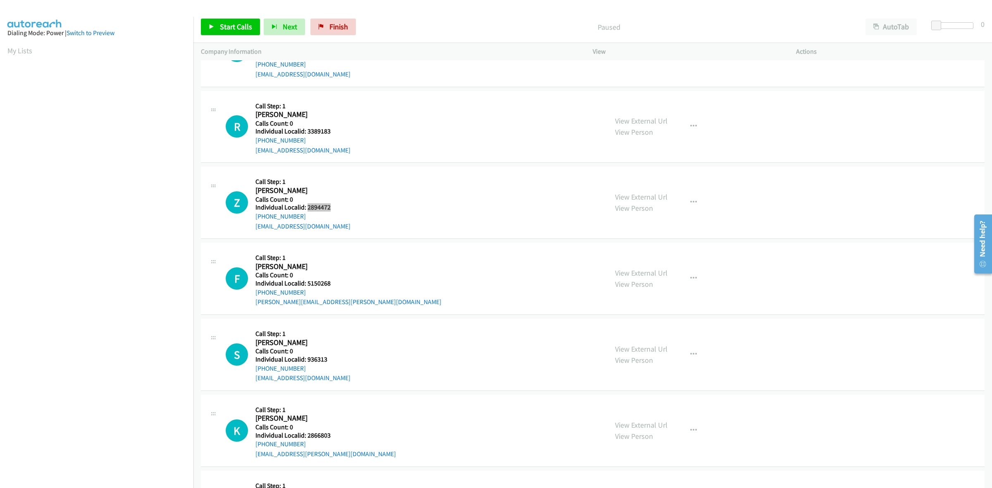
scroll to position [155, 0]
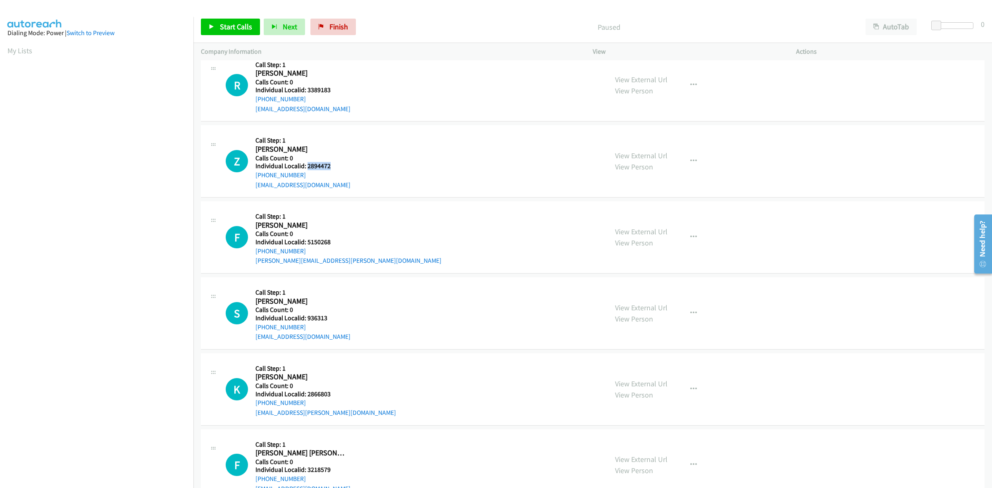
drag, startPoint x: 309, startPoint y: 175, endPoint x: 253, endPoint y: 178, distance: 56.7
click at [253, 178] on div "Z Callback Scheduled Call Step: 1 [PERSON_NAME] America/New_York Calls Count: 0…" at bounding box center [413, 161] width 375 height 57
copy link "[PHONE_NUMBER]"
